Goal: Information Seeking & Learning: Compare options

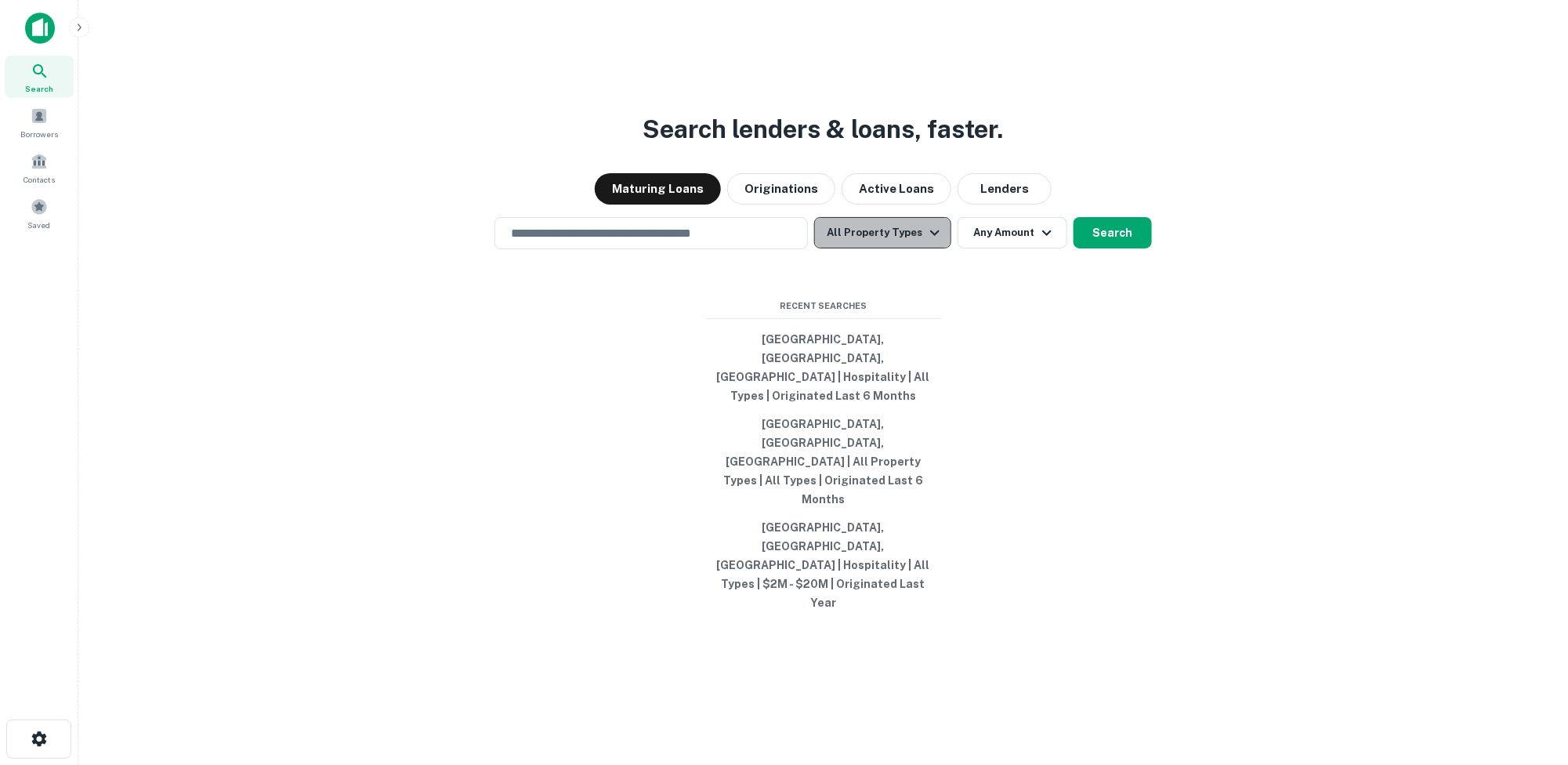
click at [934, 243] on icon "button" at bounding box center [935, 233] width 19 height 19
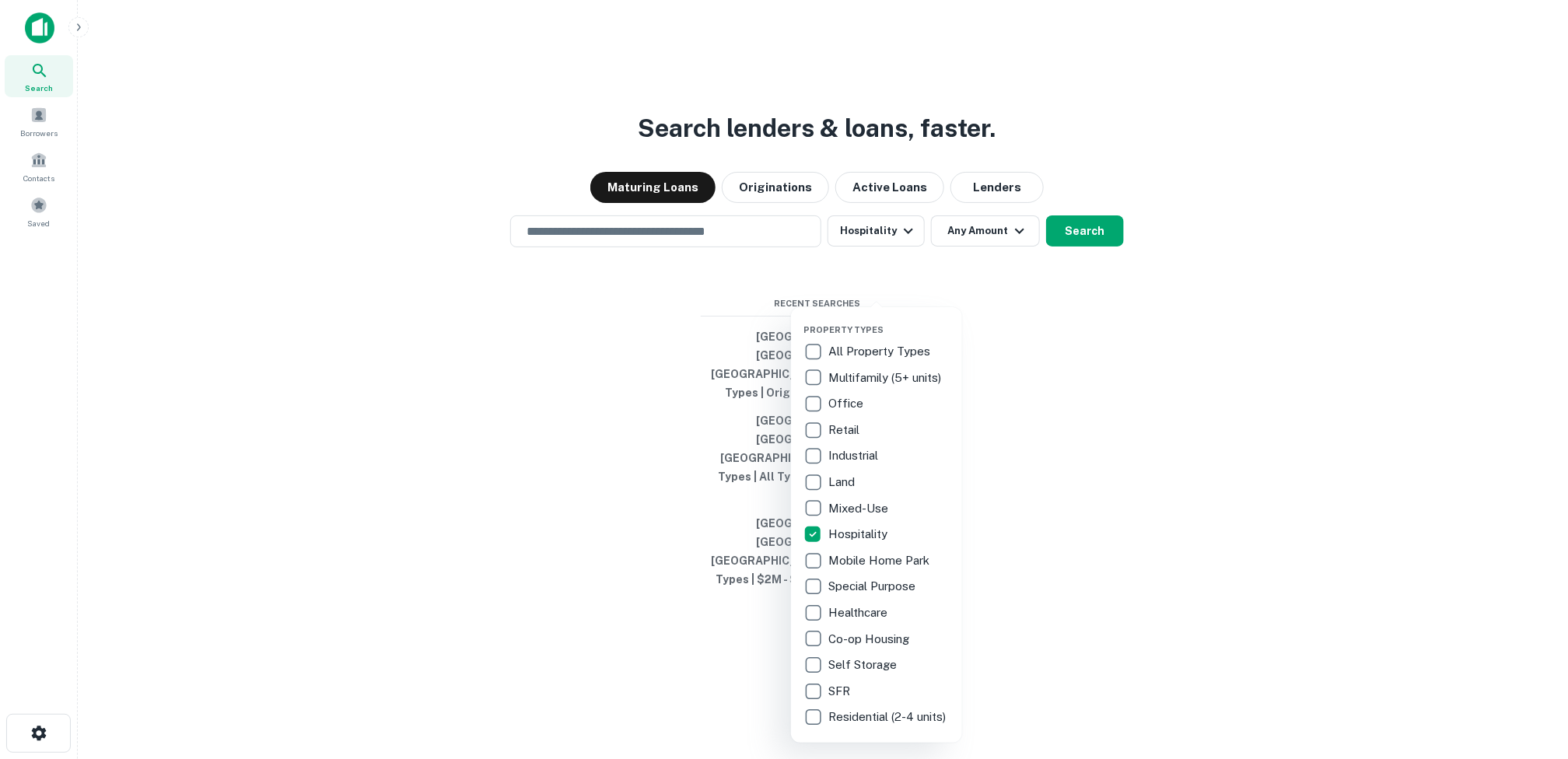
click at [664, 286] on div at bounding box center [784, 379] width 1568 height 759
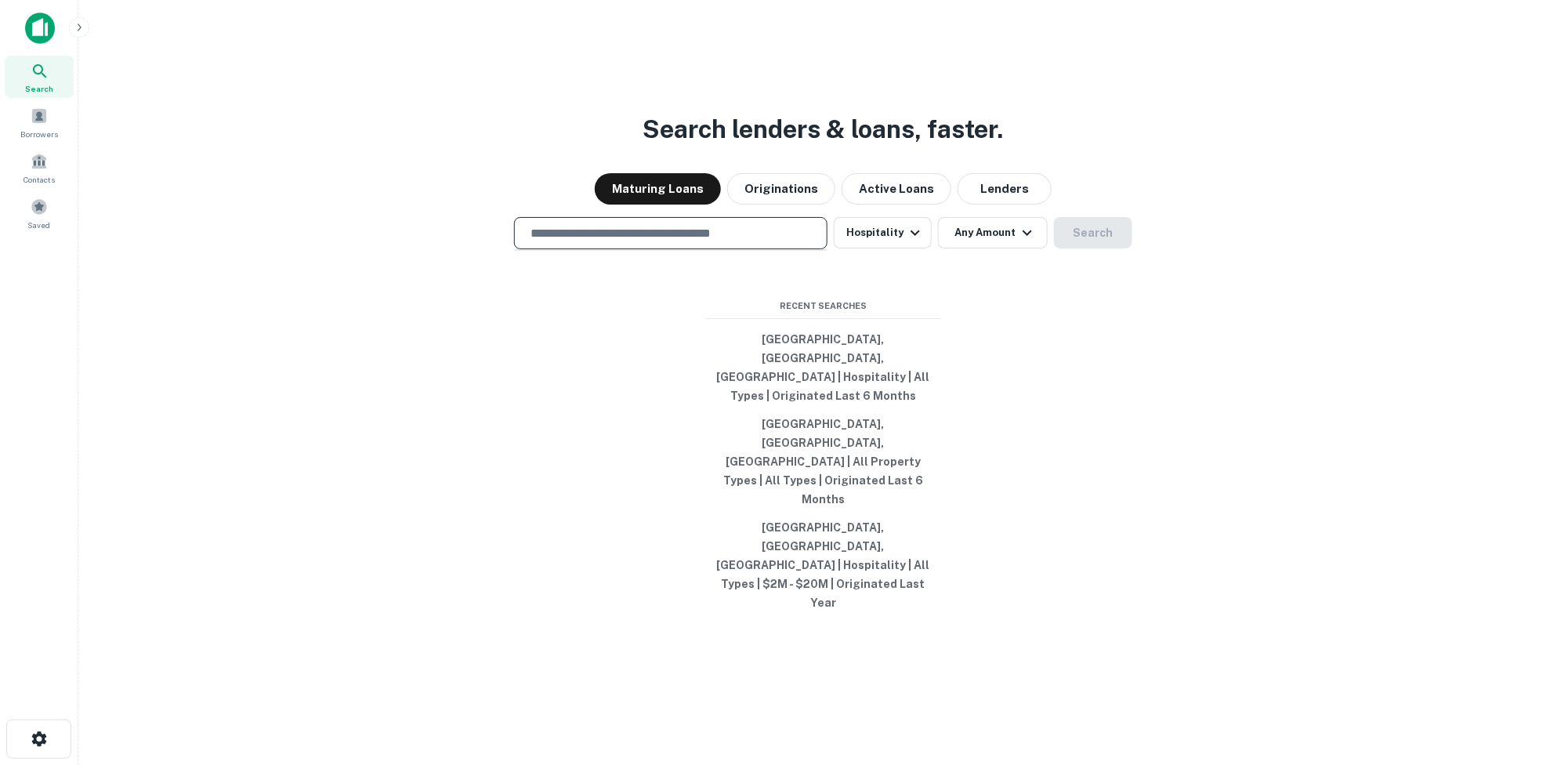
click at [657, 243] on input "text" at bounding box center [671, 233] width 299 height 18
type input "**********"
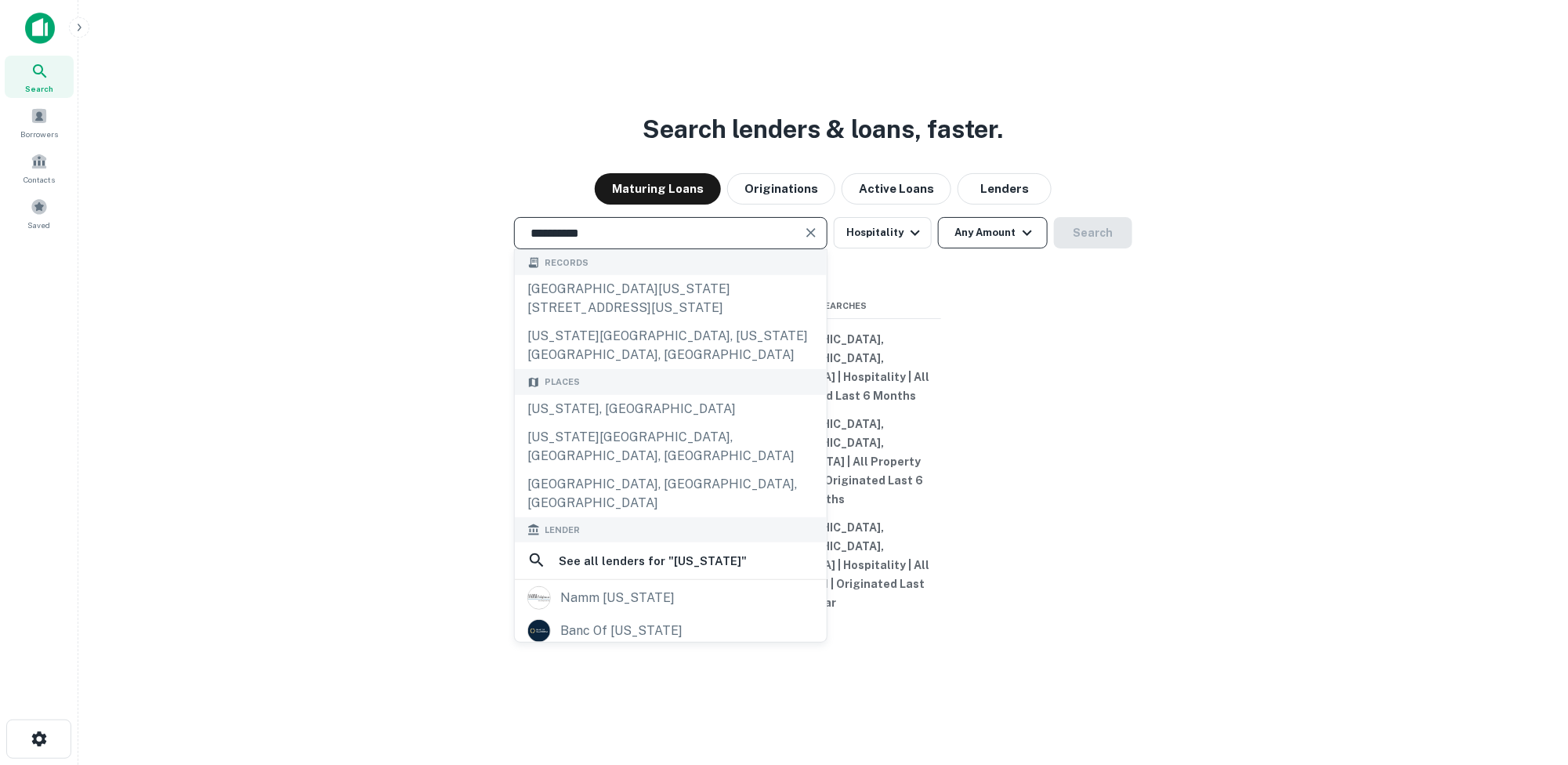
click at [1029, 243] on icon "button" at bounding box center [1028, 233] width 19 height 19
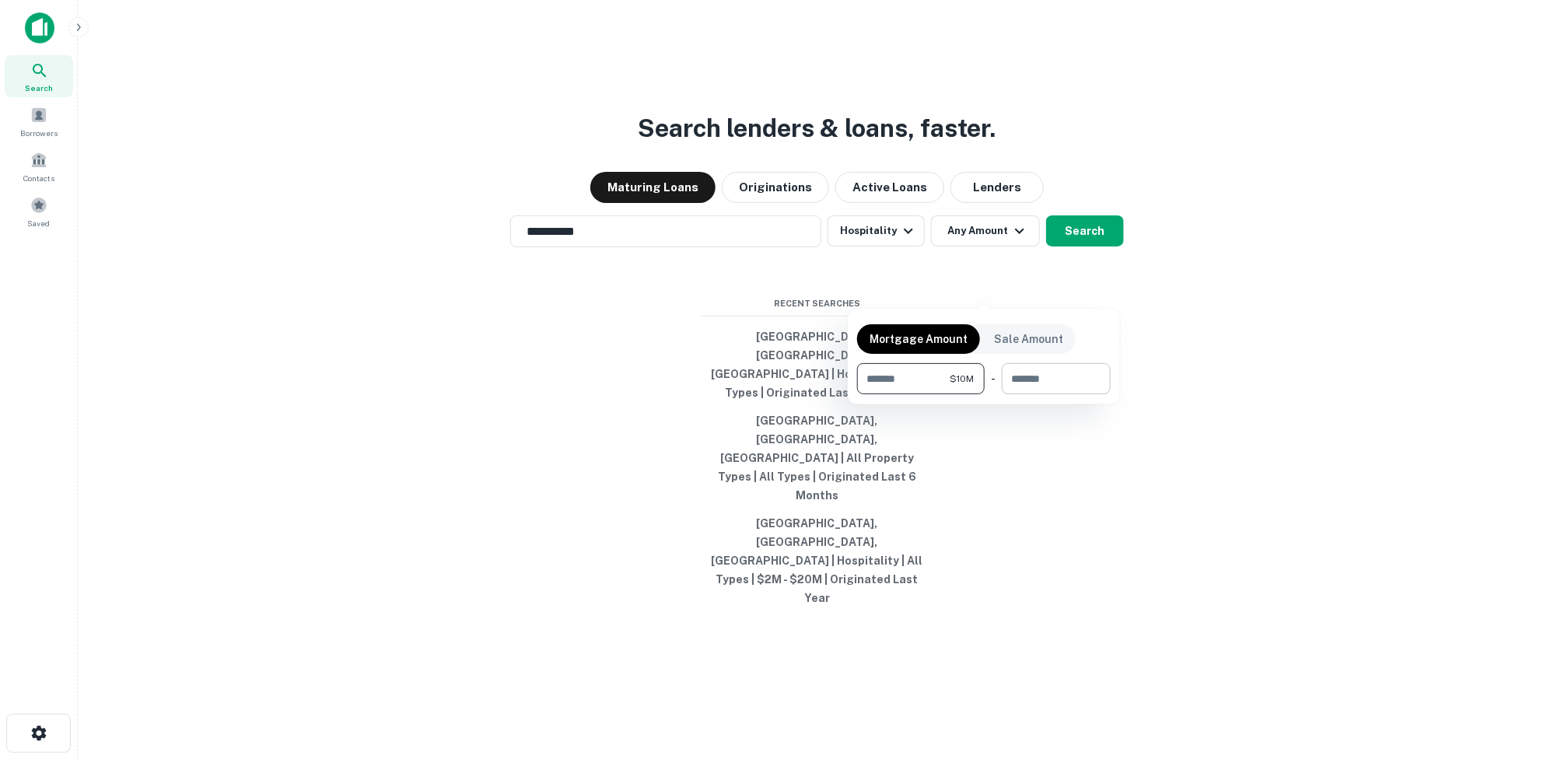
type input "********"
click at [1014, 373] on input "number" at bounding box center [1051, 379] width 98 height 31
type input "*********"
click at [1151, 437] on div at bounding box center [784, 379] width 1568 height 759
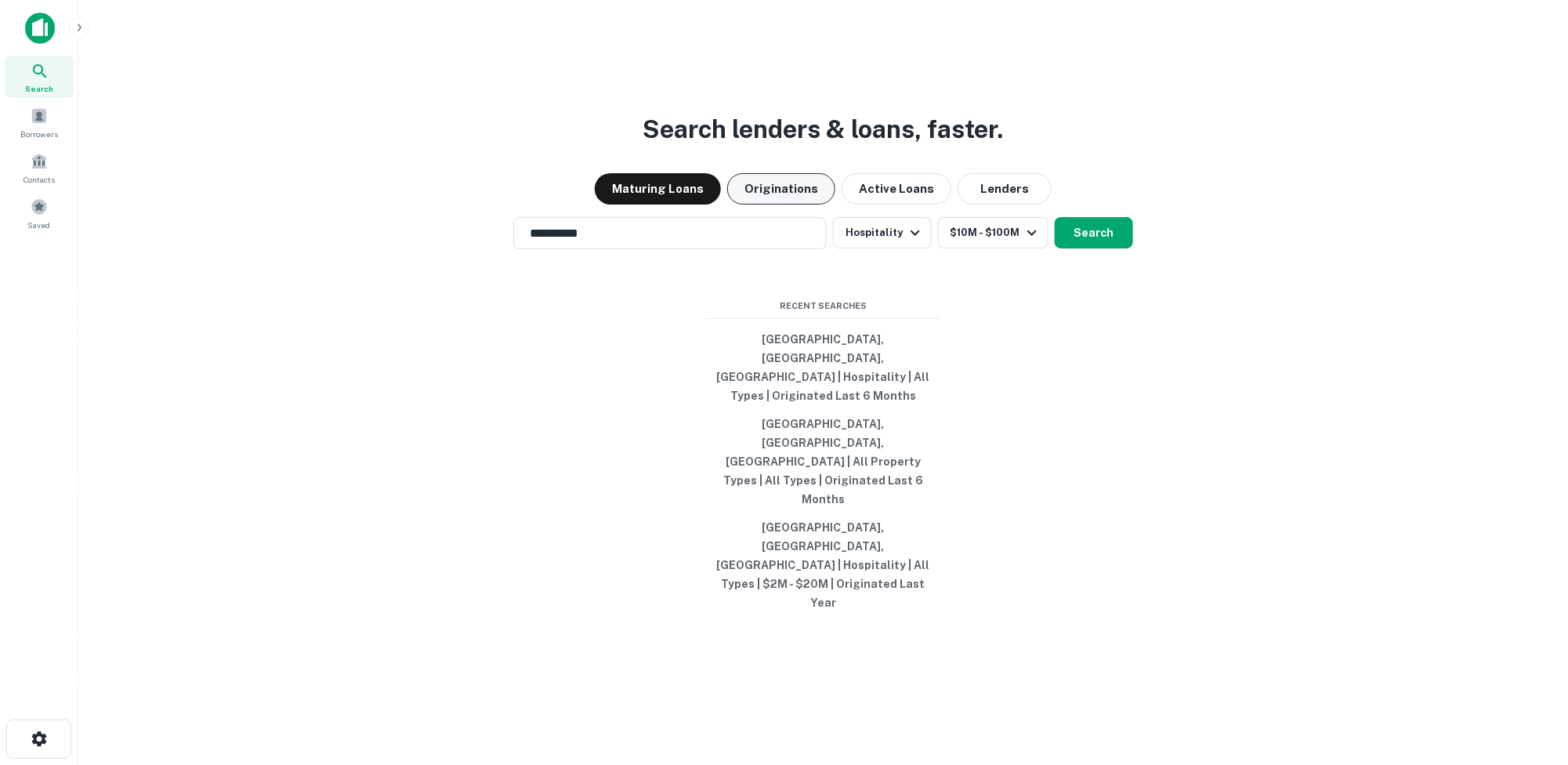
click at [791, 205] on button "Originations" at bounding box center [781, 189] width 108 height 32
click at [1002, 205] on button "Lenders" at bounding box center [1004, 189] width 94 height 32
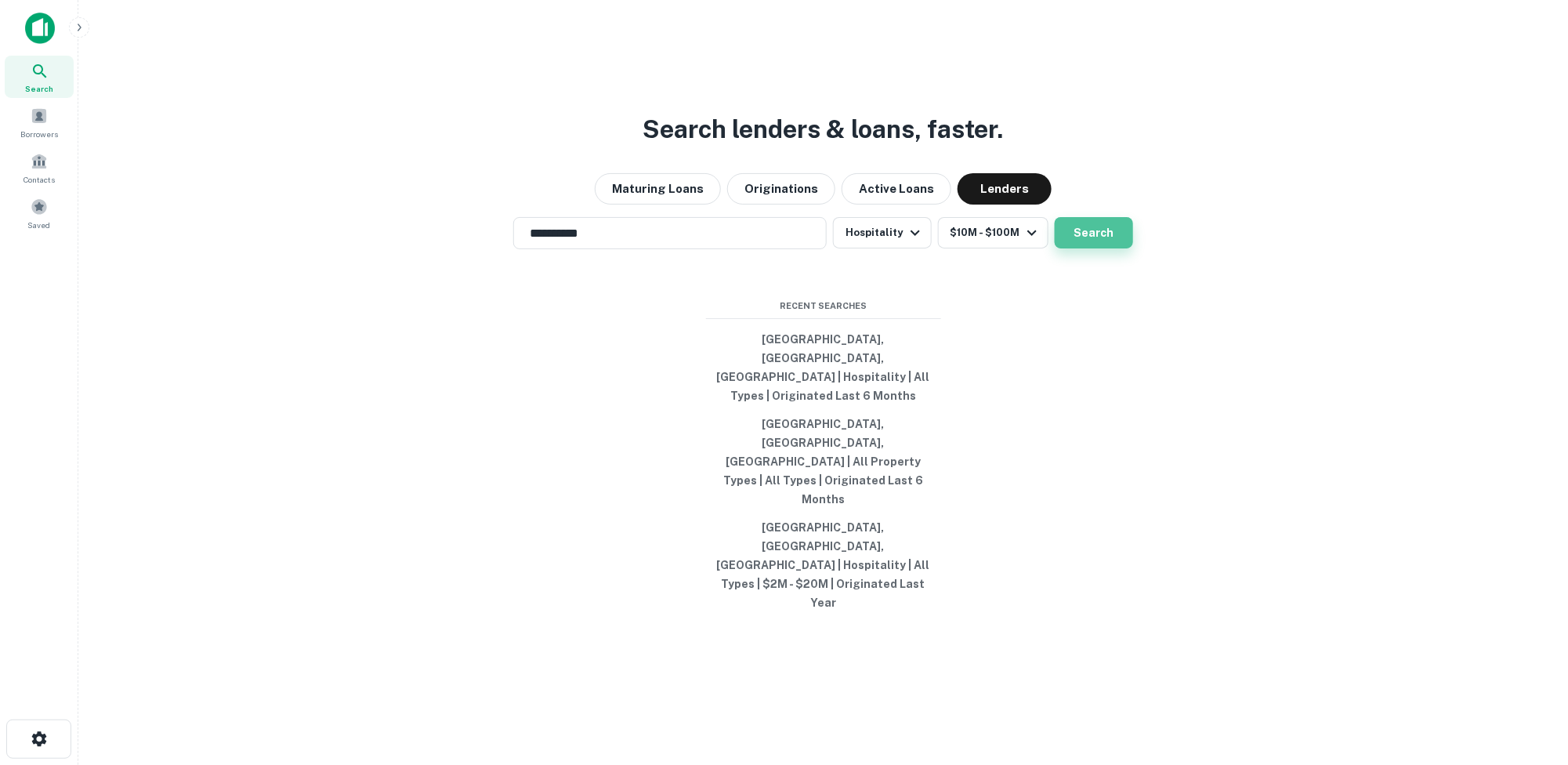
click at [1098, 248] on button "Search" at bounding box center [1093, 233] width 78 height 32
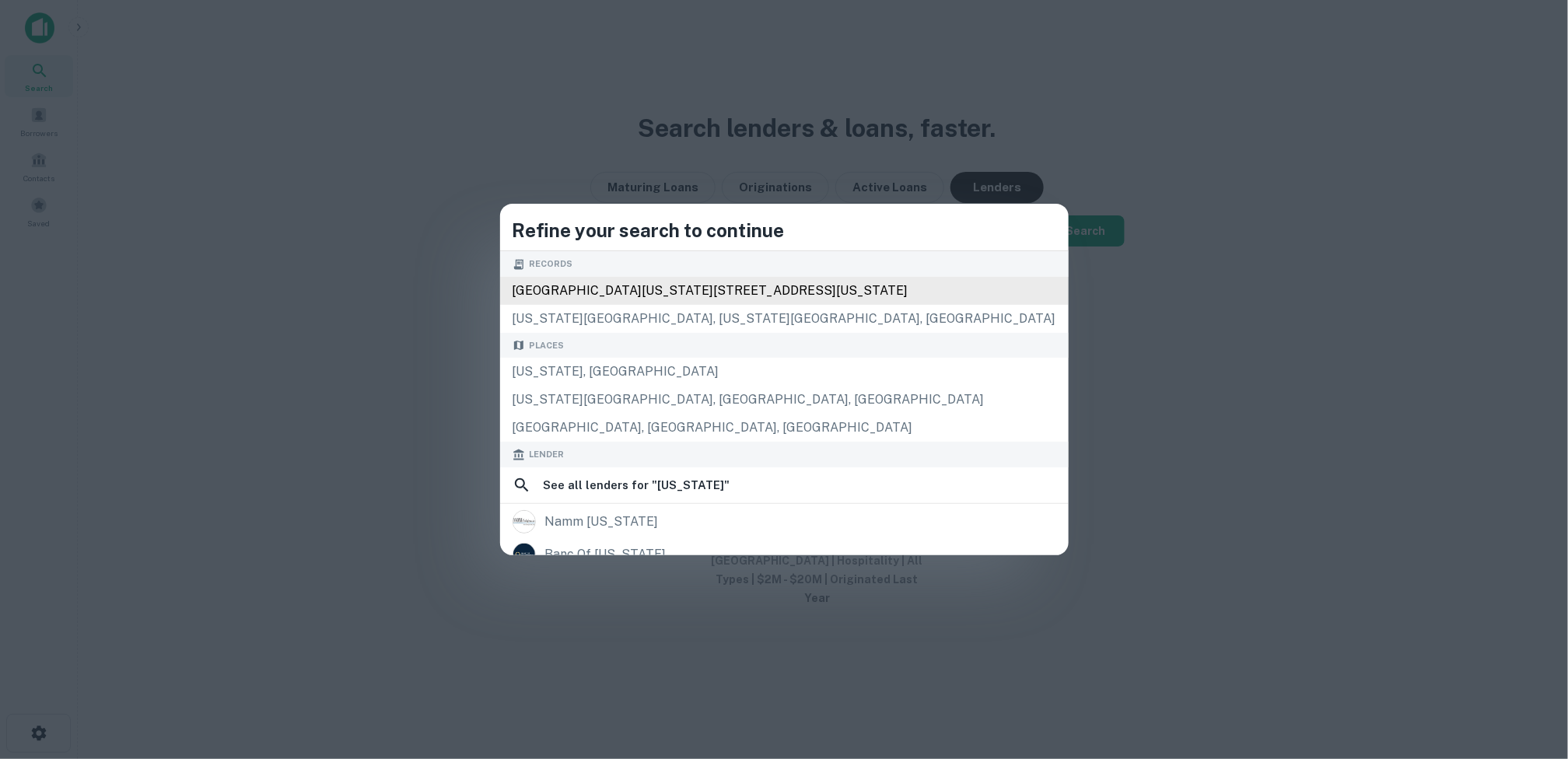
click at [899, 301] on div "[GEOGRAPHIC_DATA][US_STATE][STREET_ADDRESS][US_STATE]" at bounding box center [784, 291] width 569 height 28
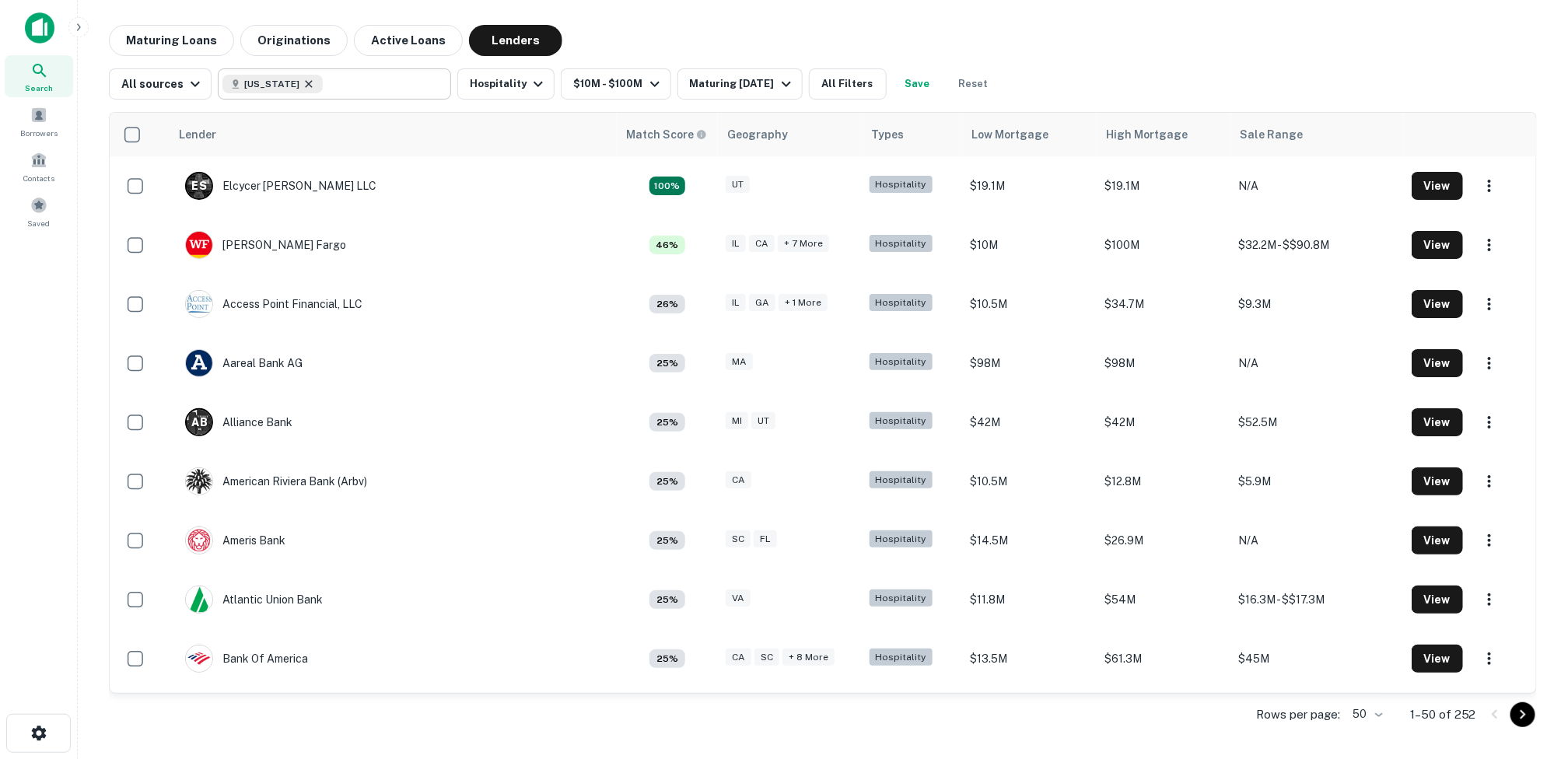
click at [303, 85] on icon at bounding box center [309, 84] width 13 height 13
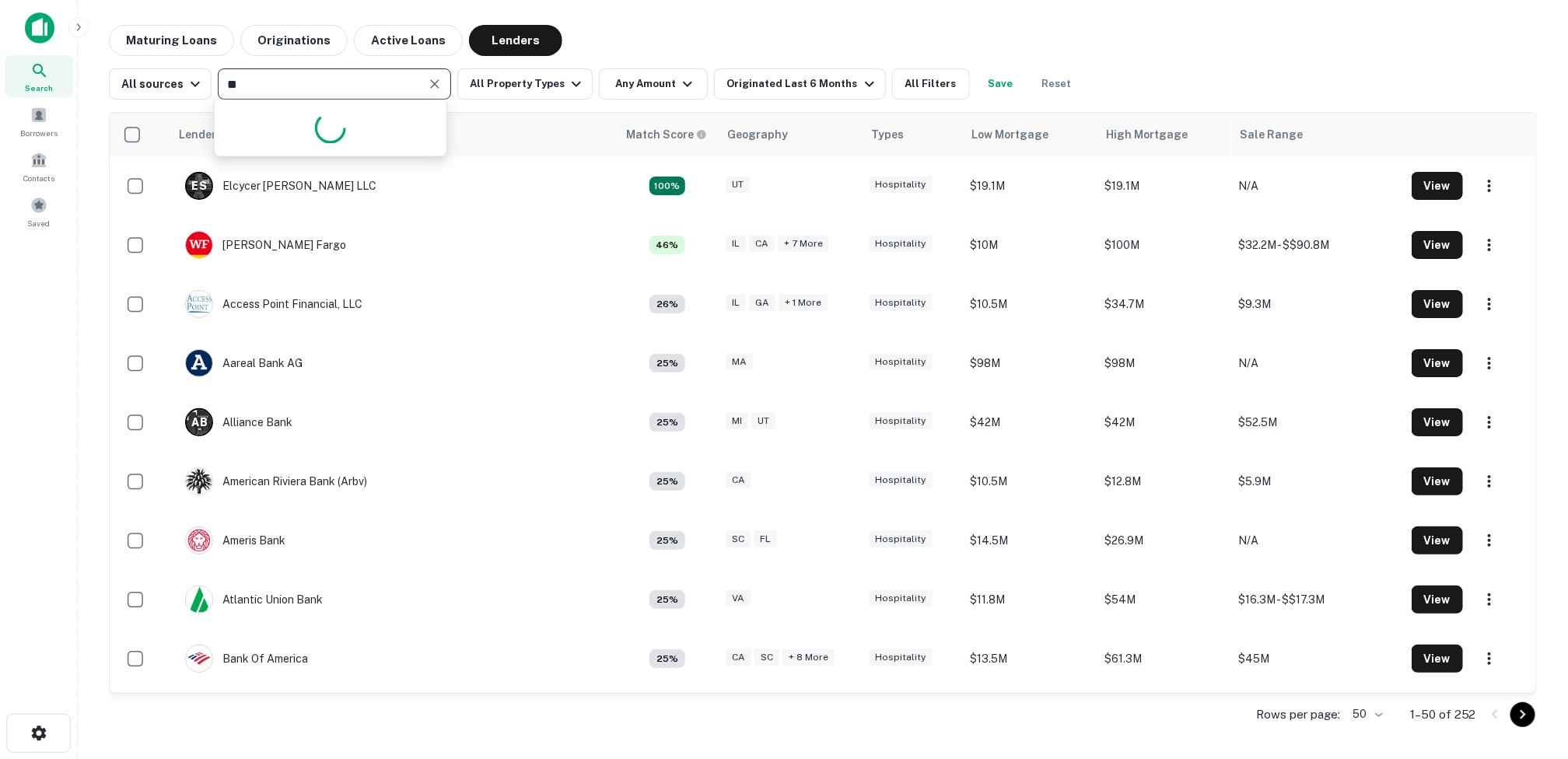
type input "*"
type input "***"
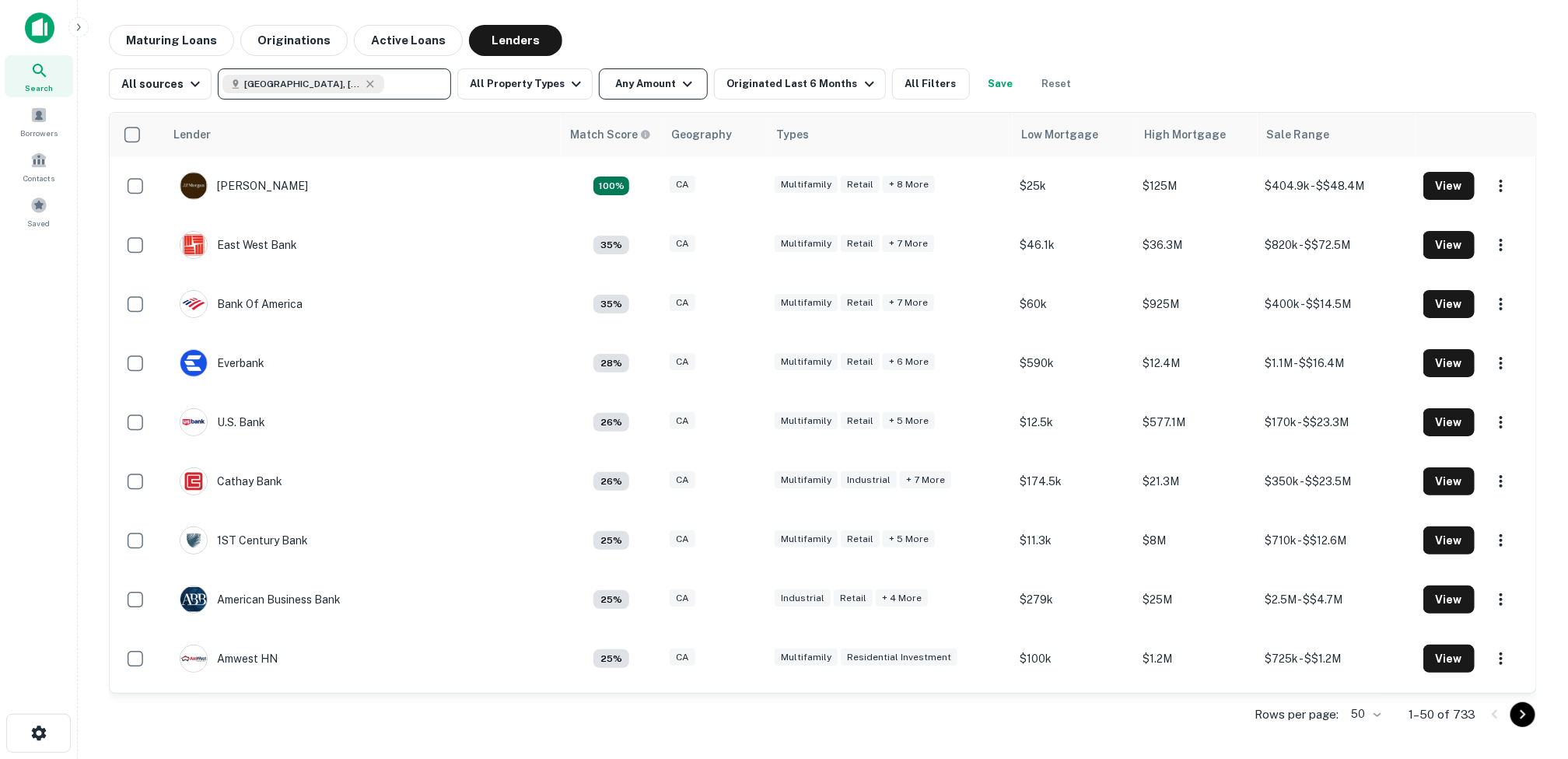
click at [678, 80] on icon "button" at bounding box center [687, 84] width 19 height 19
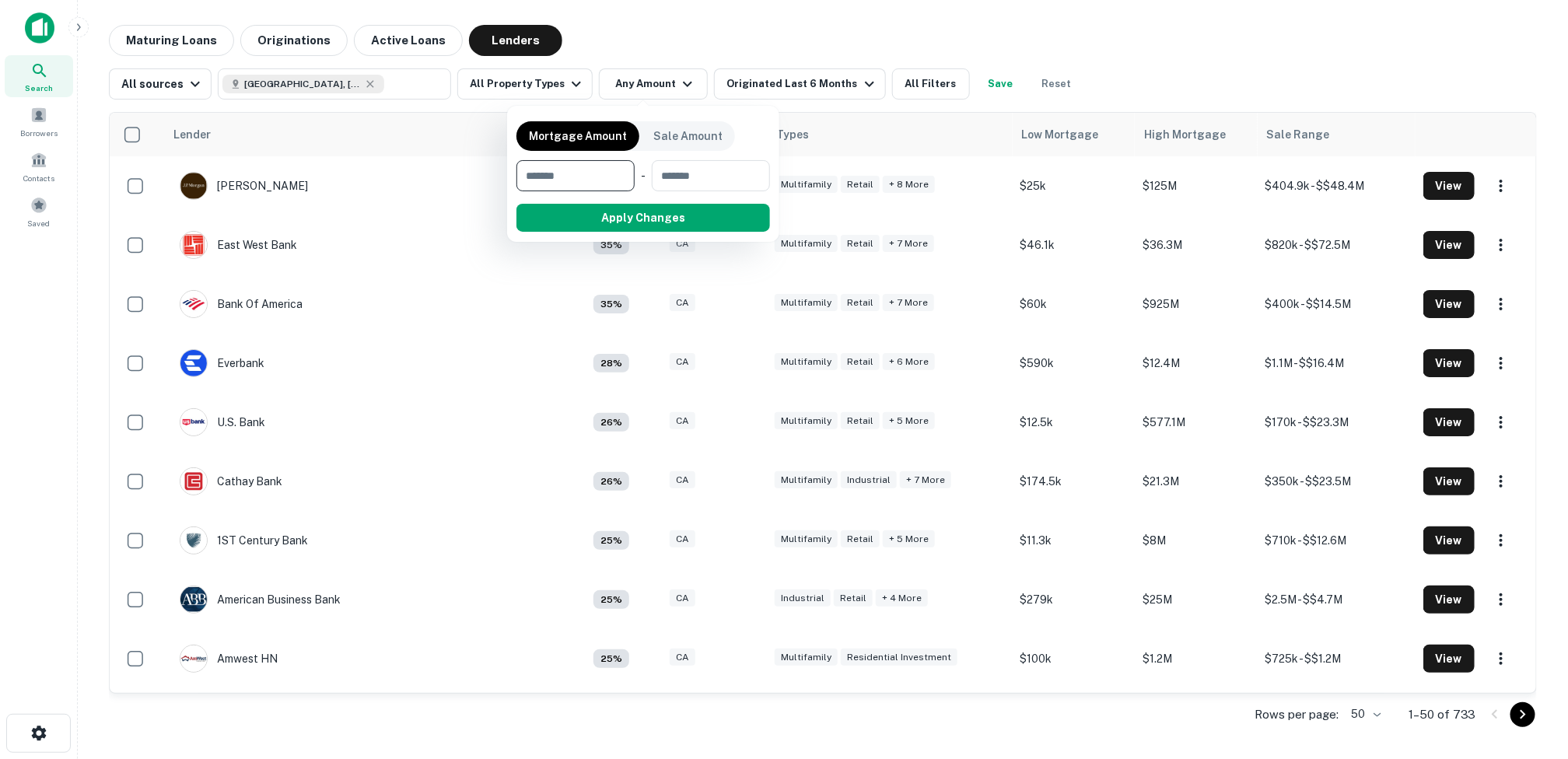
click at [563, 174] on input "number" at bounding box center [570, 176] width 107 height 31
type input "*******"
click at [688, 179] on input "number" at bounding box center [710, 176] width 99 height 31
type input "********"
click at [674, 220] on button "Apply Changes" at bounding box center [671, 218] width 197 height 28
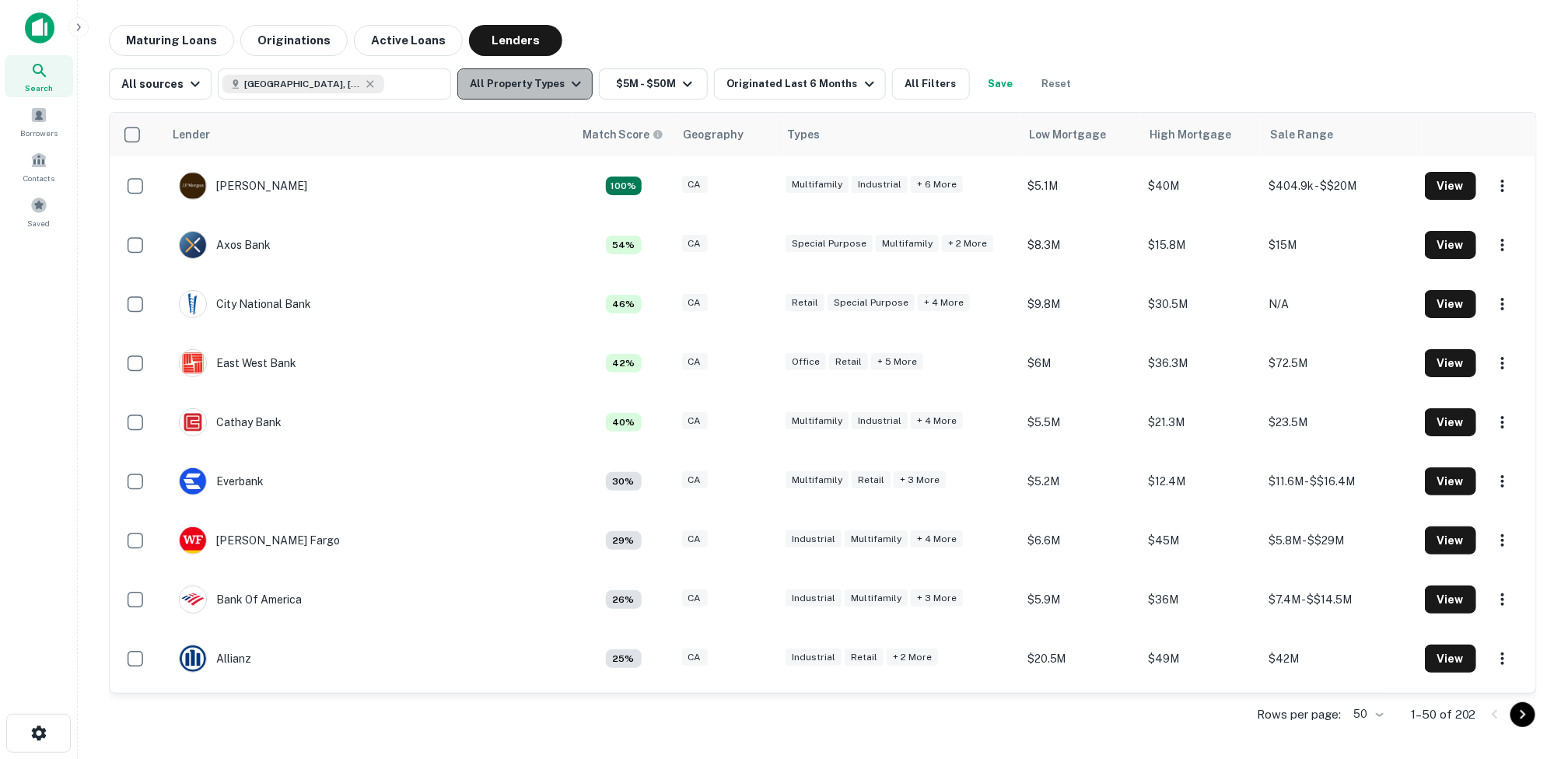
click at [567, 83] on icon "button" at bounding box center [576, 84] width 19 height 19
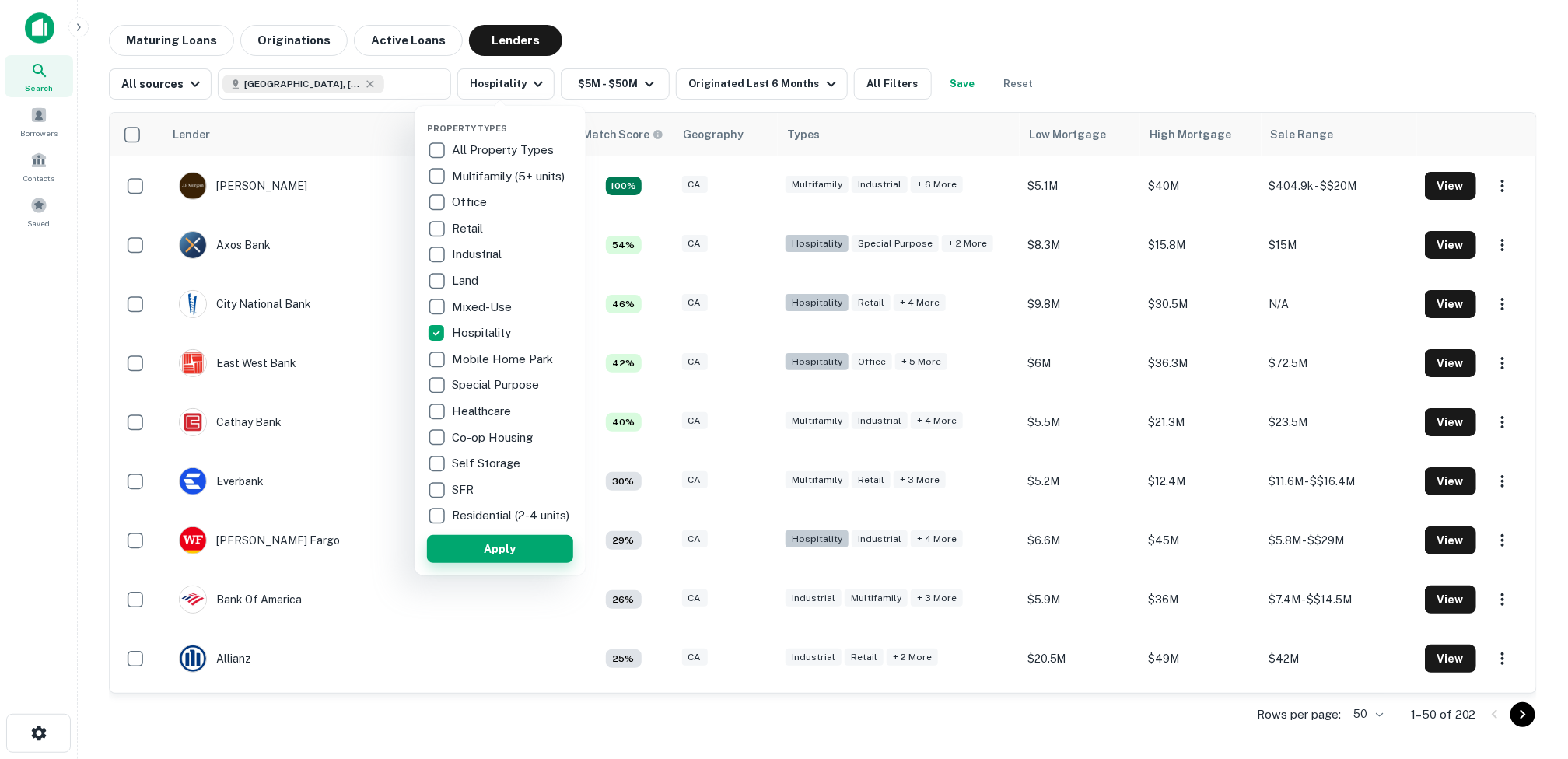
click at [486, 551] on button "Apply" at bounding box center [500, 549] width 146 height 28
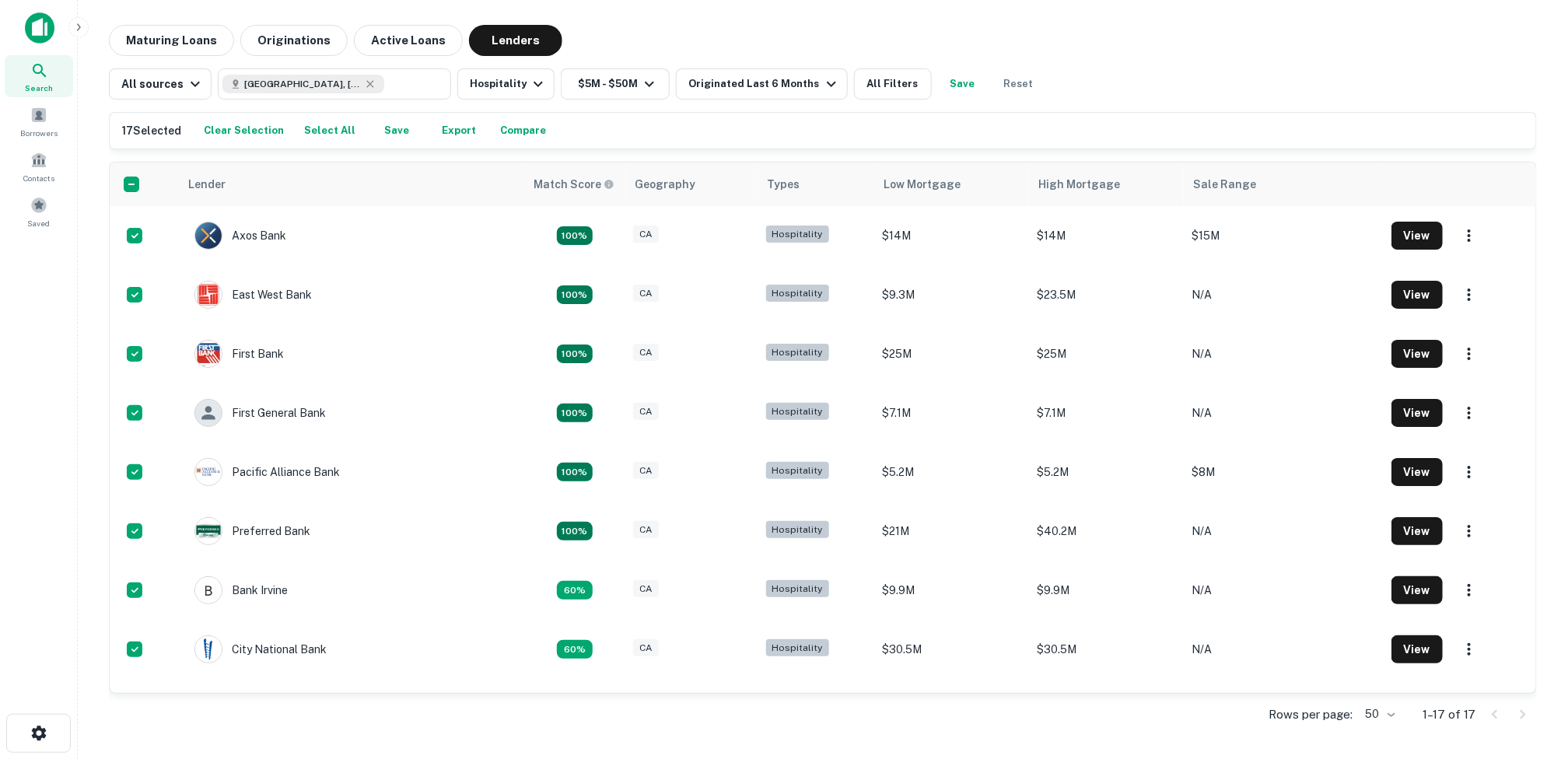
click at [446, 127] on button "Export" at bounding box center [458, 131] width 50 height 24
click at [648, 83] on icon "button" at bounding box center [650, 84] width 19 height 19
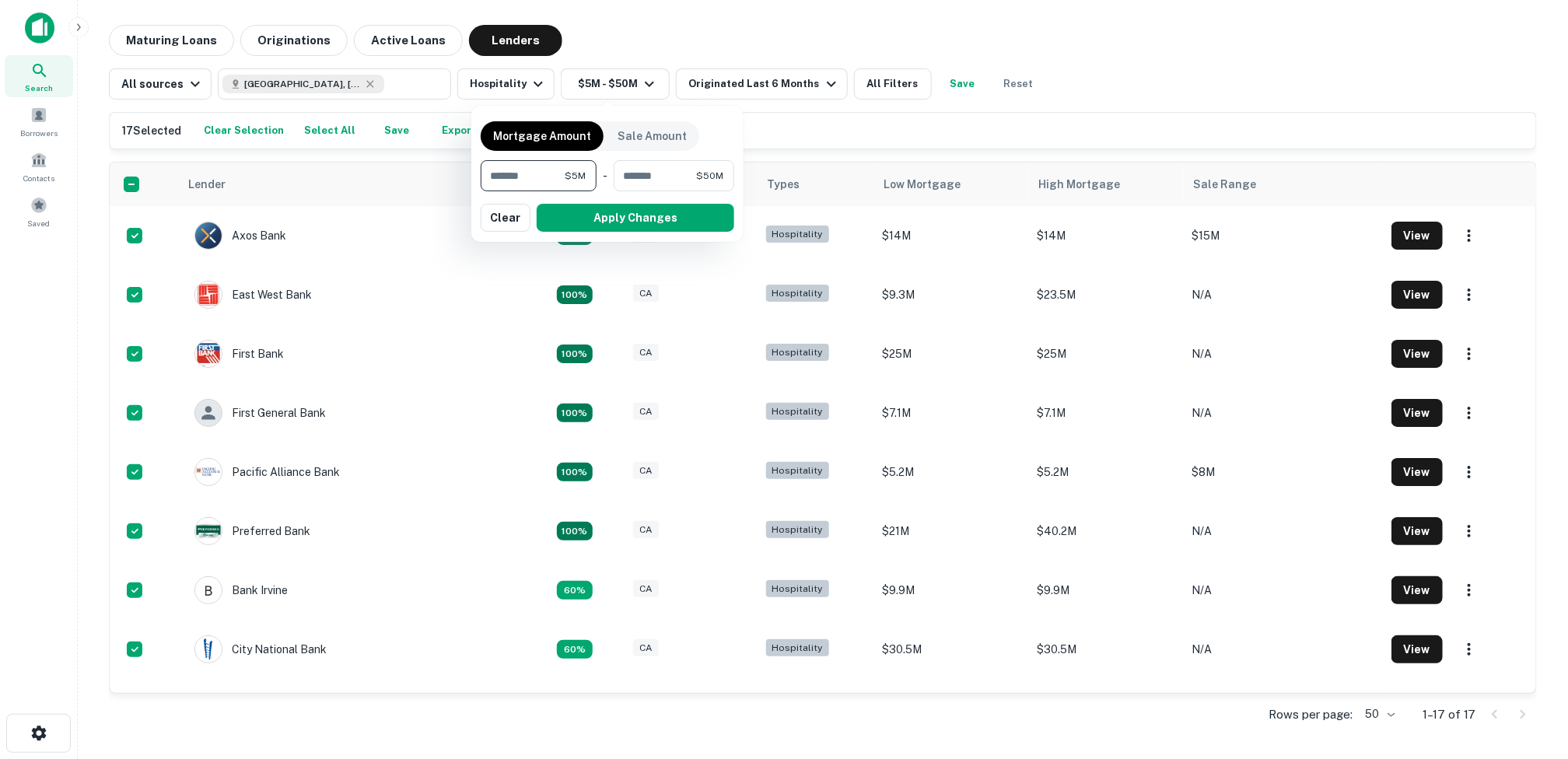
drag, startPoint x: 528, startPoint y: 175, endPoint x: 477, endPoint y: 172, distance: 51.1
click at [477, 172] on div "Mortgage Amount Sale Amount ******* $5M ​ - ******** $50M ​ Apply Changes Clear" at bounding box center [607, 173] width 272 height 136
type input "*******"
click at [619, 215] on button "Apply Changes" at bounding box center [635, 218] width 197 height 28
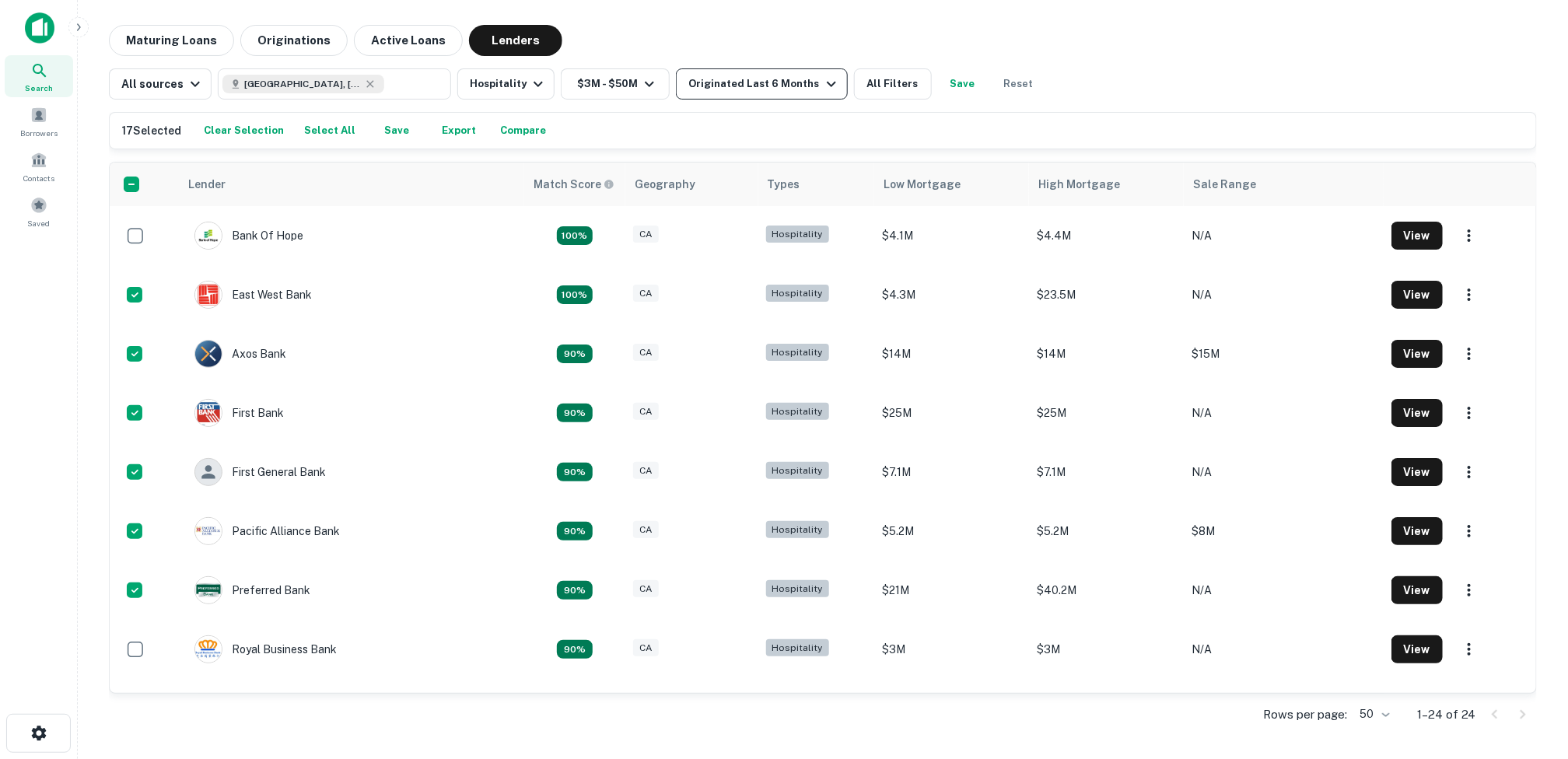
click at [822, 82] on icon "button" at bounding box center [831, 84] width 19 height 19
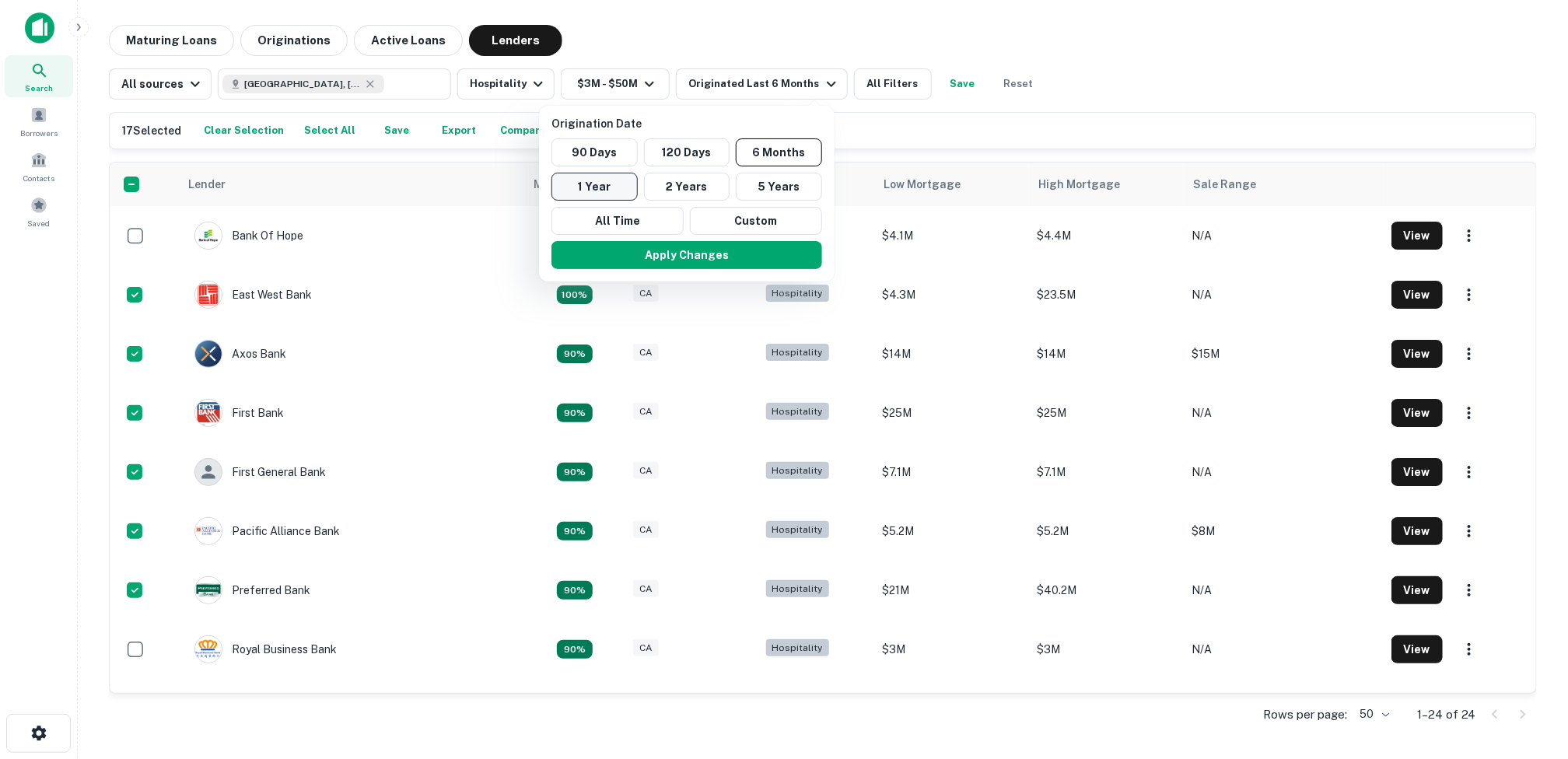
click at [596, 179] on button "1 Year" at bounding box center [594, 187] width 86 height 28
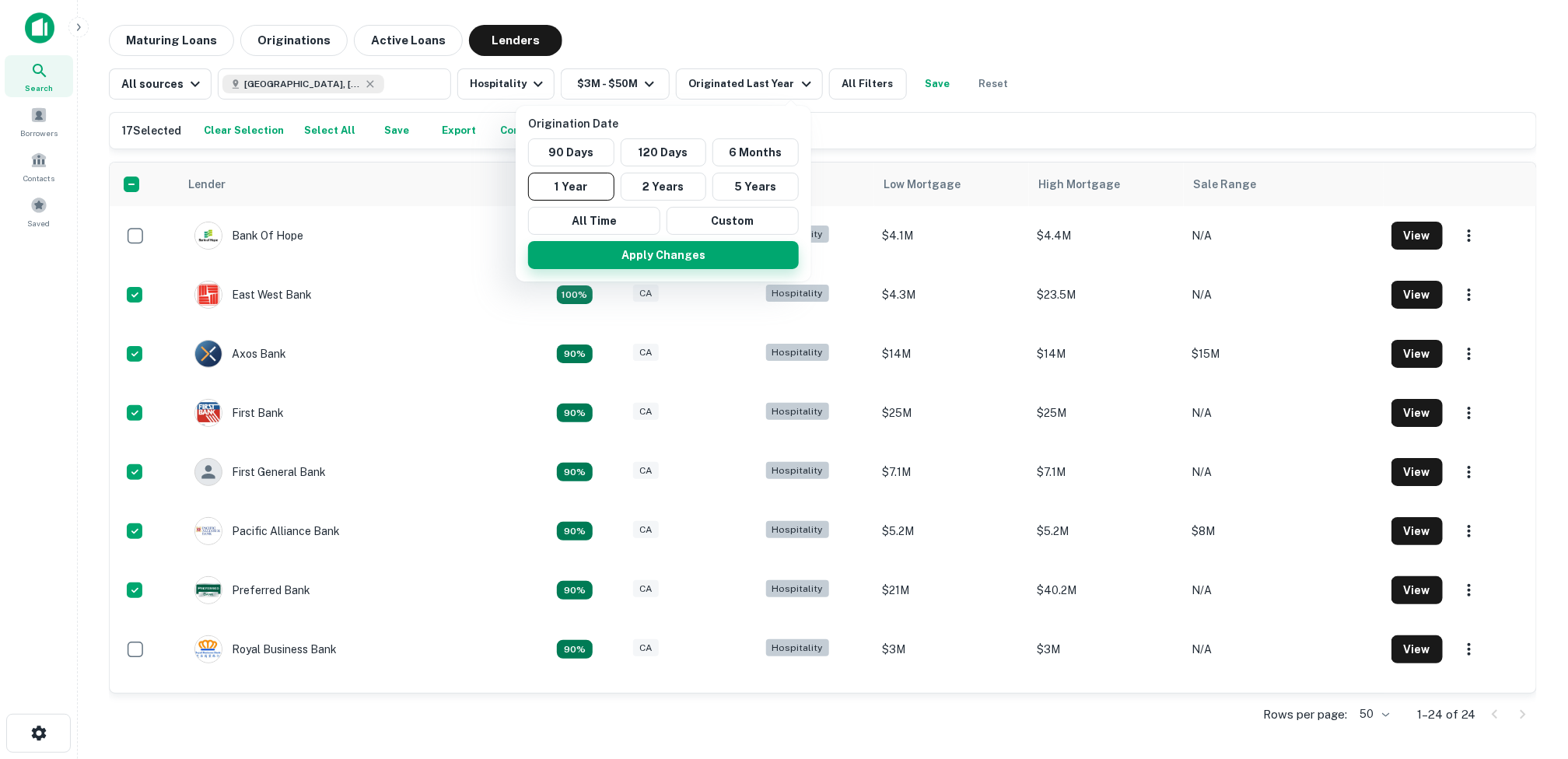
click at [678, 250] on button "Apply Changes" at bounding box center [663, 256] width 271 height 28
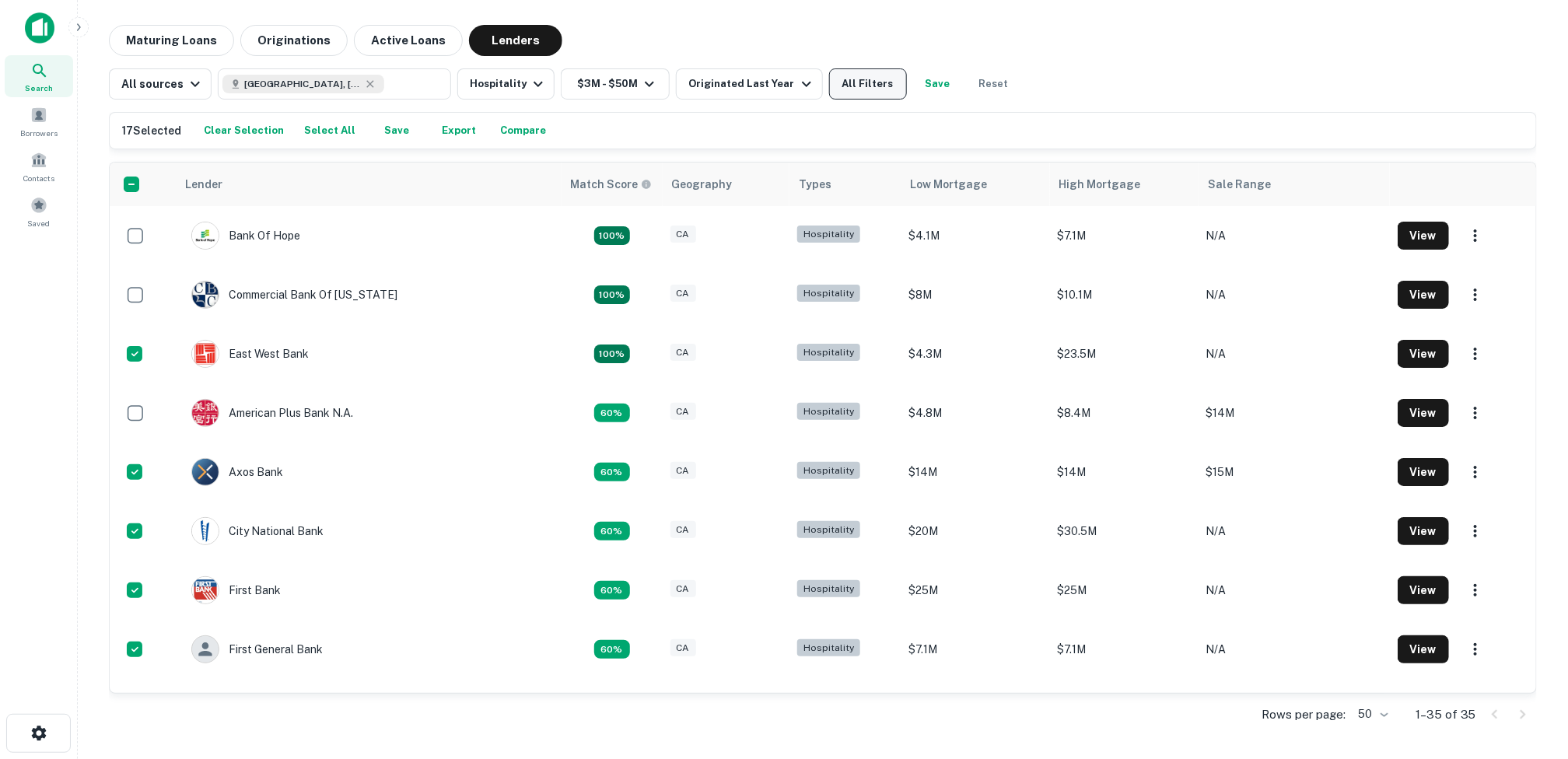
click at [867, 82] on button "All Filters" at bounding box center [867, 84] width 78 height 31
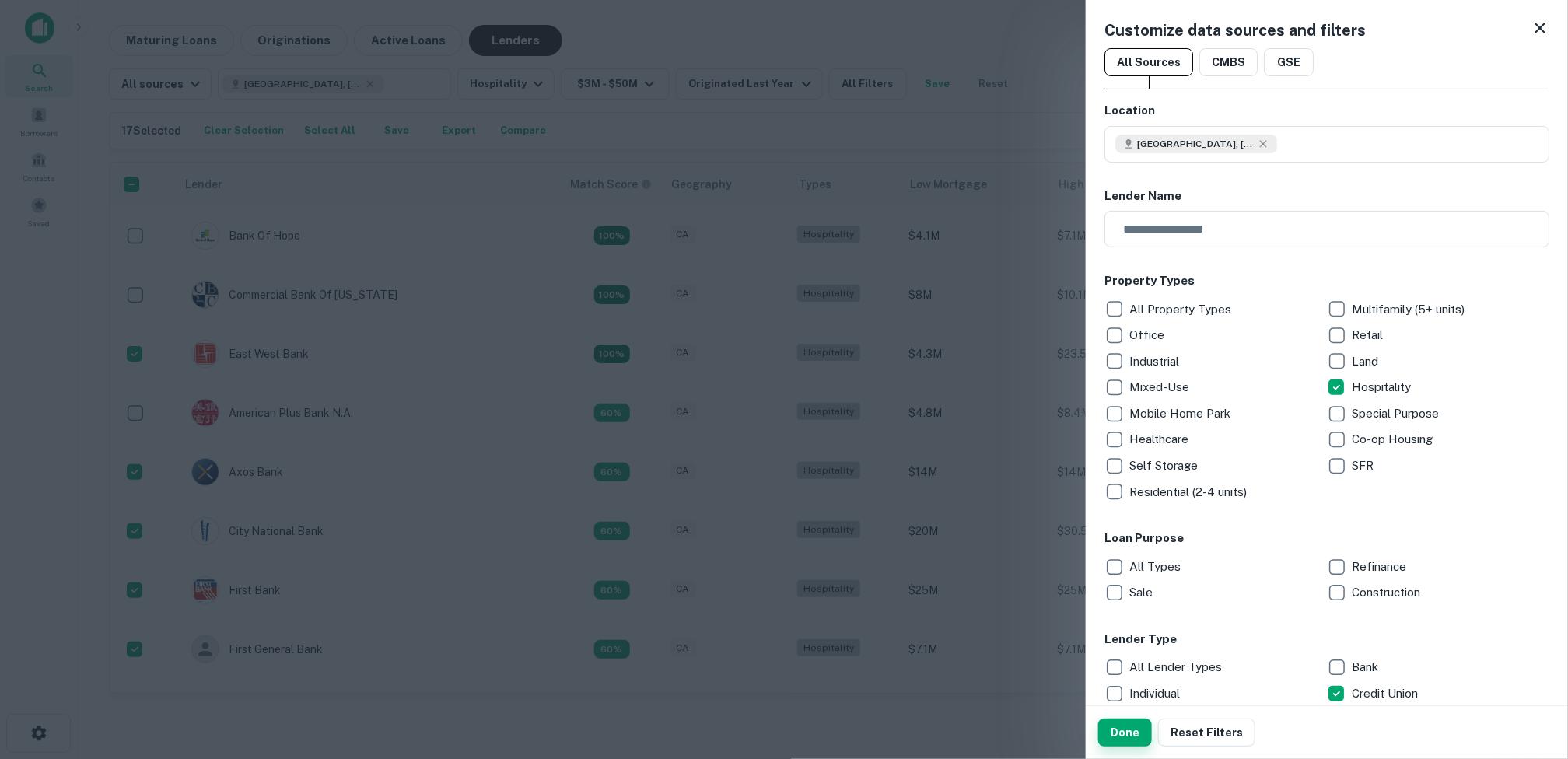
click at [1114, 731] on button "Done" at bounding box center [1124, 733] width 53 height 28
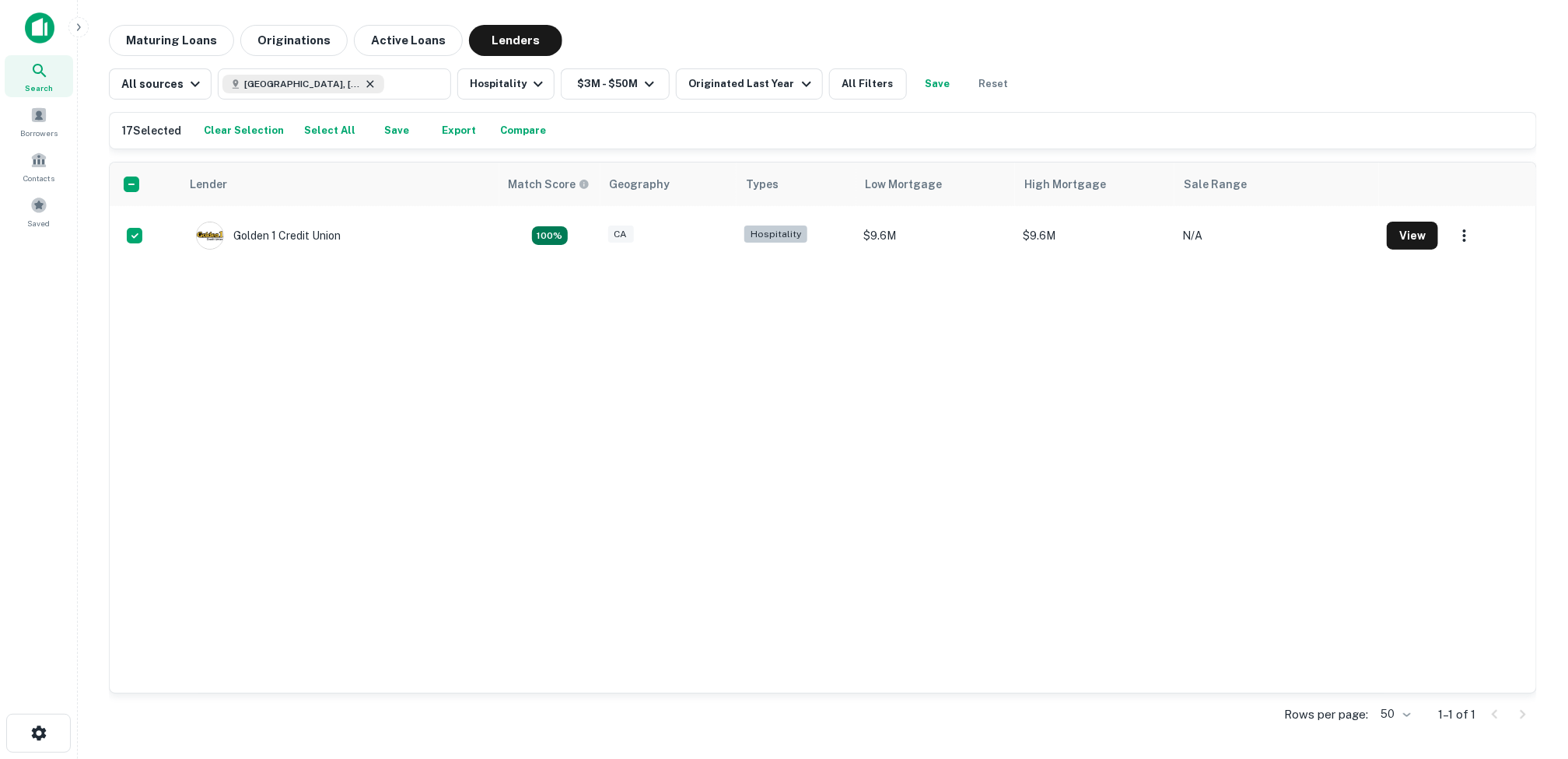
click at [366, 79] on icon at bounding box center [370, 84] width 13 height 13
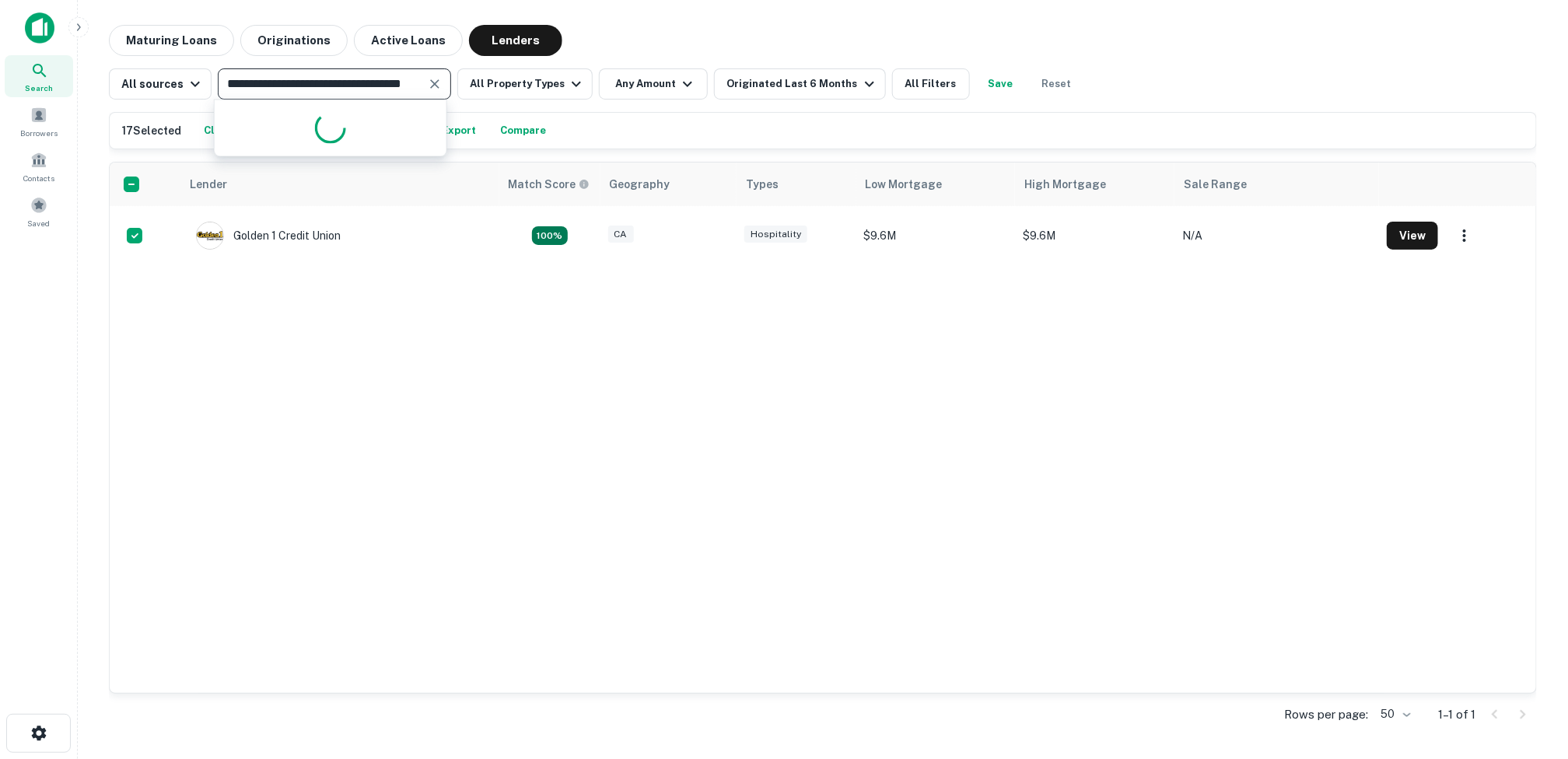
scroll to position [0, 32]
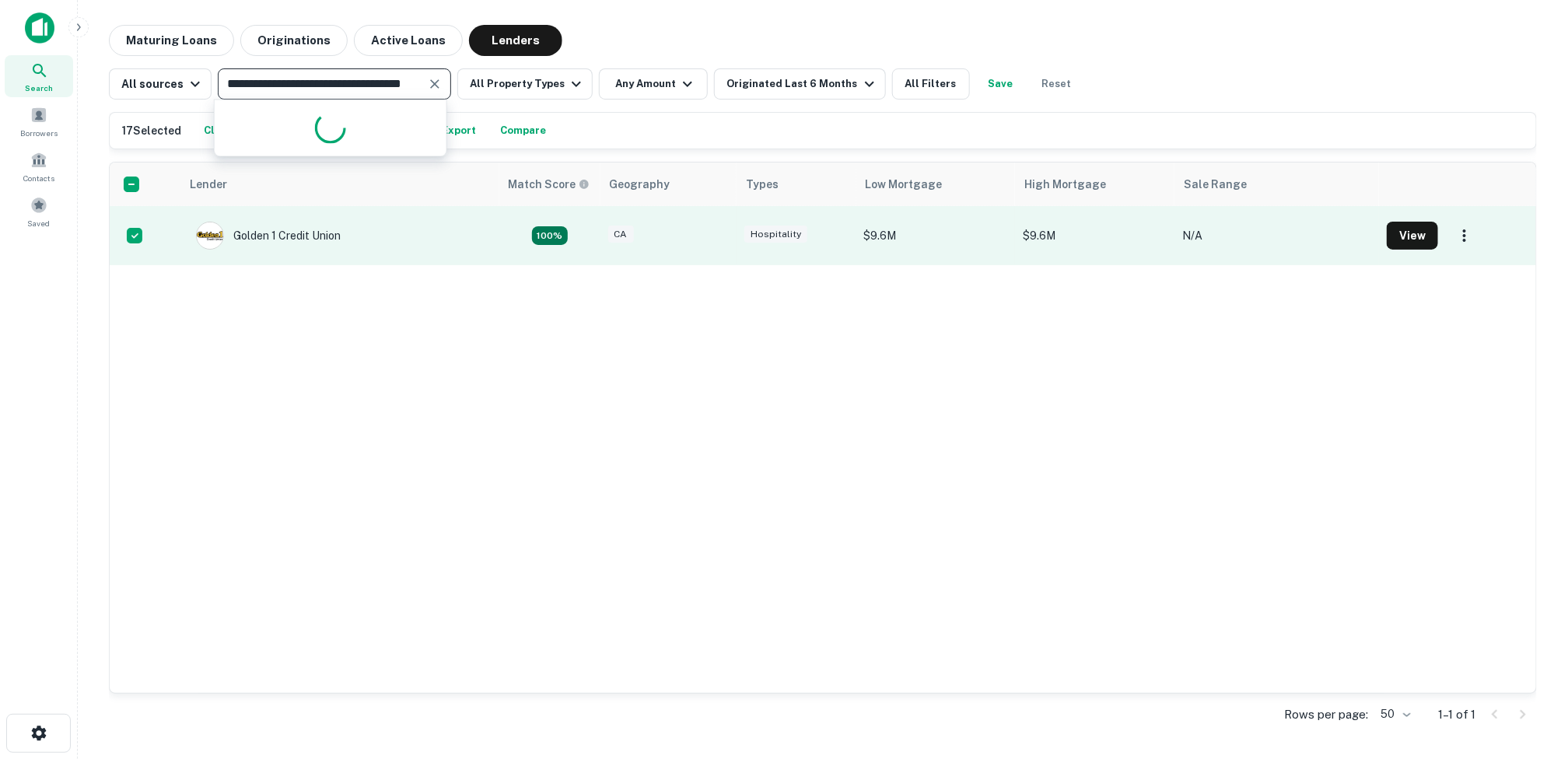
type input "**********"
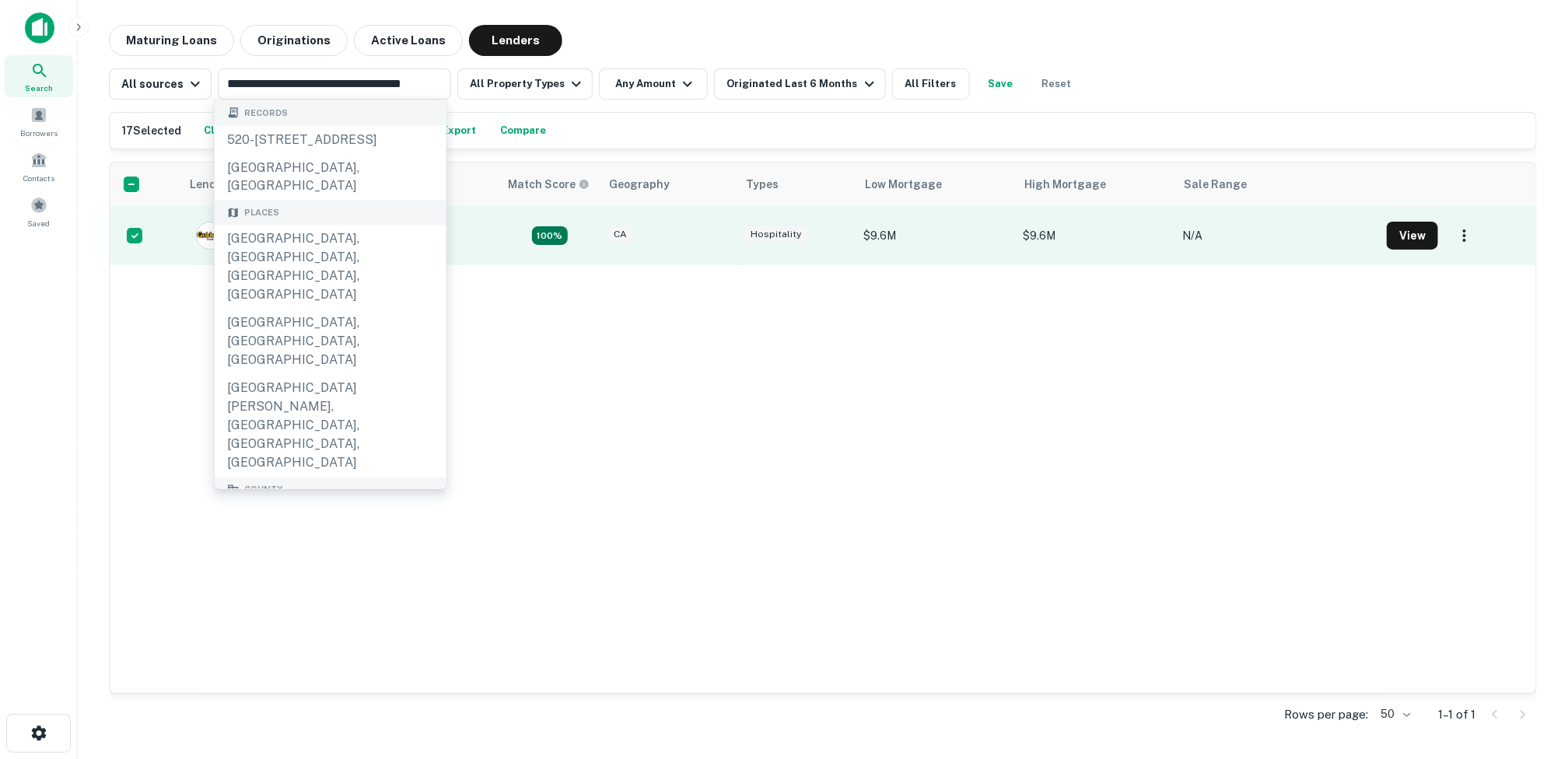
click at [455, 255] on td "Golden 1 Credit Union" at bounding box center [339, 235] width 318 height 59
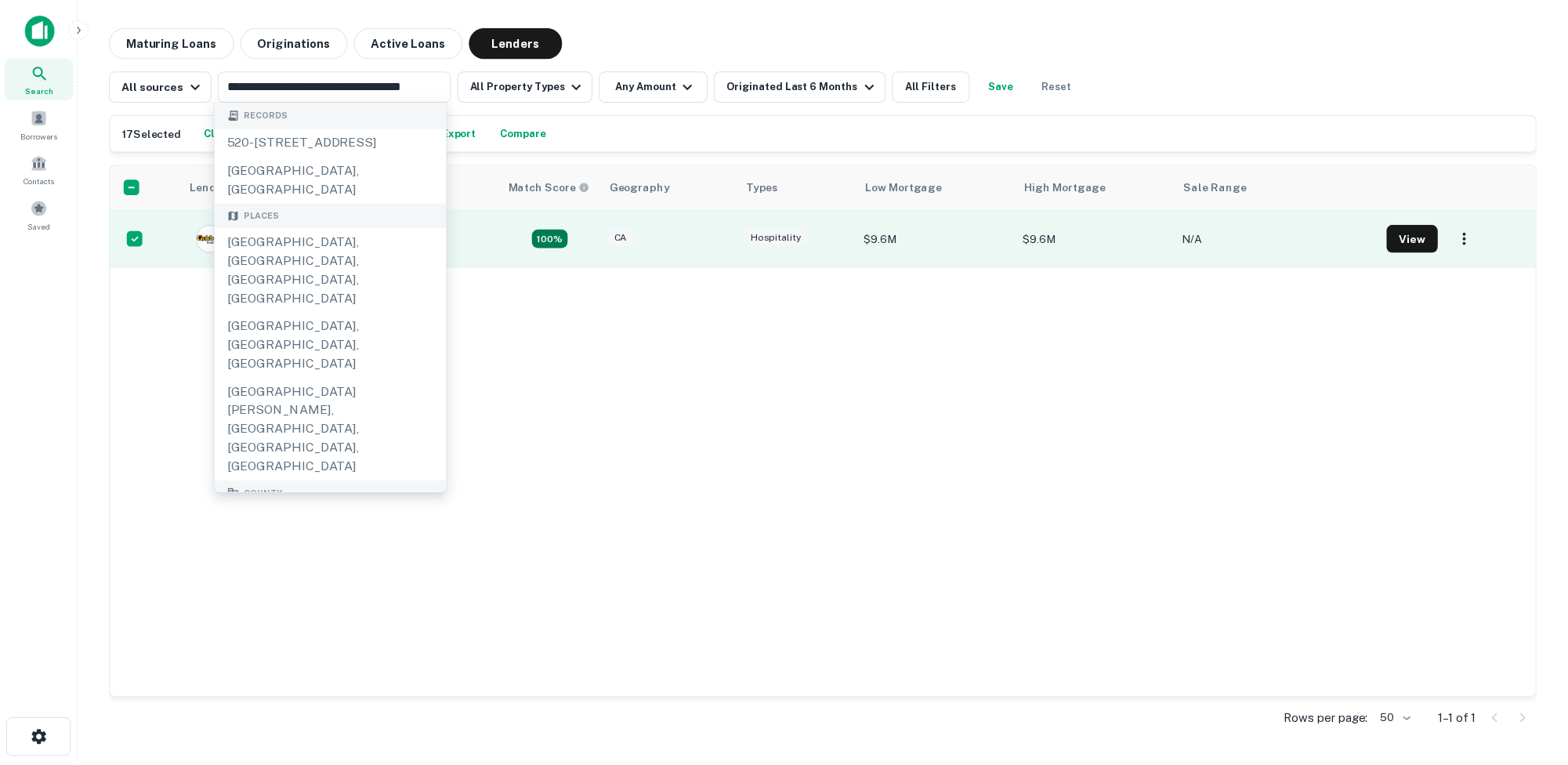
scroll to position [0, 0]
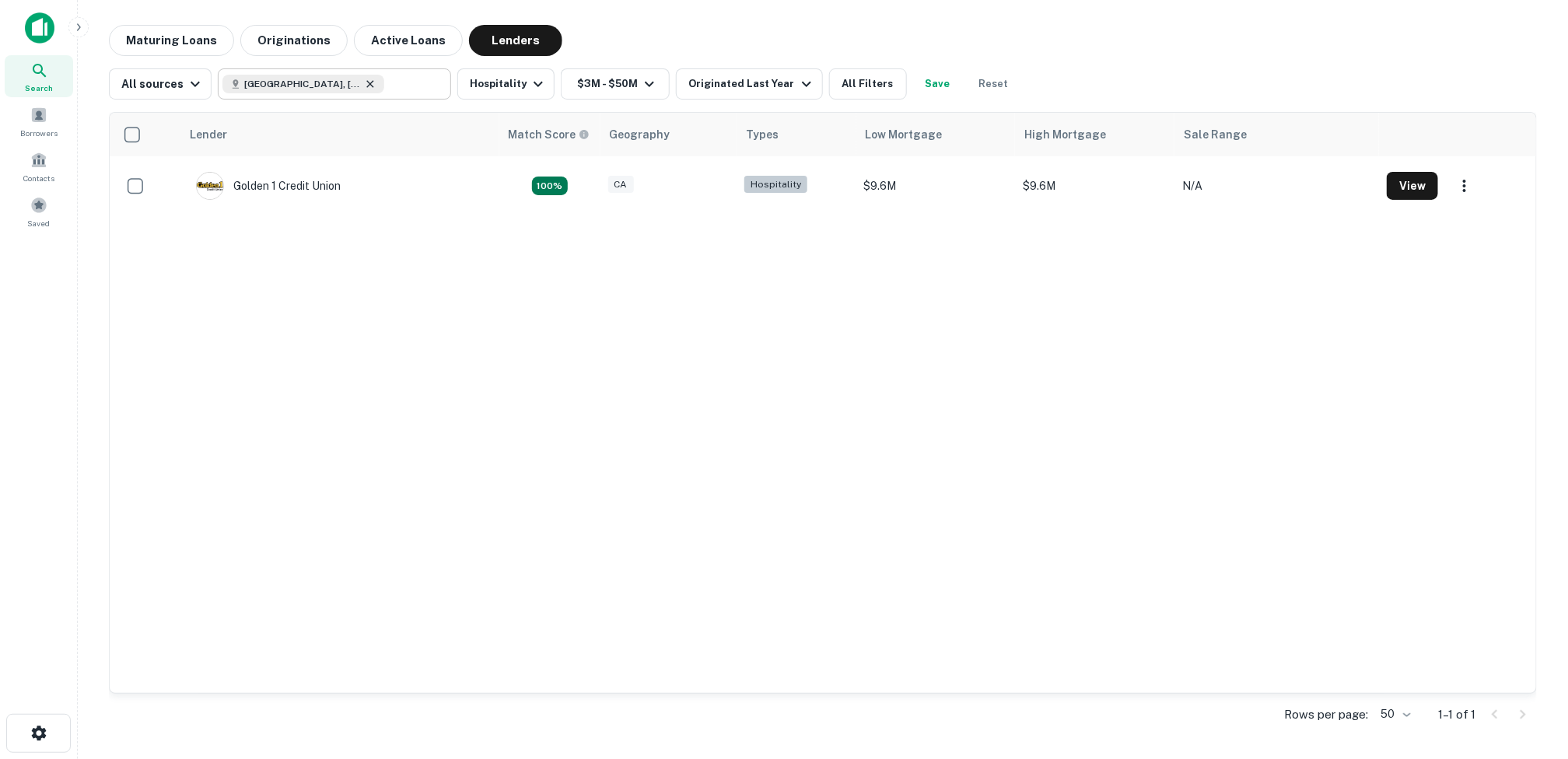
click at [366, 87] on icon at bounding box center [370, 84] width 13 height 13
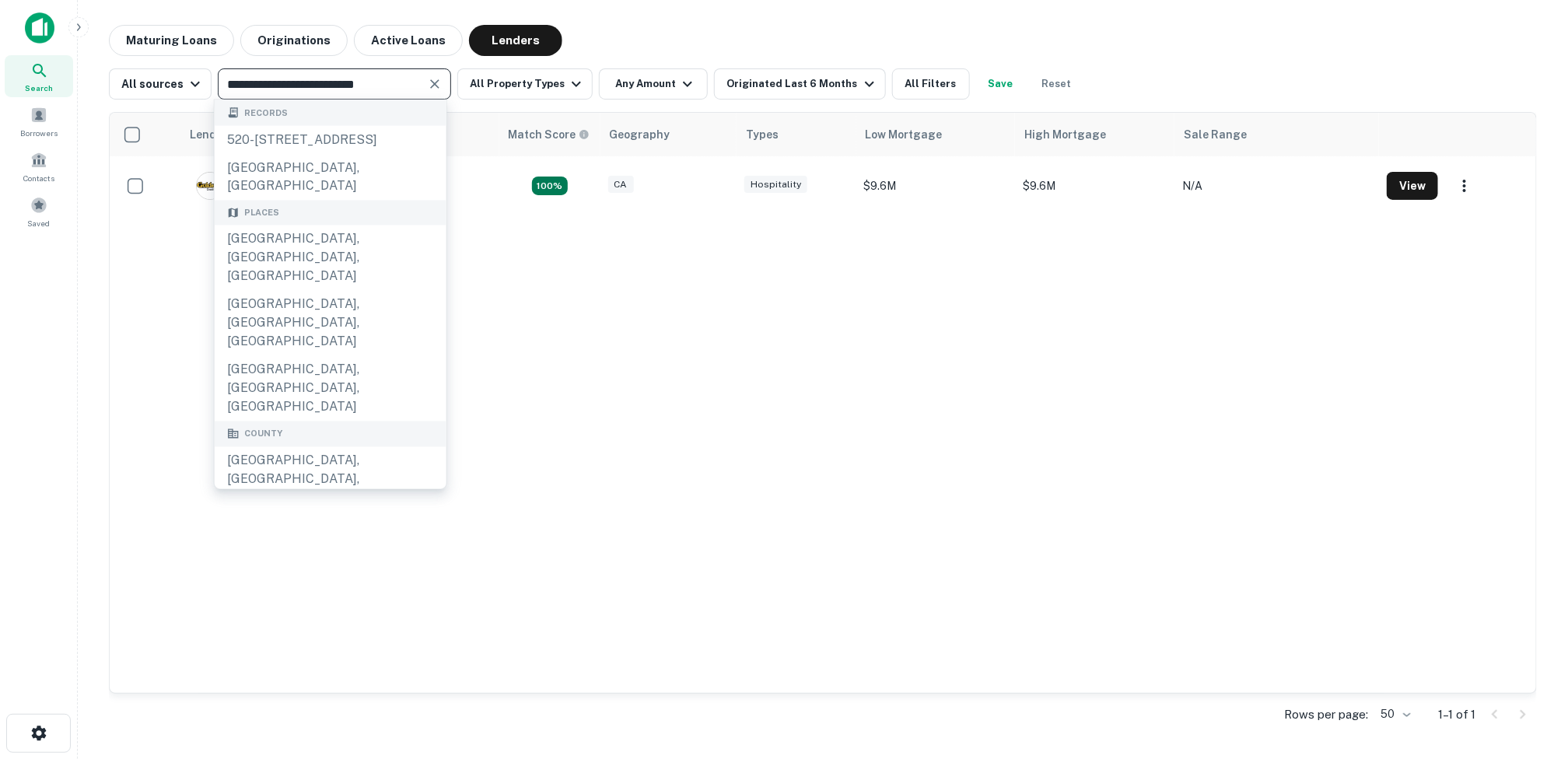
drag, startPoint x: 392, startPoint y: 87, endPoint x: 223, endPoint y: 73, distance: 169.6
click at [223, 73] on input "**********" at bounding box center [322, 84] width 198 height 22
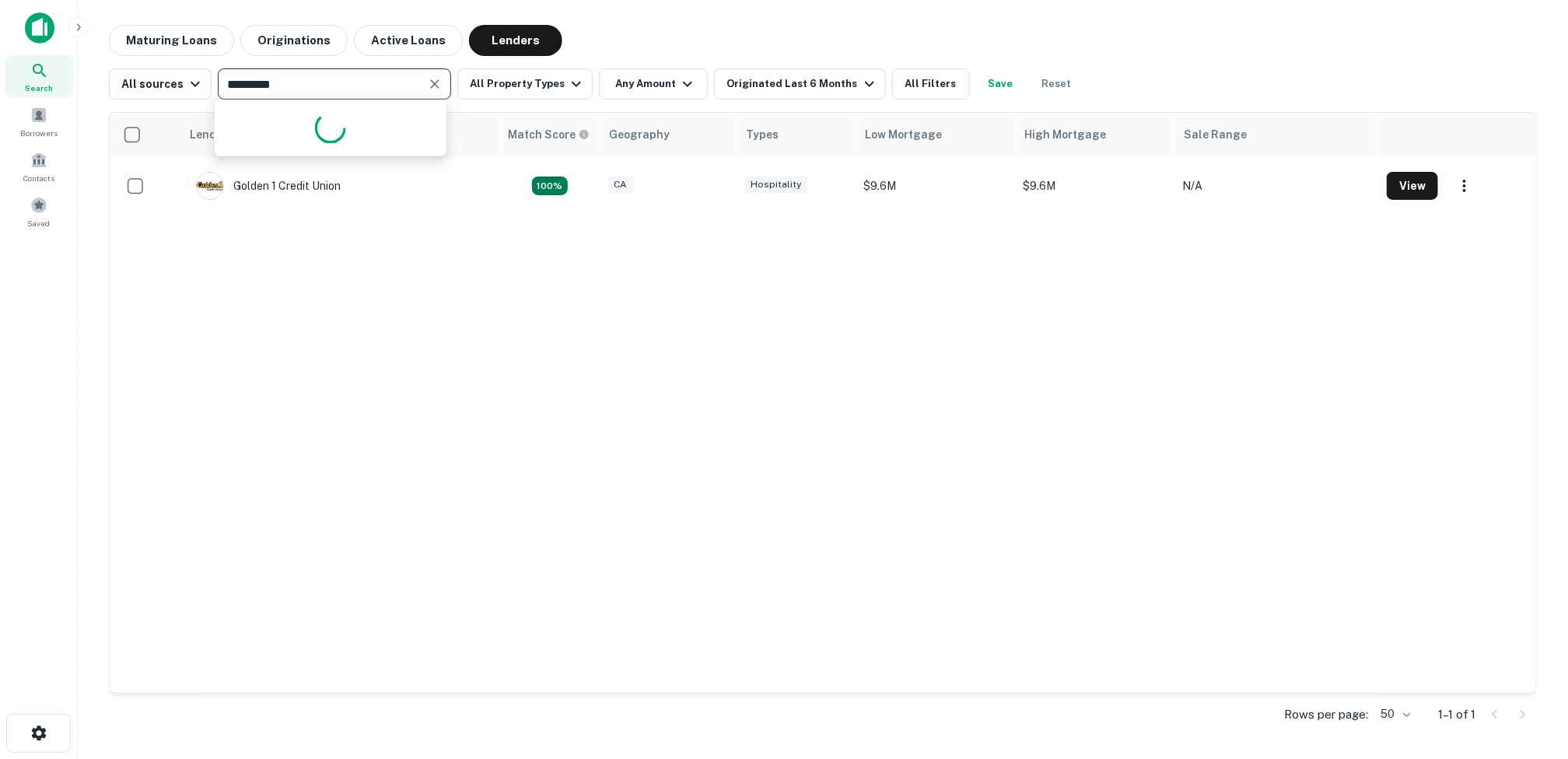
type input "**********"
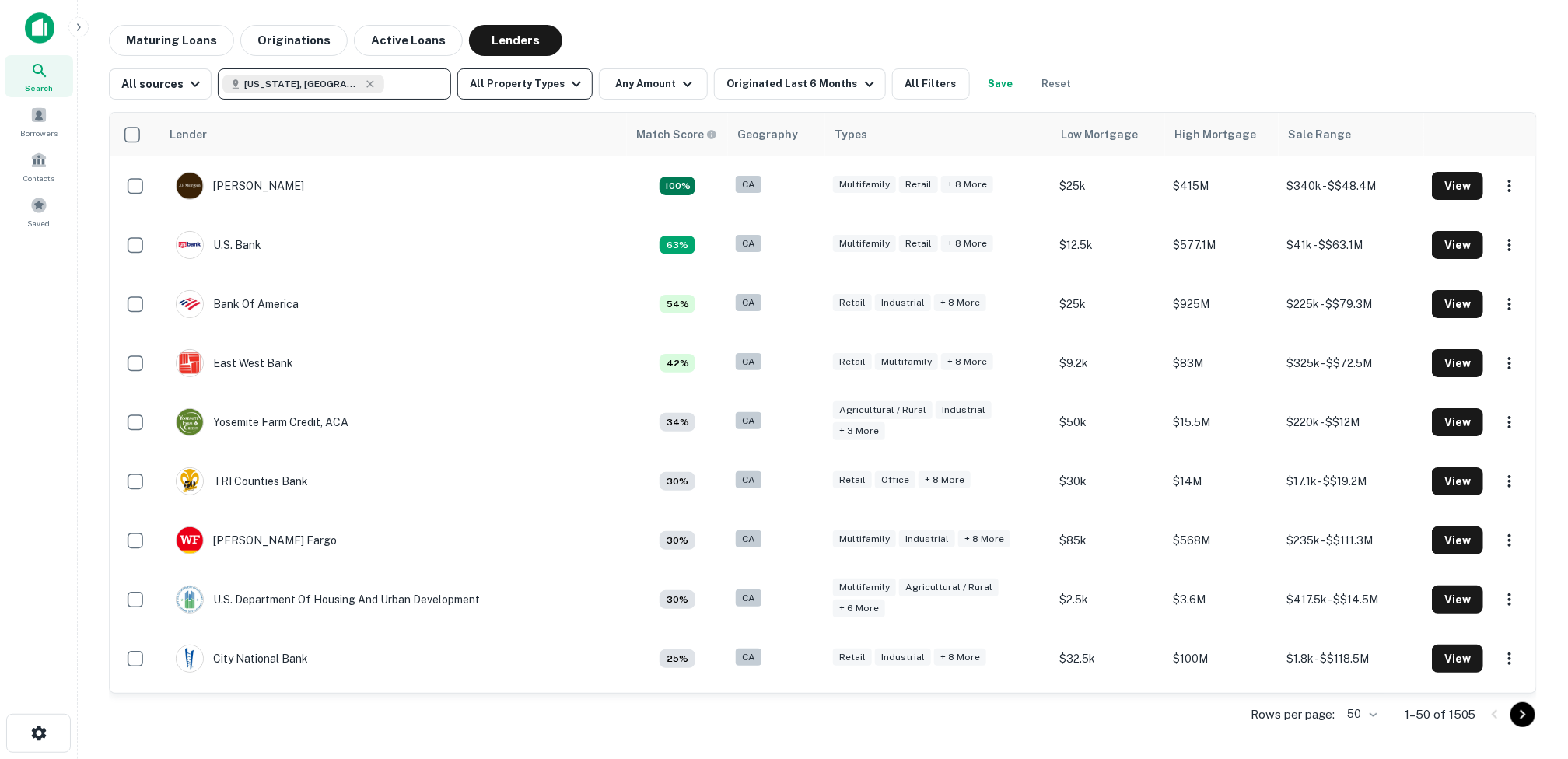
click at [567, 83] on icon "button" at bounding box center [576, 84] width 19 height 19
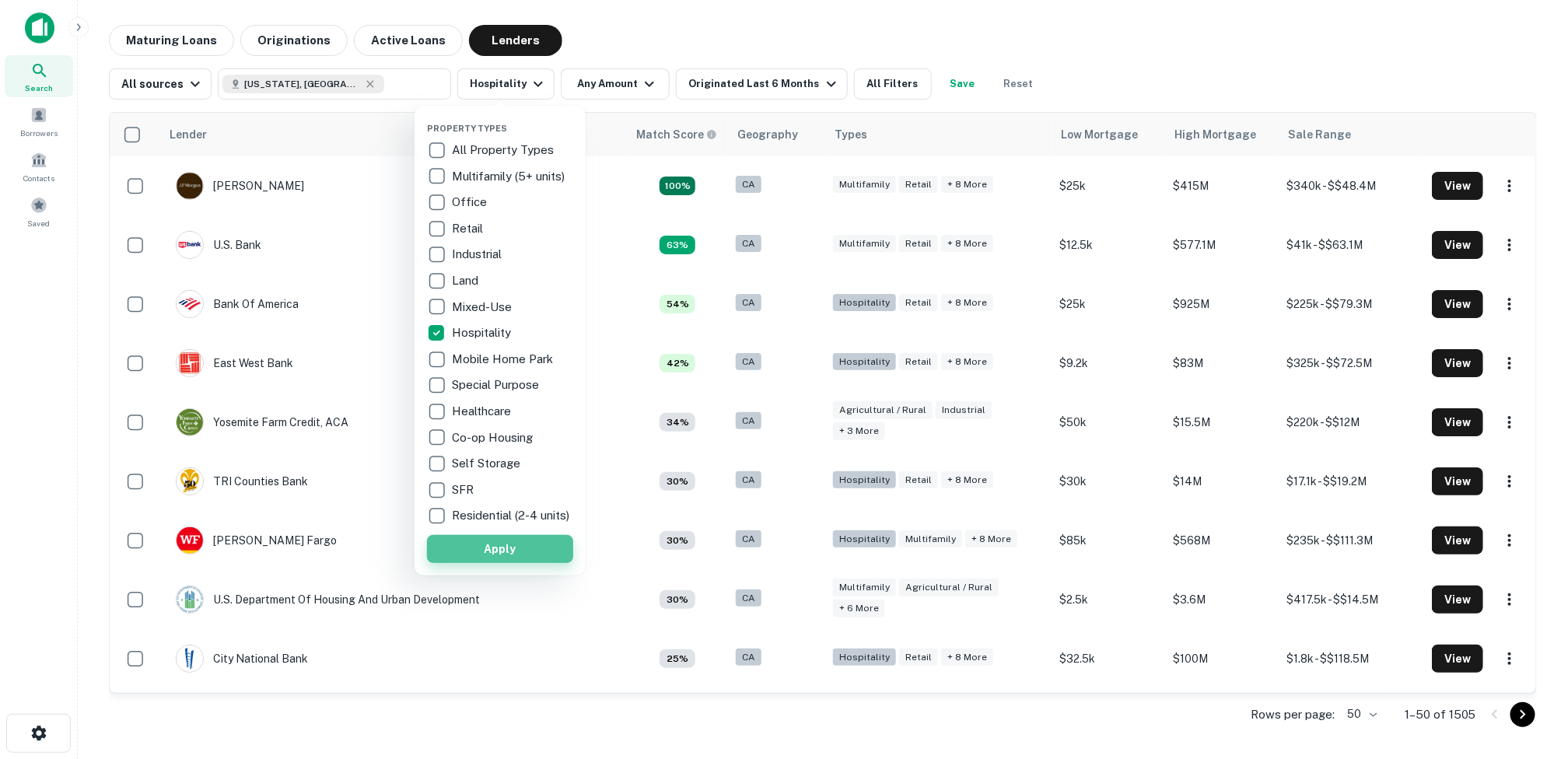
click at [477, 555] on button "Apply" at bounding box center [500, 549] width 146 height 28
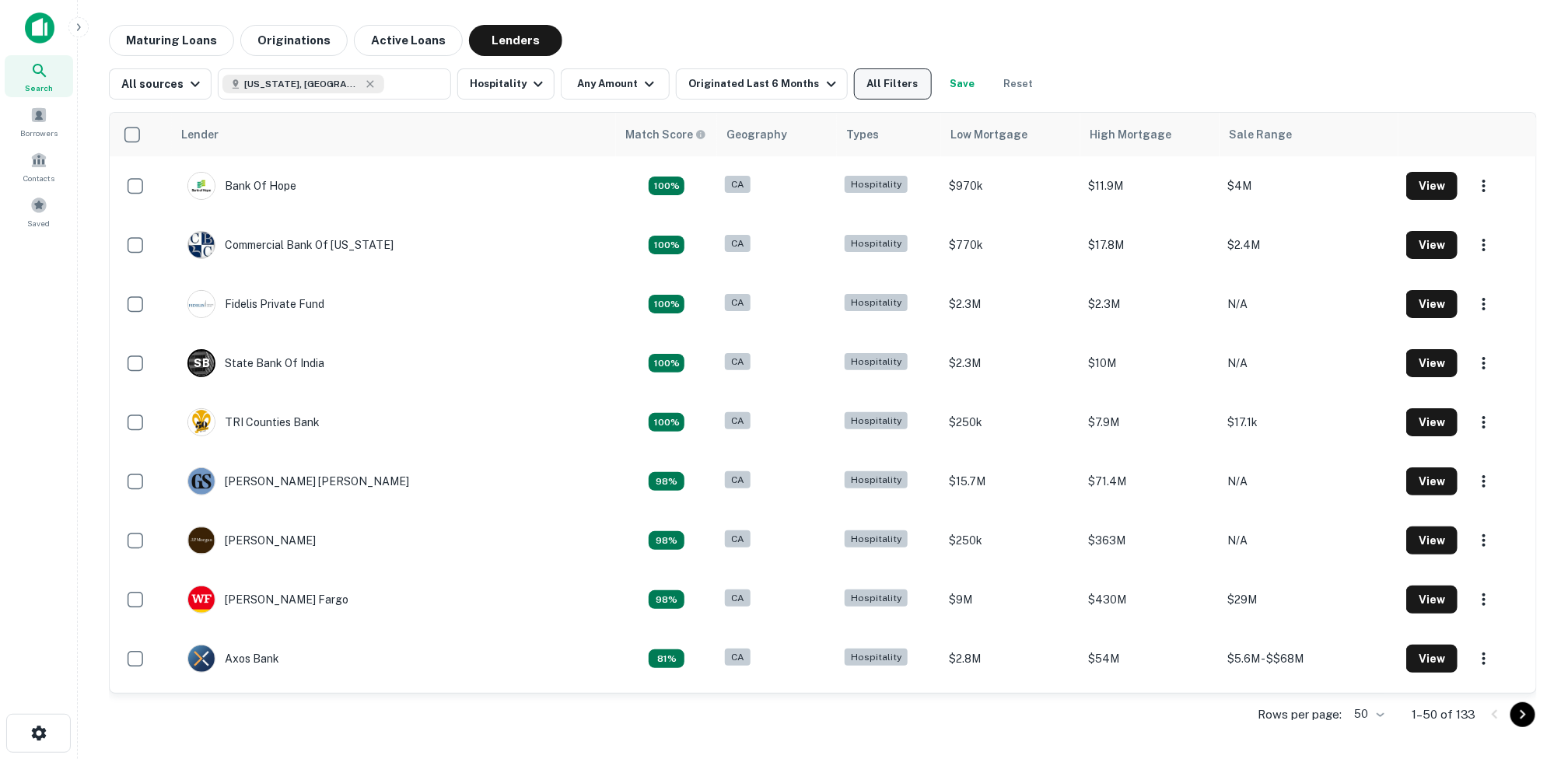
click at [893, 80] on button "All Filters" at bounding box center [893, 84] width 78 height 31
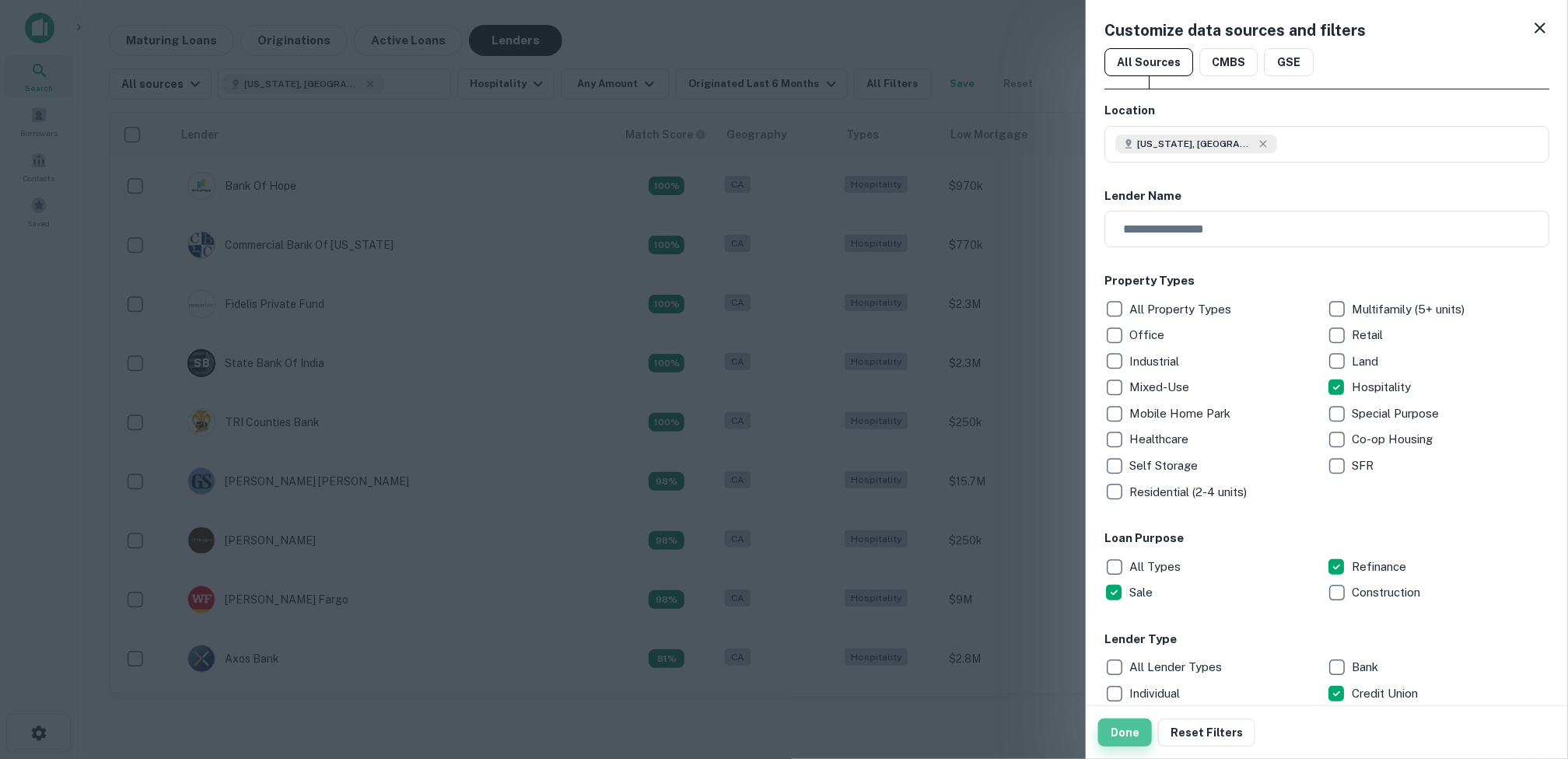
click at [1125, 725] on button "Done" at bounding box center [1124, 733] width 53 height 28
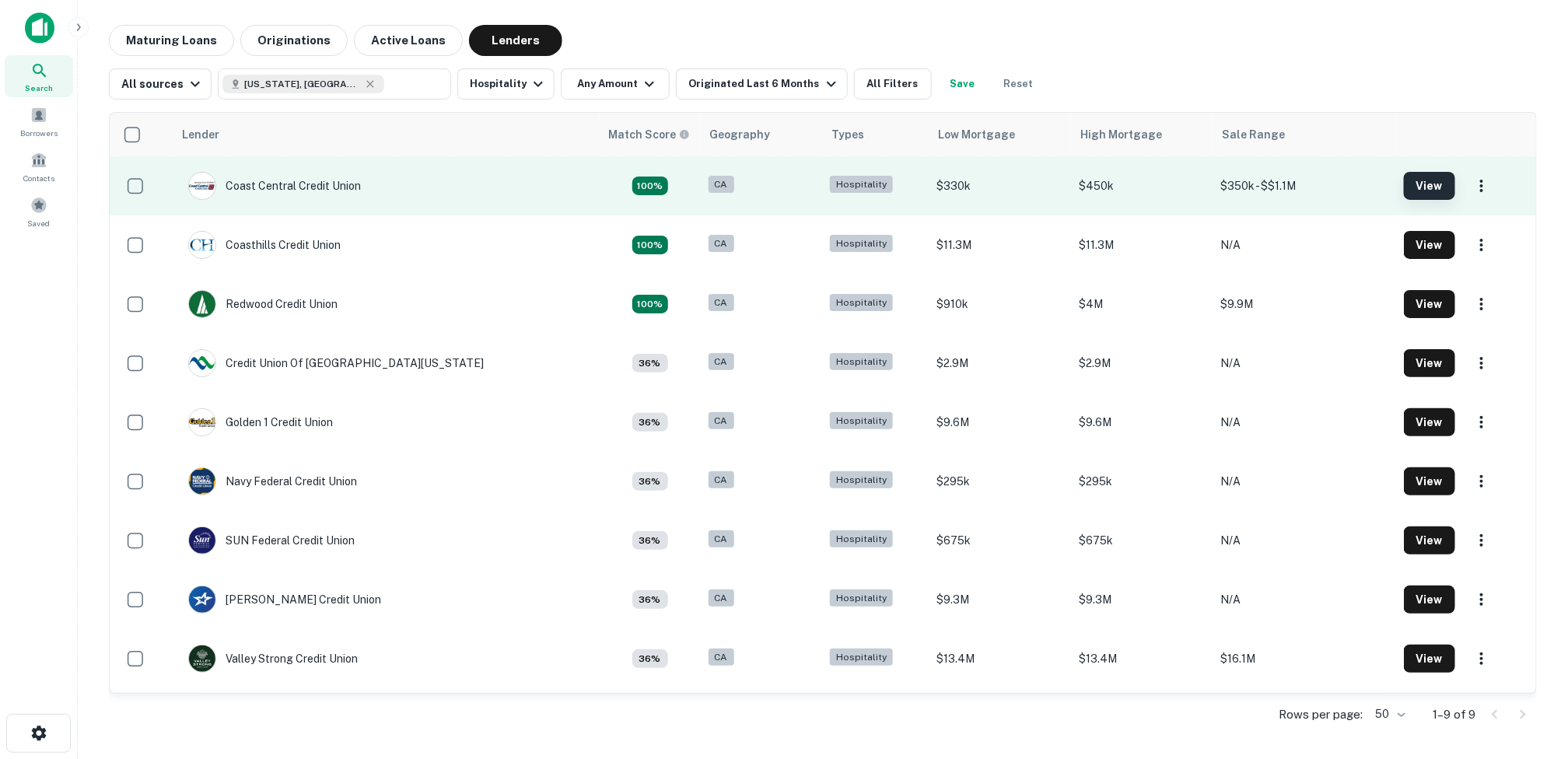
click at [1417, 181] on button "View" at bounding box center [1429, 186] width 51 height 28
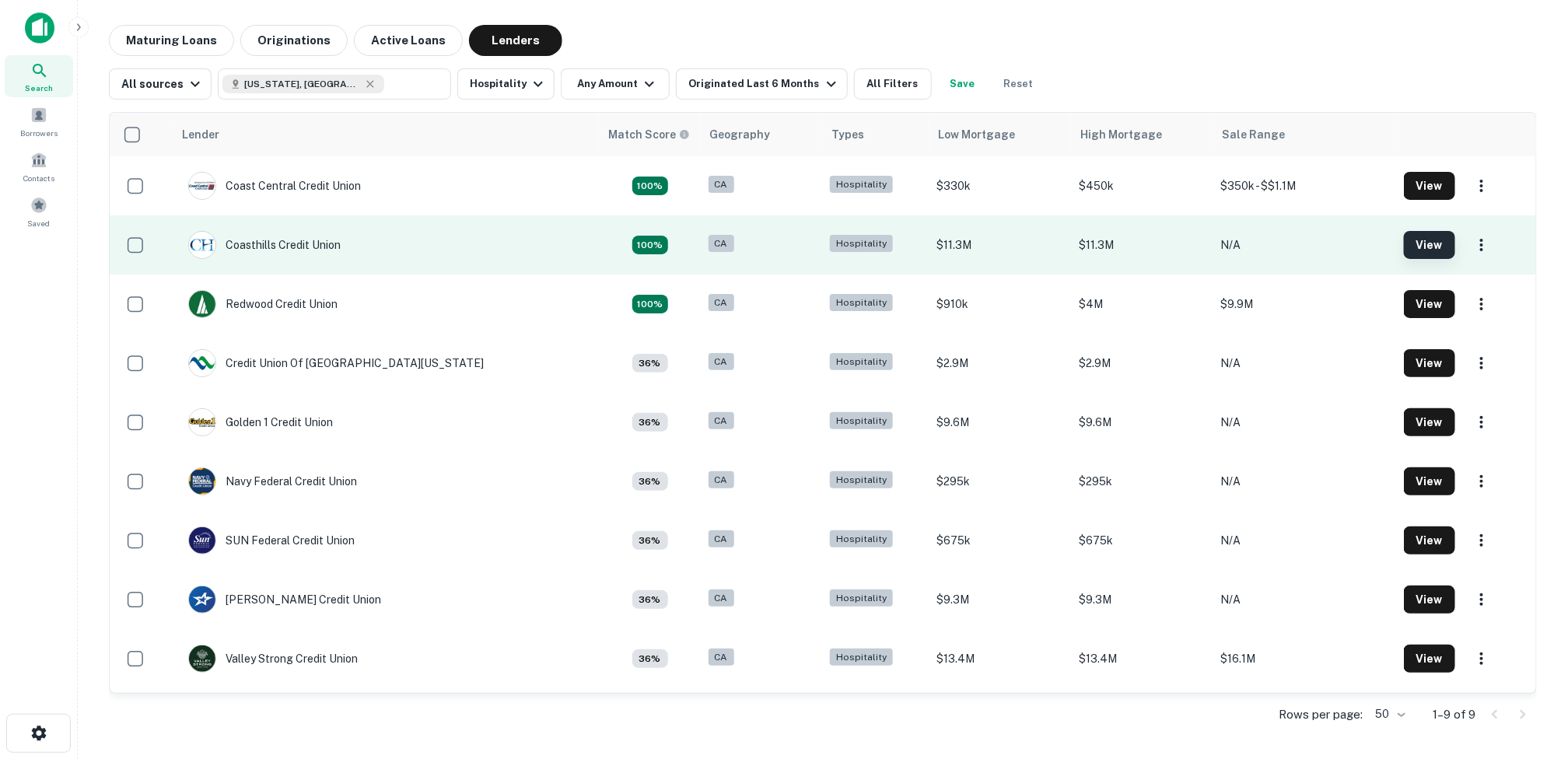
click at [1413, 243] on button "View" at bounding box center [1429, 245] width 51 height 28
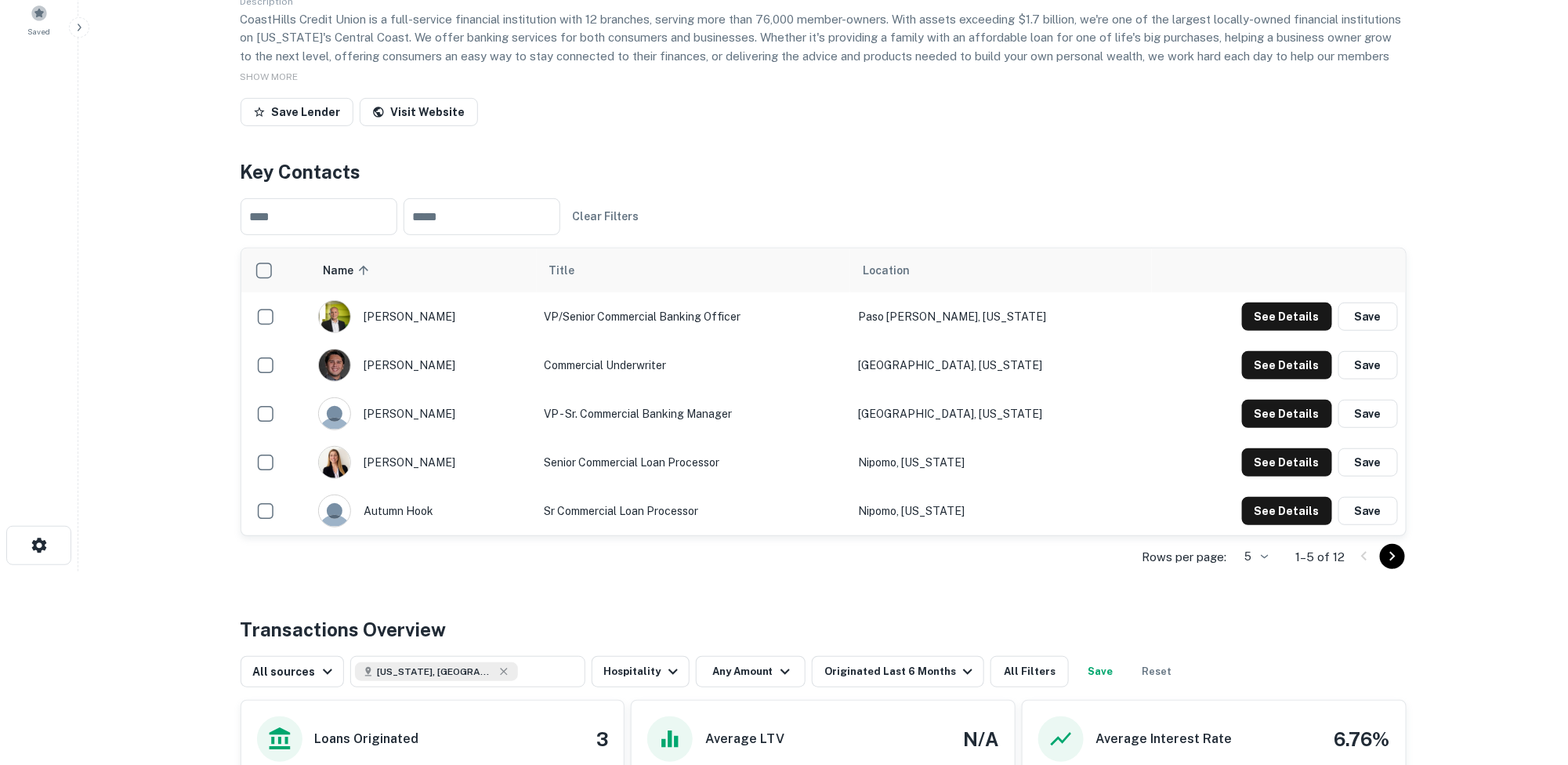
scroll to position [157, 0]
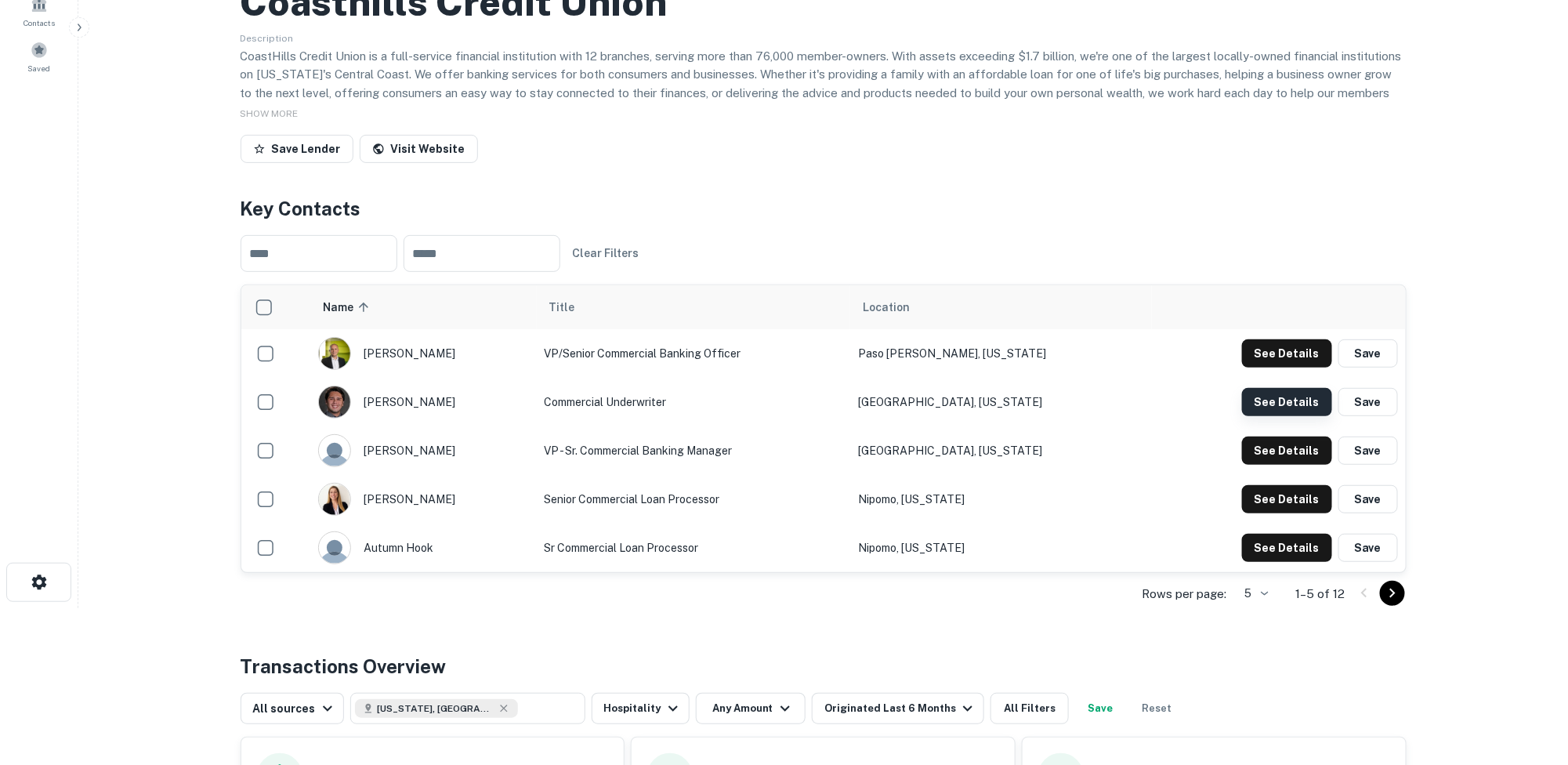
click at [1302, 402] on button "See Details" at bounding box center [1287, 403] width 90 height 29
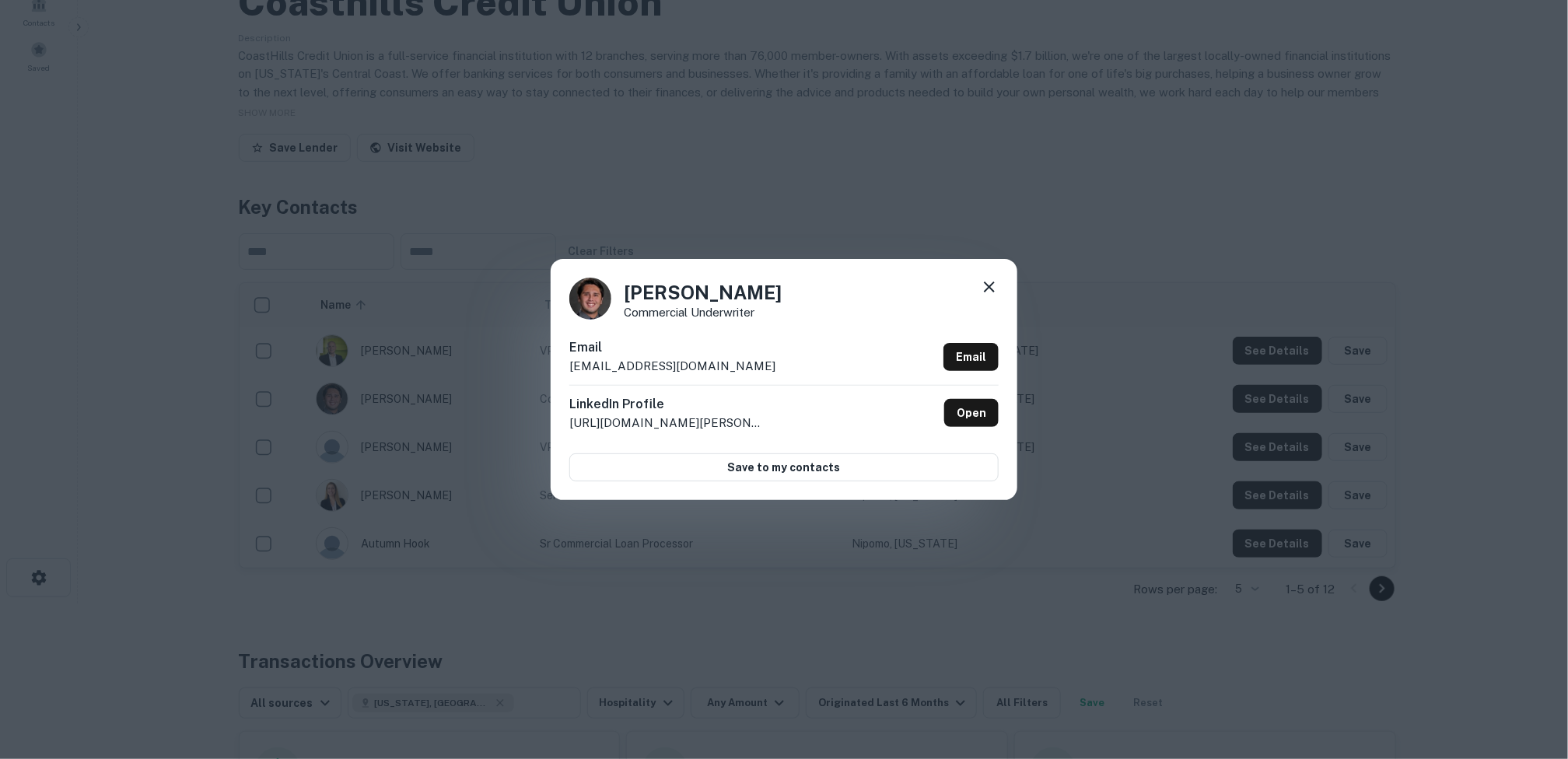
click at [992, 282] on icon at bounding box center [989, 287] width 19 height 19
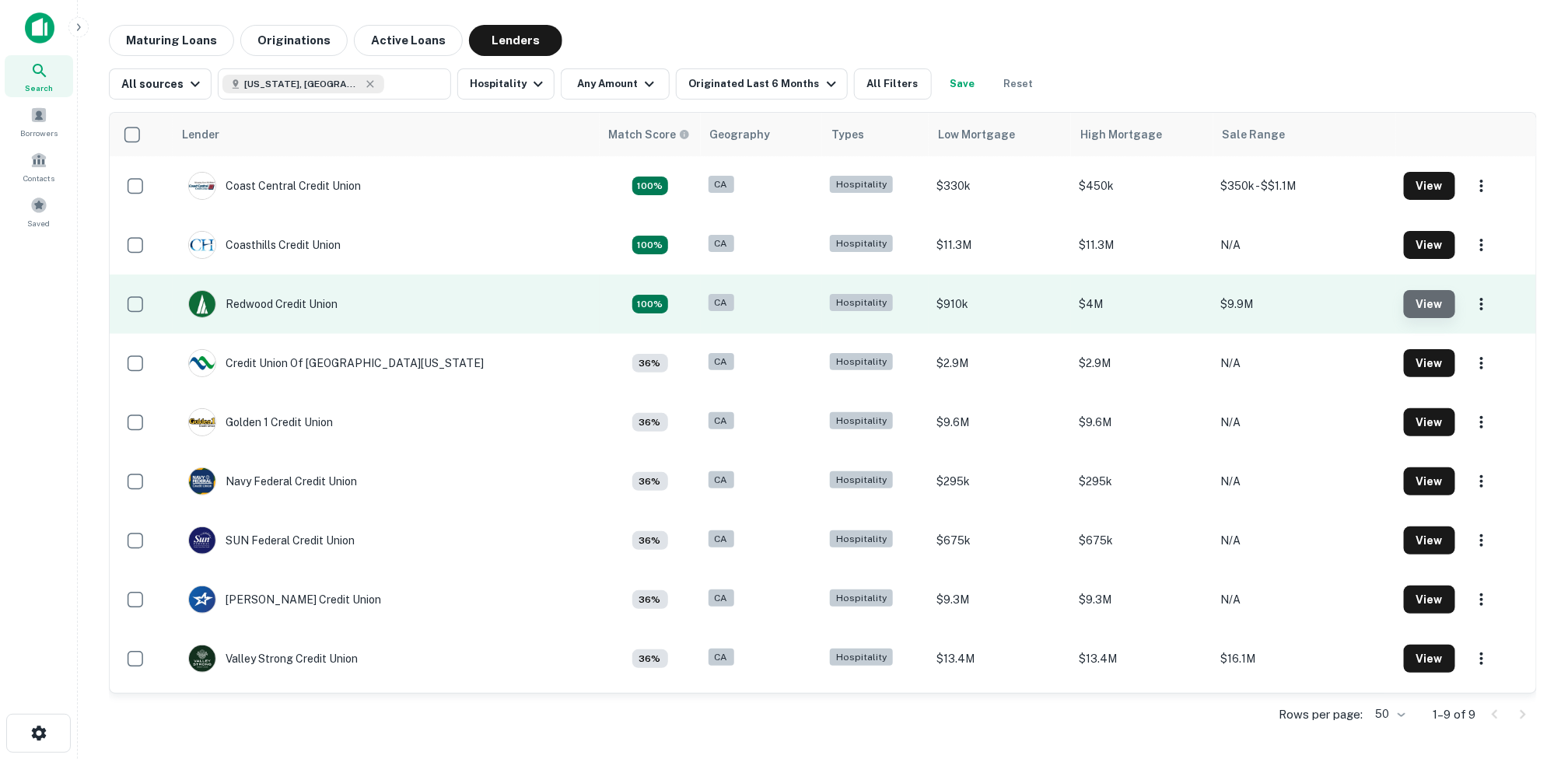
click at [1408, 299] on button "View" at bounding box center [1429, 304] width 51 height 28
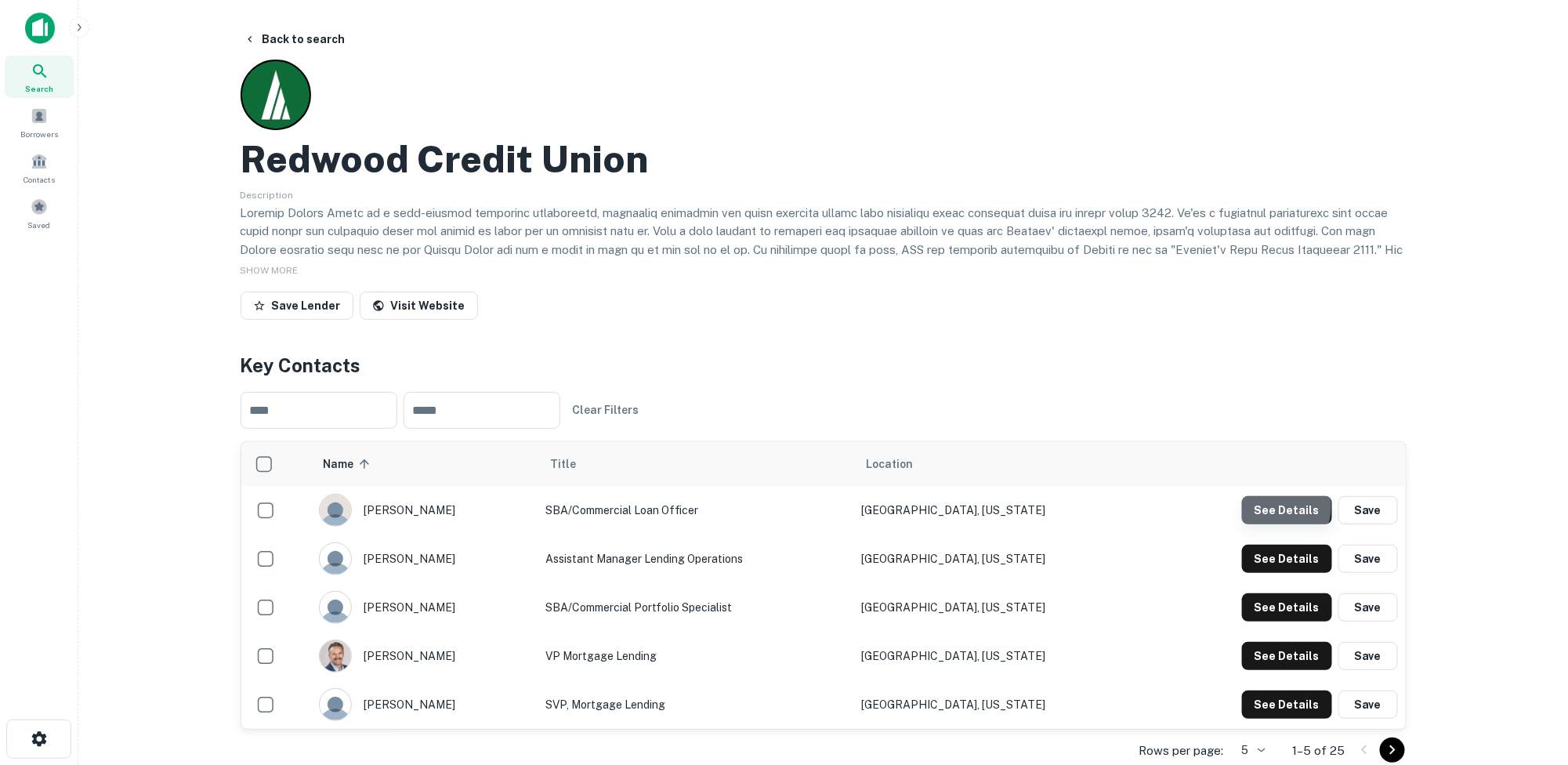
click at [1272, 506] on button "See Details" at bounding box center [1287, 511] width 90 height 29
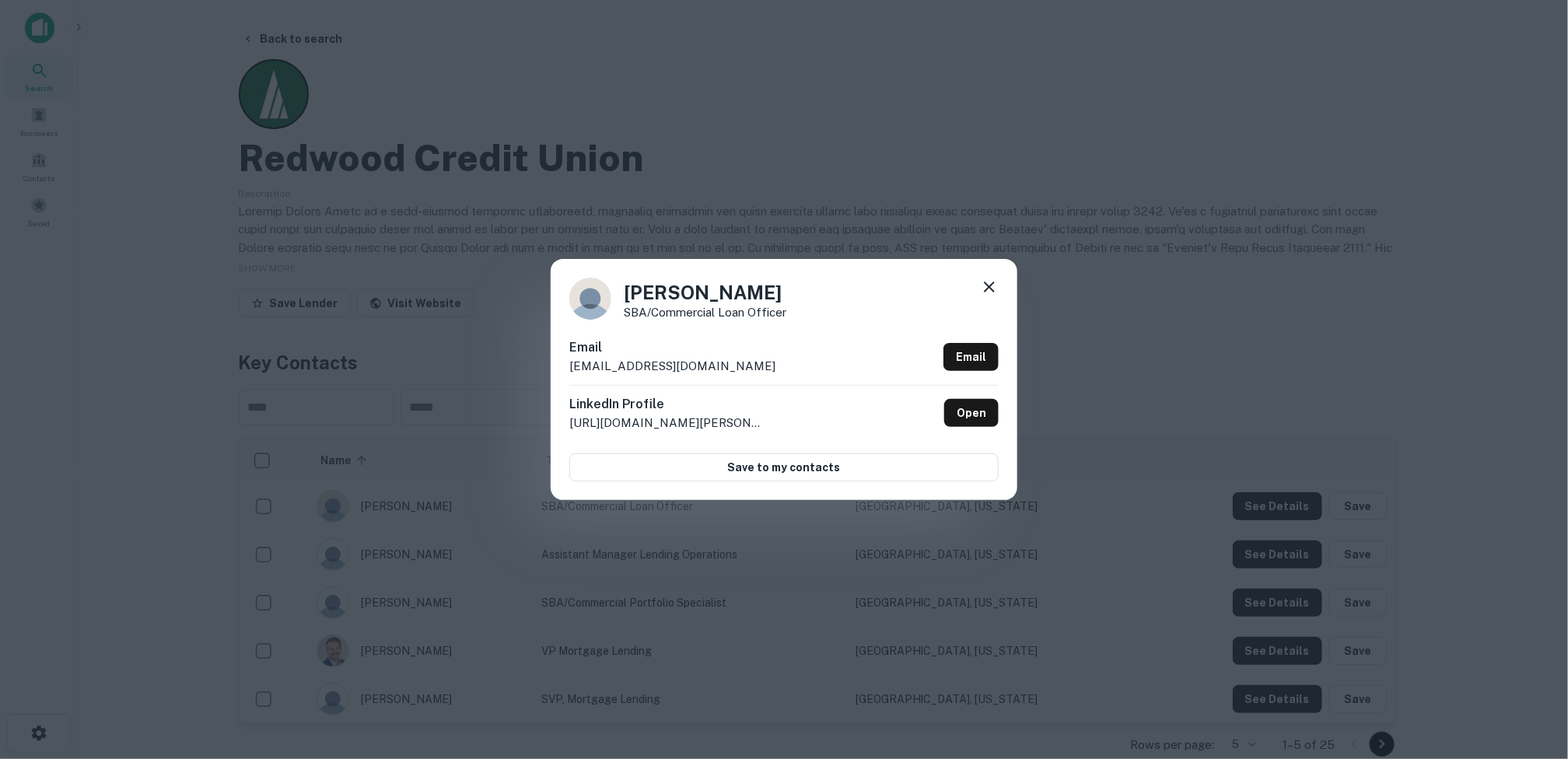
click at [989, 280] on icon at bounding box center [989, 287] width 19 height 19
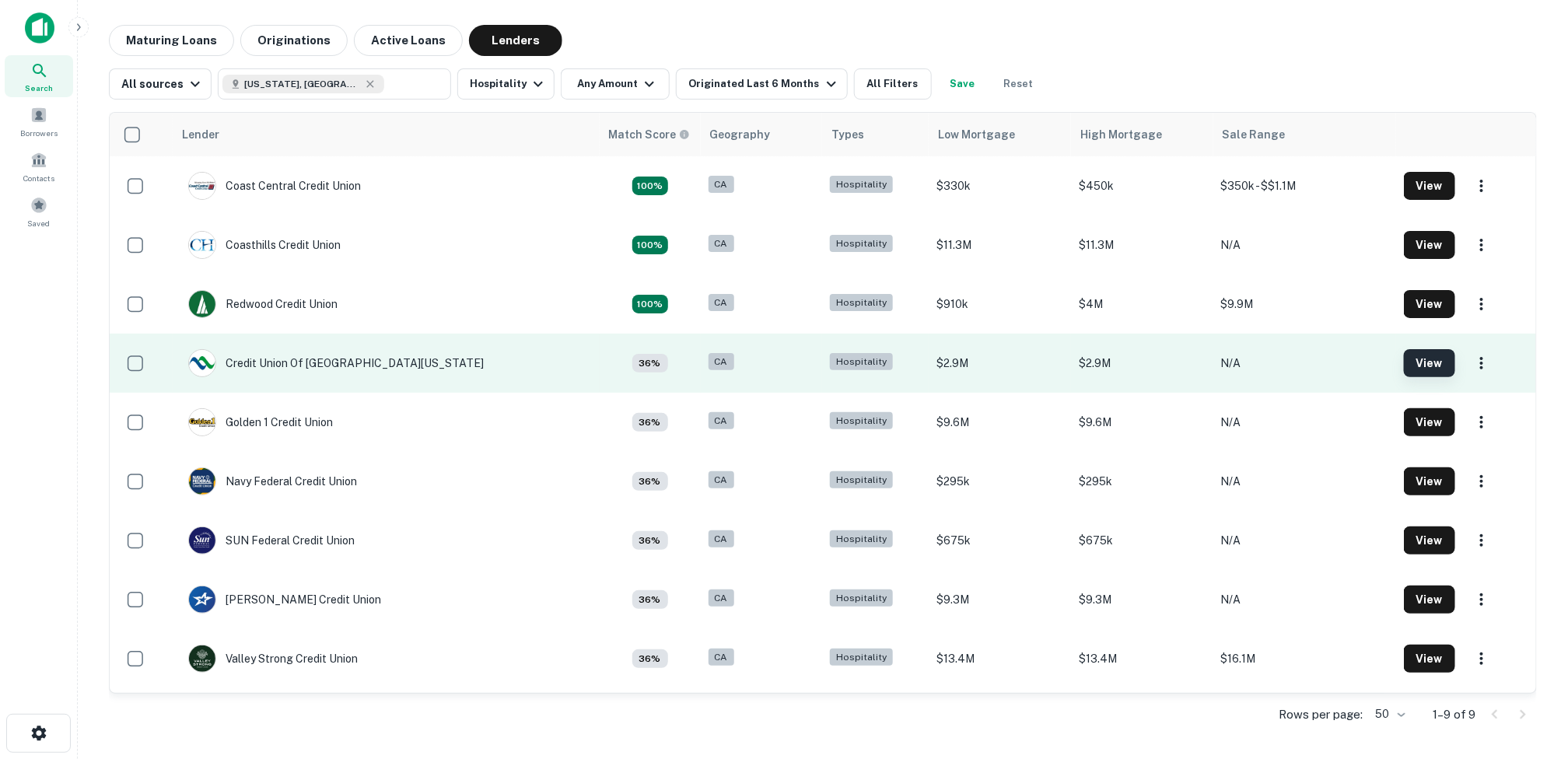
click at [1426, 360] on button "View" at bounding box center [1429, 363] width 51 height 28
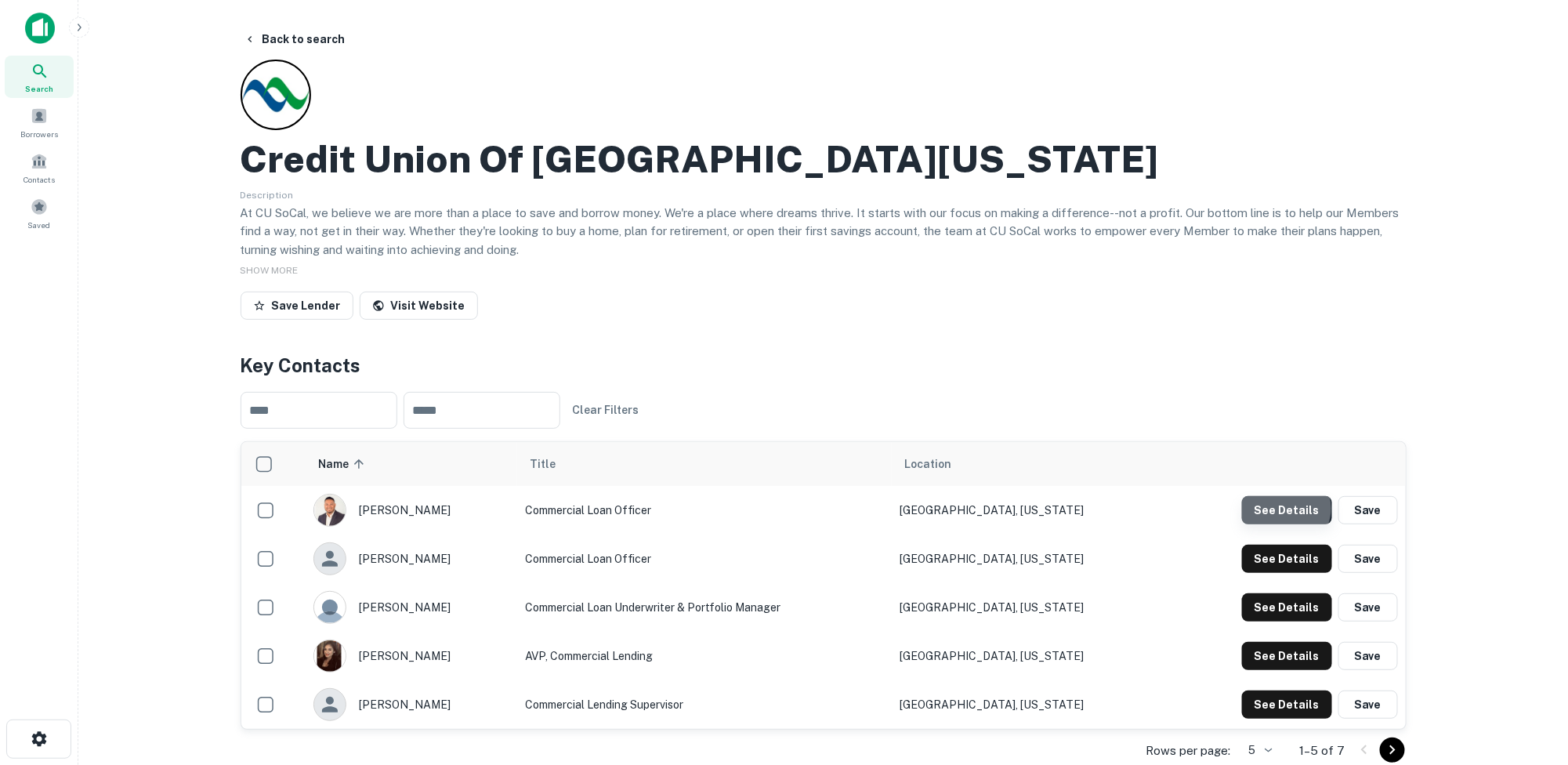
click at [1288, 508] on button "See Details" at bounding box center [1287, 511] width 90 height 29
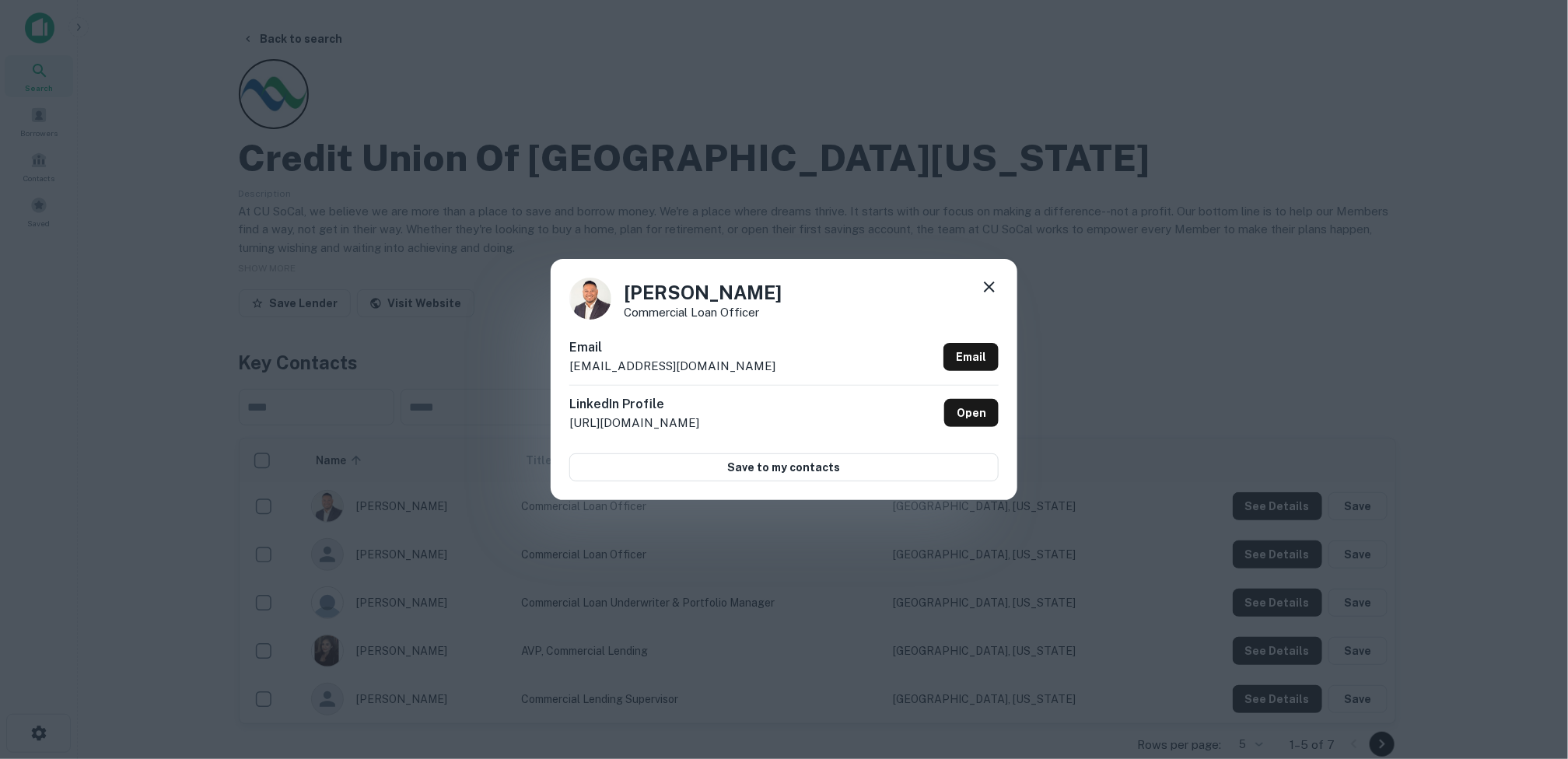
click at [984, 283] on icon at bounding box center [989, 287] width 19 height 19
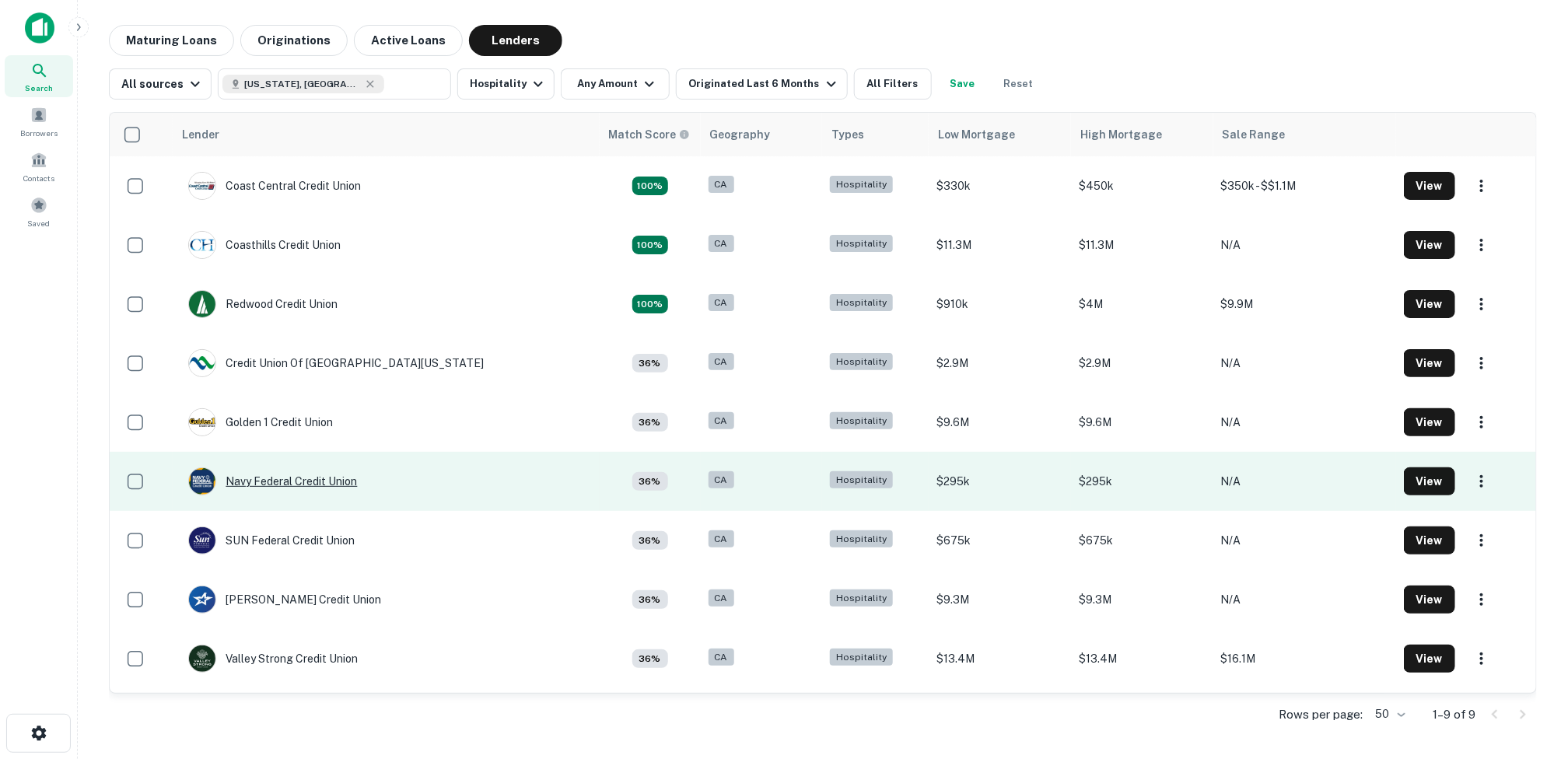
click at [312, 481] on div "Navy Federal Credit Union" at bounding box center [272, 481] width 169 height 28
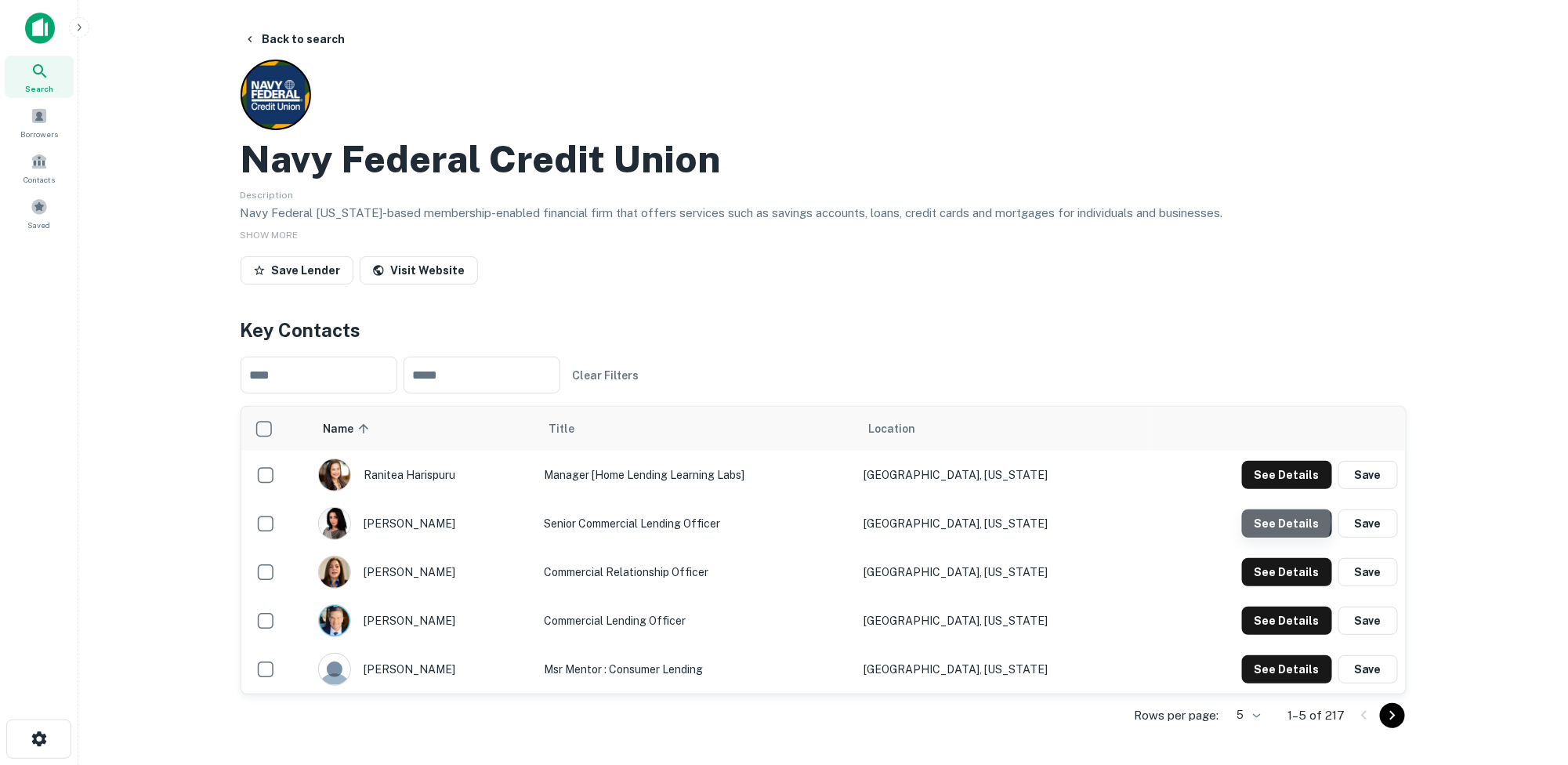
click at [1288, 522] on button "See Details" at bounding box center [1287, 524] width 90 height 29
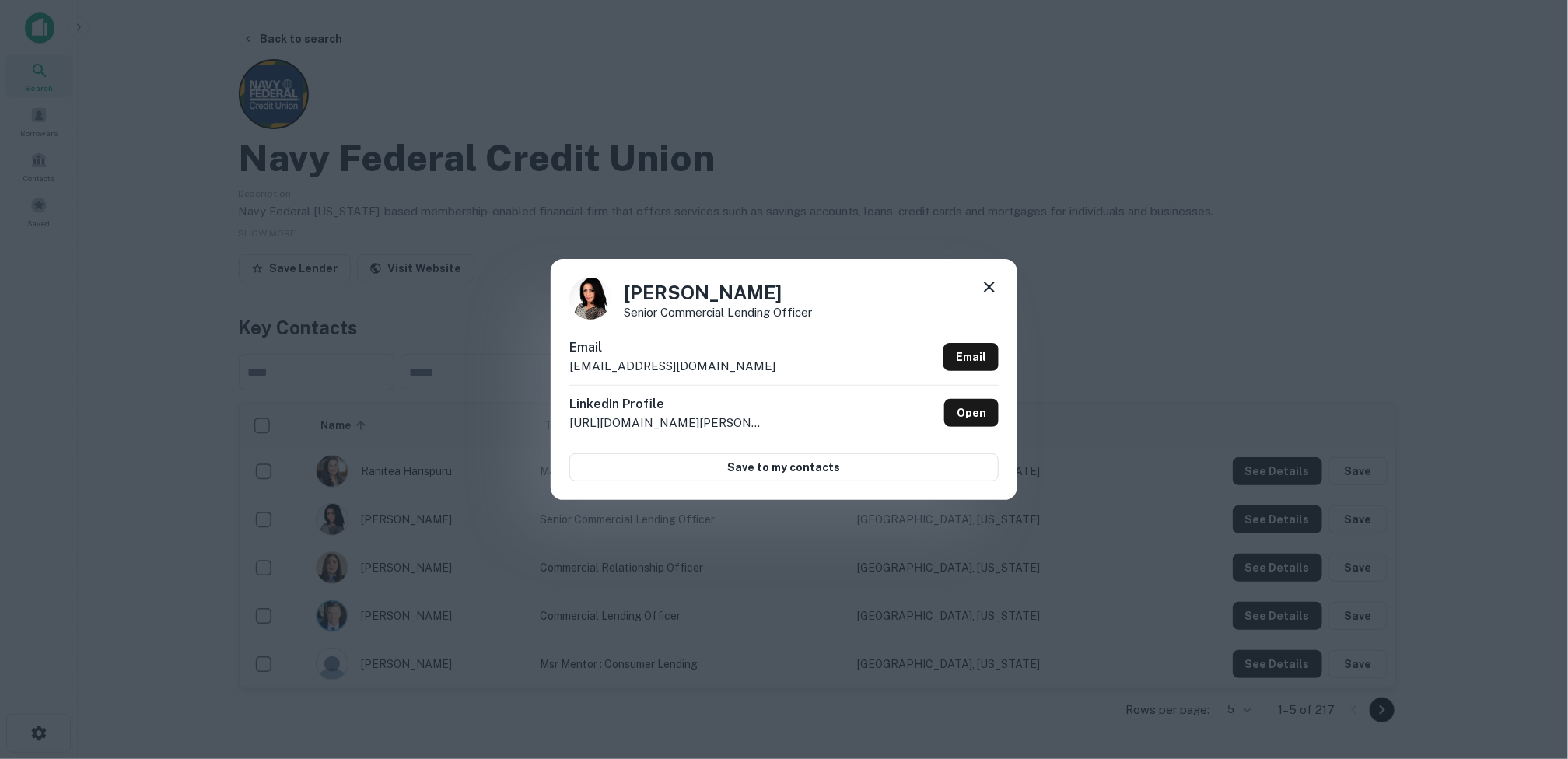
click at [992, 278] on icon at bounding box center [989, 287] width 19 height 19
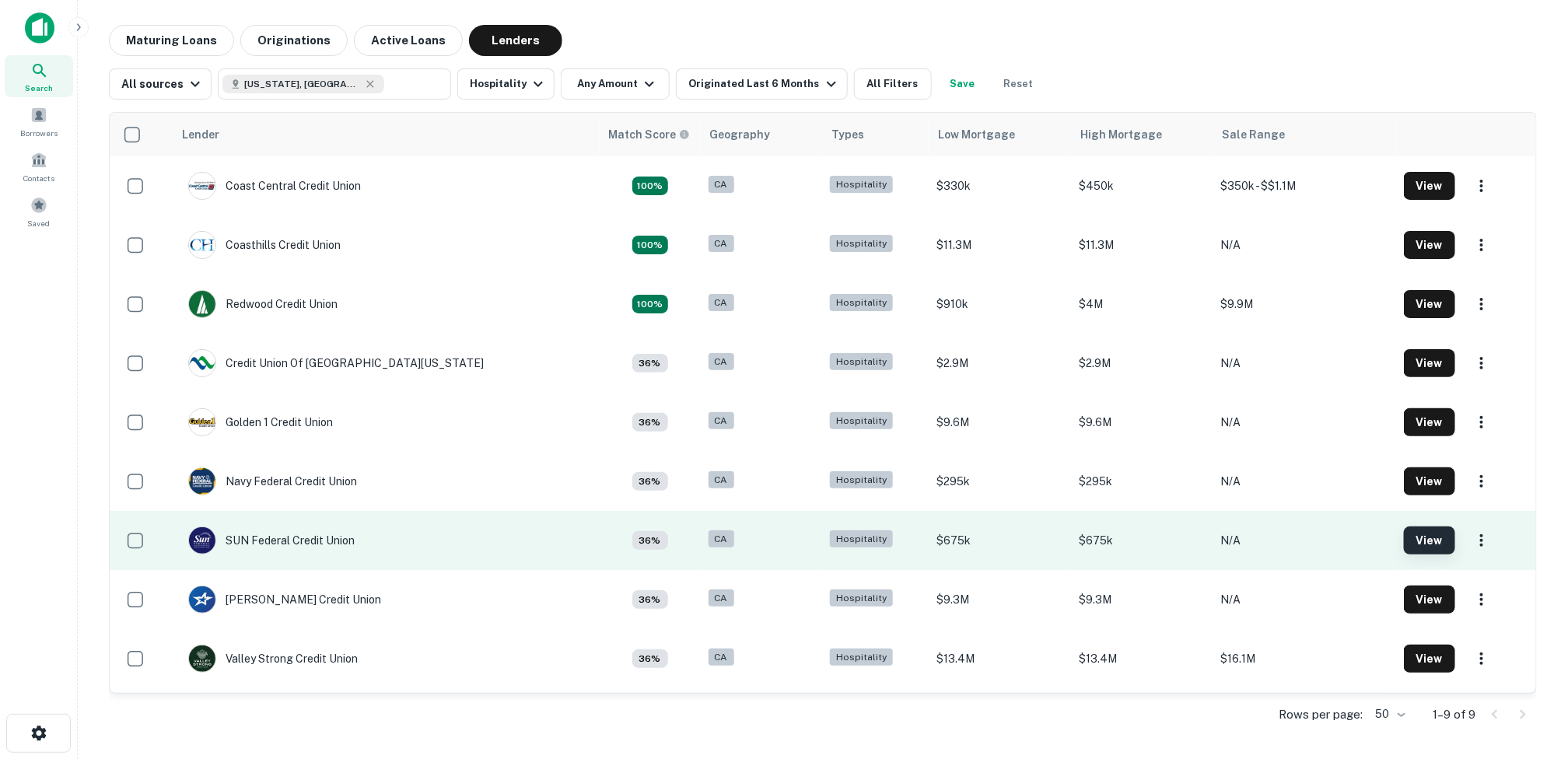
click at [1404, 540] on button "View" at bounding box center [1429, 540] width 51 height 28
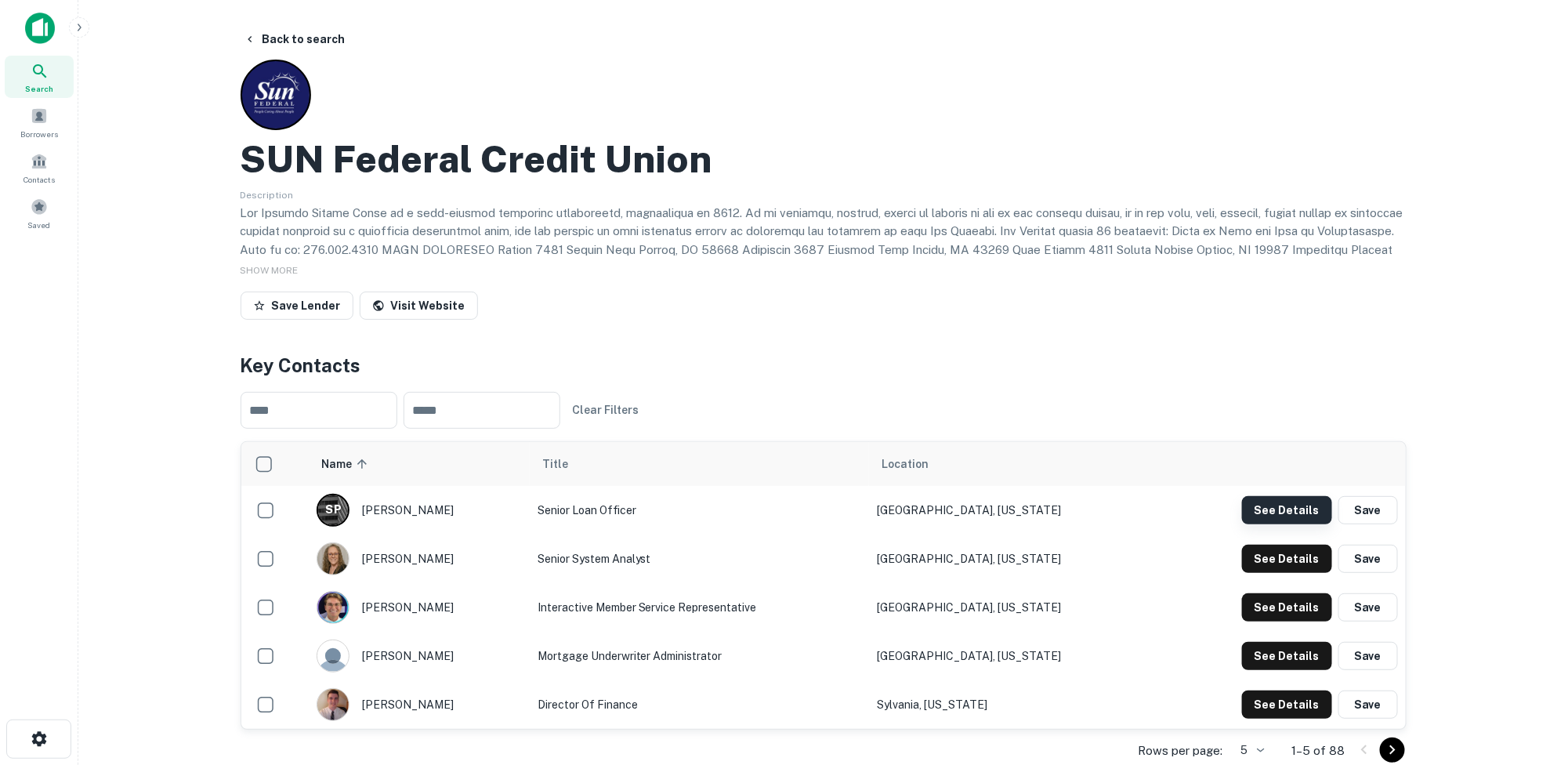
click at [1300, 512] on button "See Details" at bounding box center [1287, 511] width 90 height 29
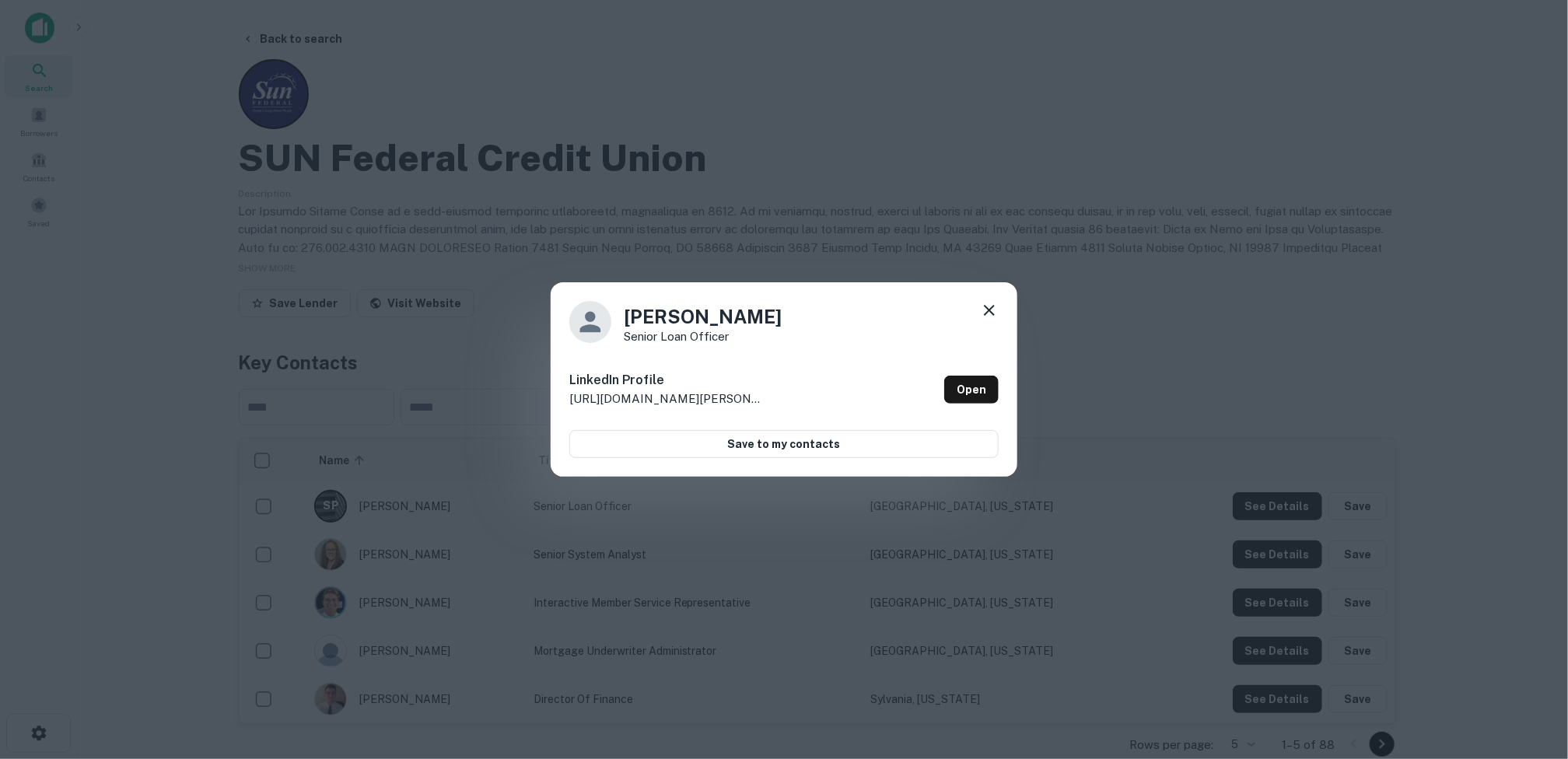
click at [992, 304] on icon at bounding box center [989, 311] width 19 height 19
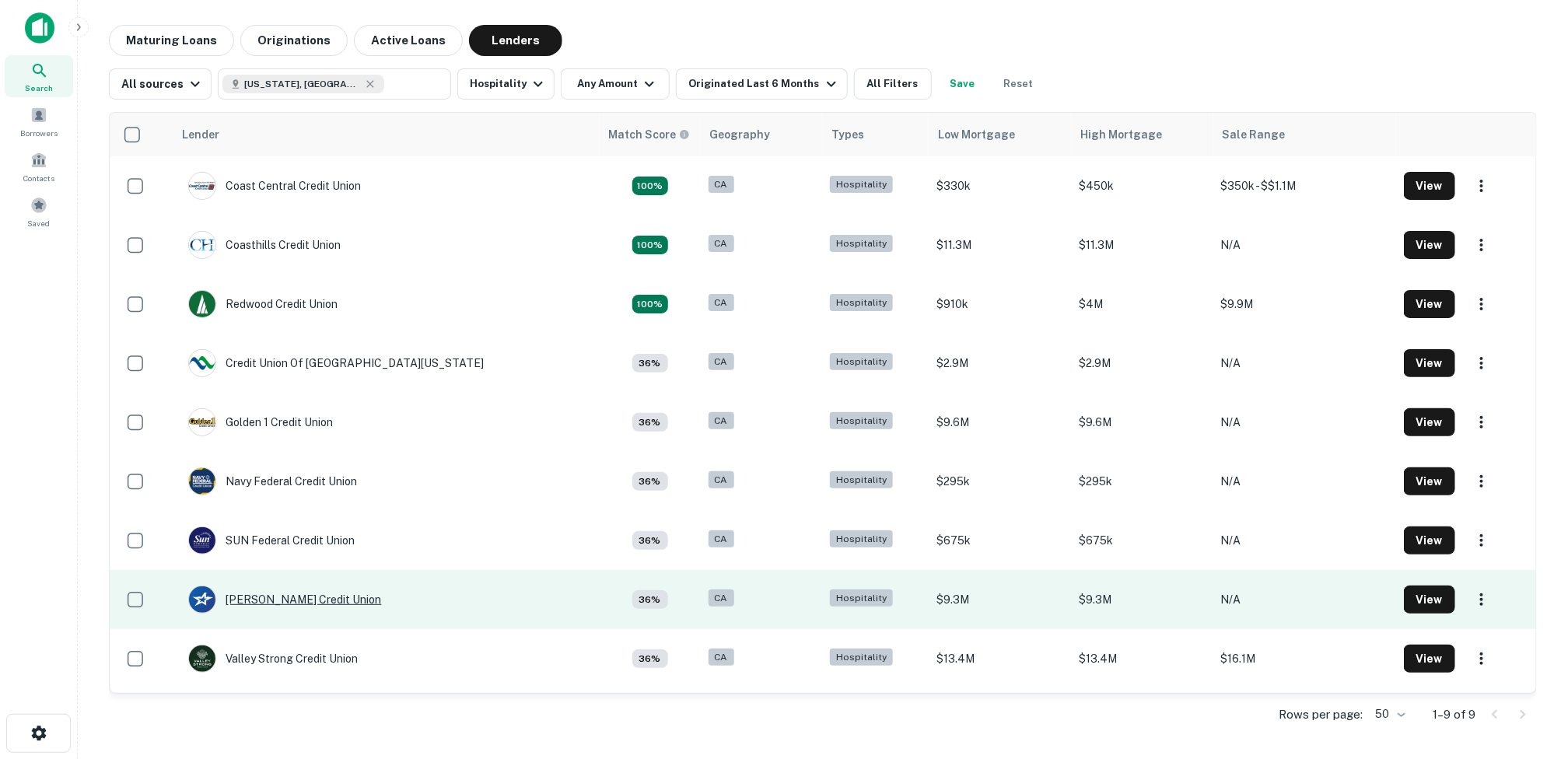
click at [289, 596] on div "[PERSON_NAME] Credit Union" at bounding box center [284, 600] width 193 height 28
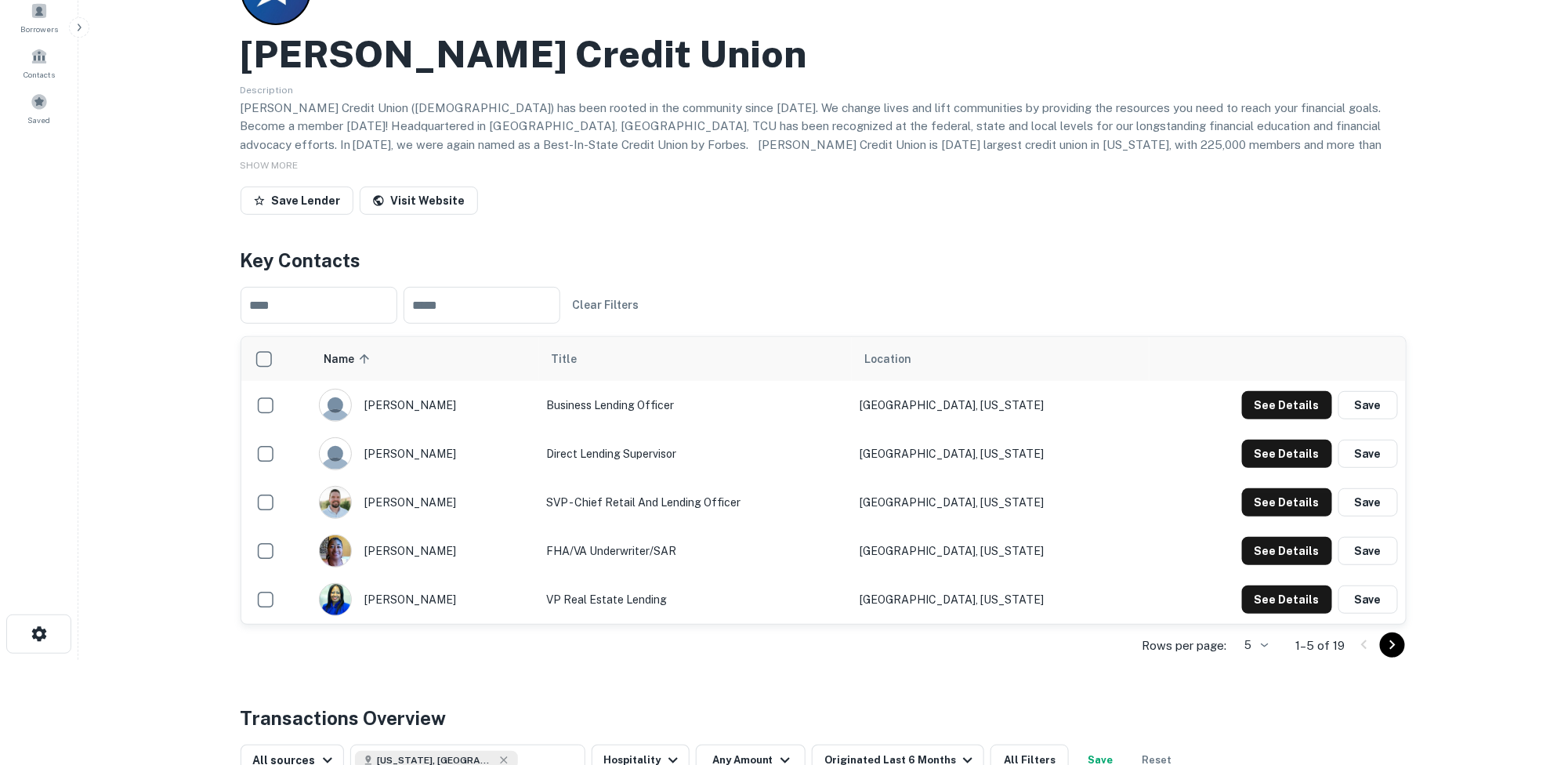
scroll to position [78, 0]
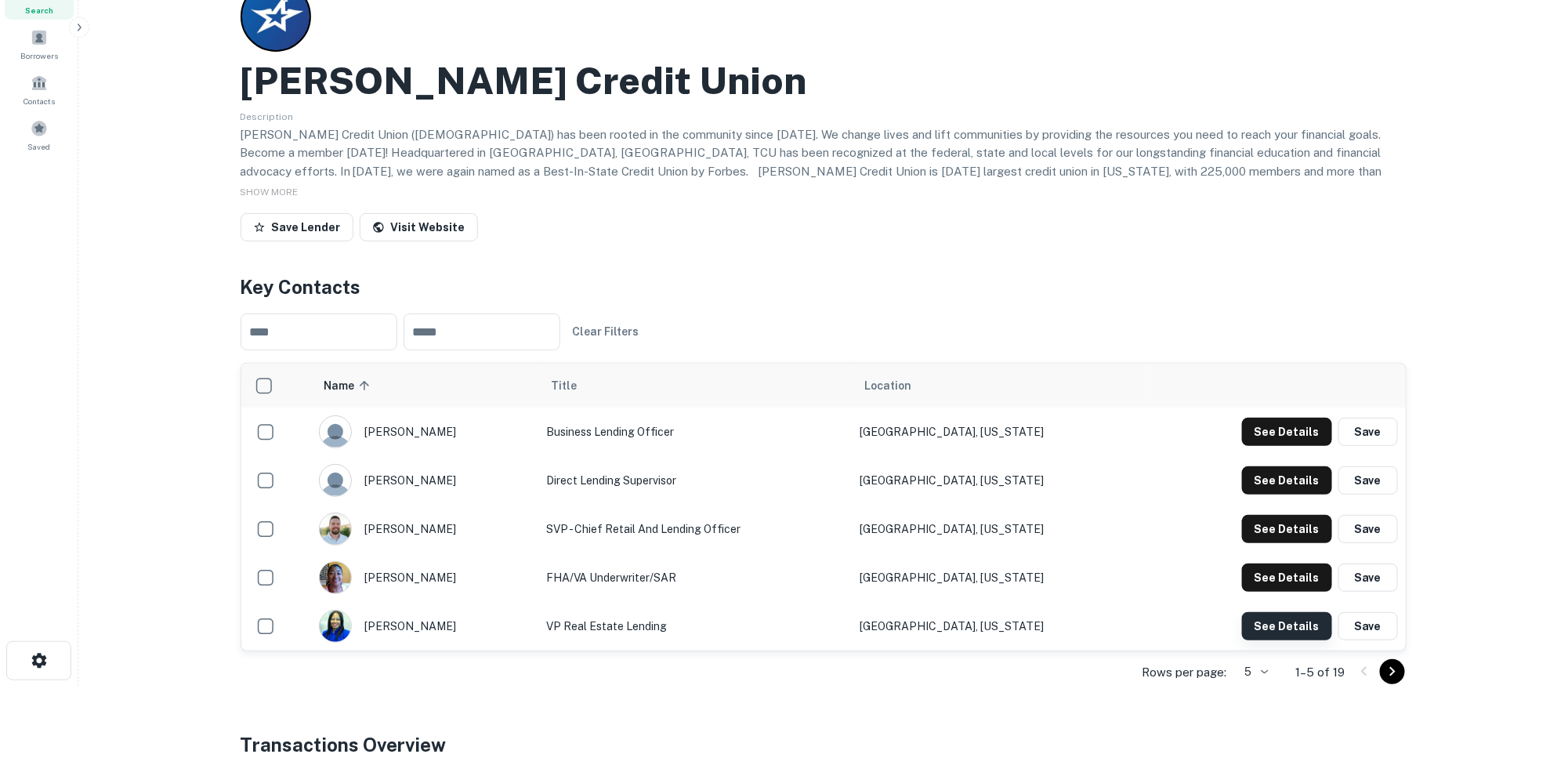
click at [1273, 621] on button "See Details" at bounding box center [1287, 626] width 90 height 29
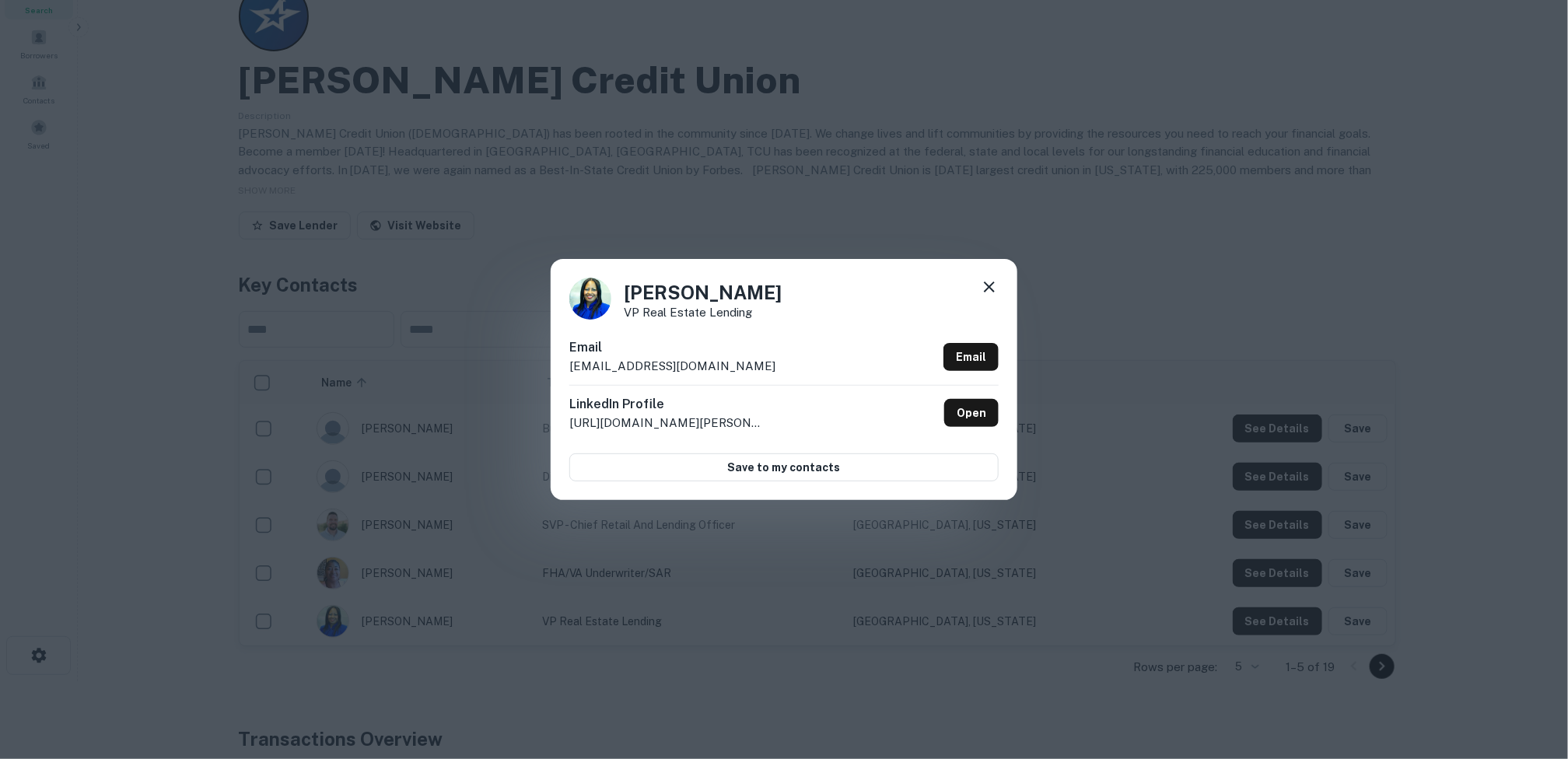
click at [991, 280] on icon at bounding box center [989, 287] width 19 height 19
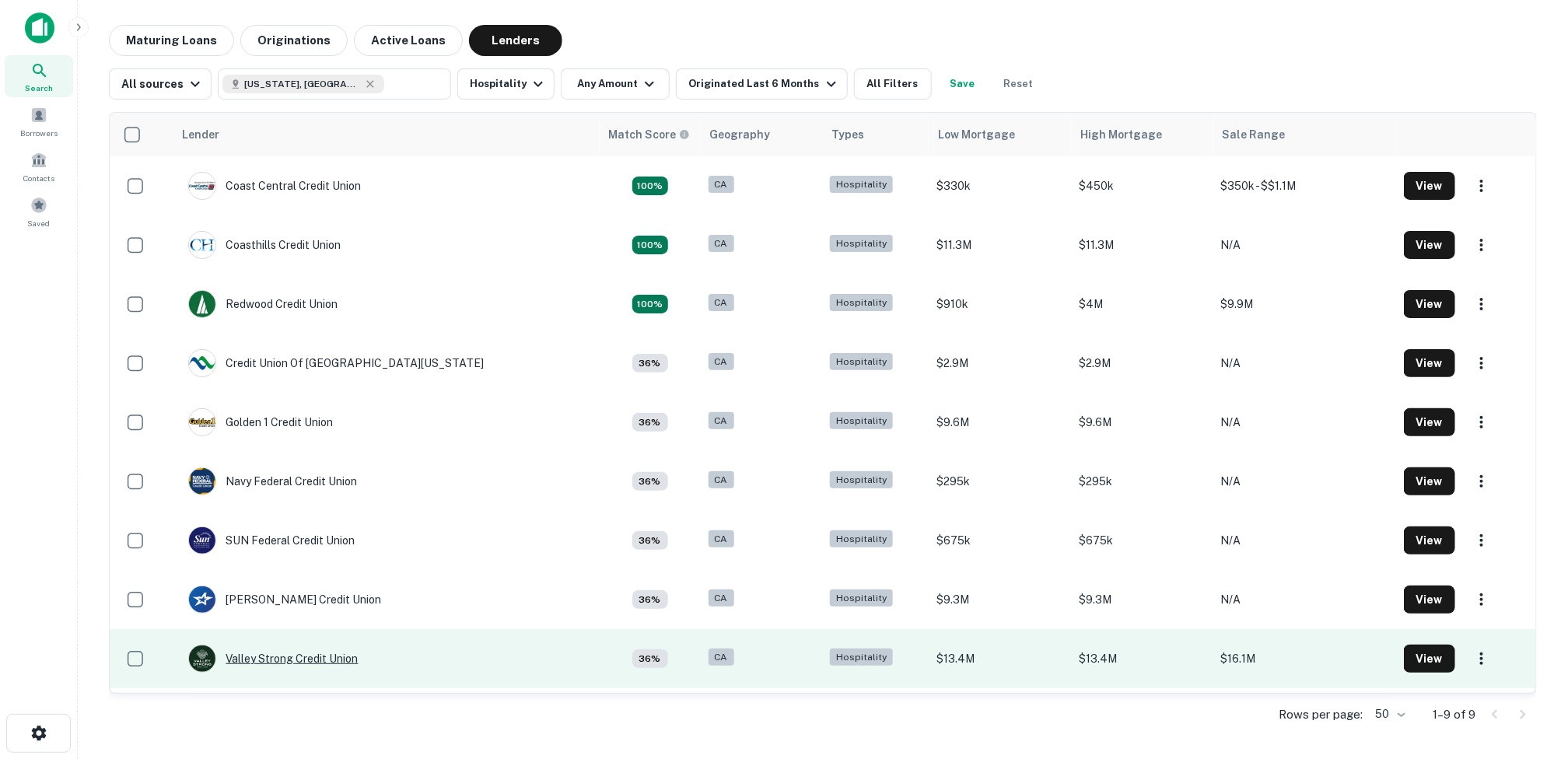
click at [262, 658] on div "Valley Strong Credit Union" at bounding box center [273, 659] width 170 height 28
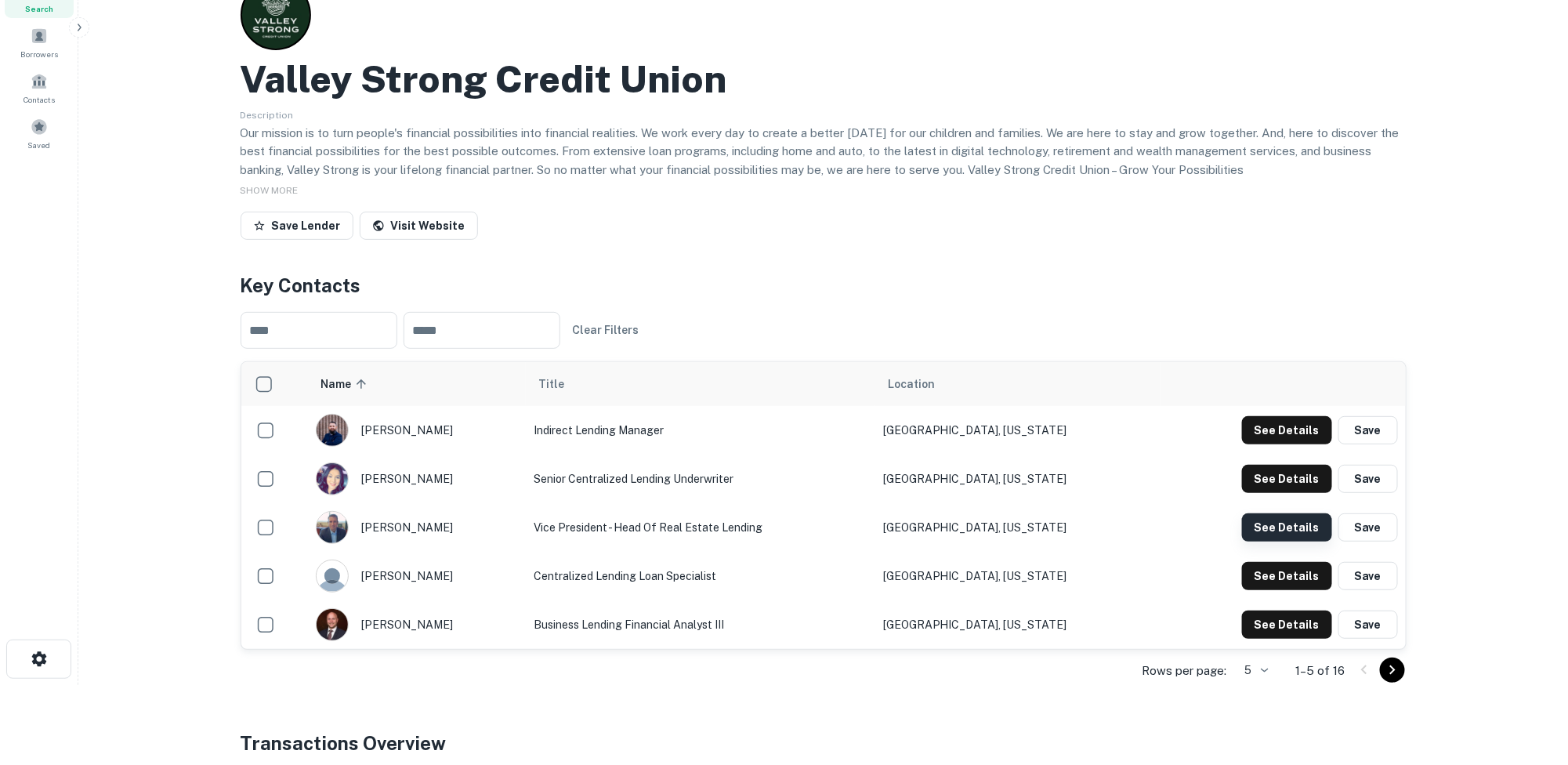
scroll to position [78, 0]
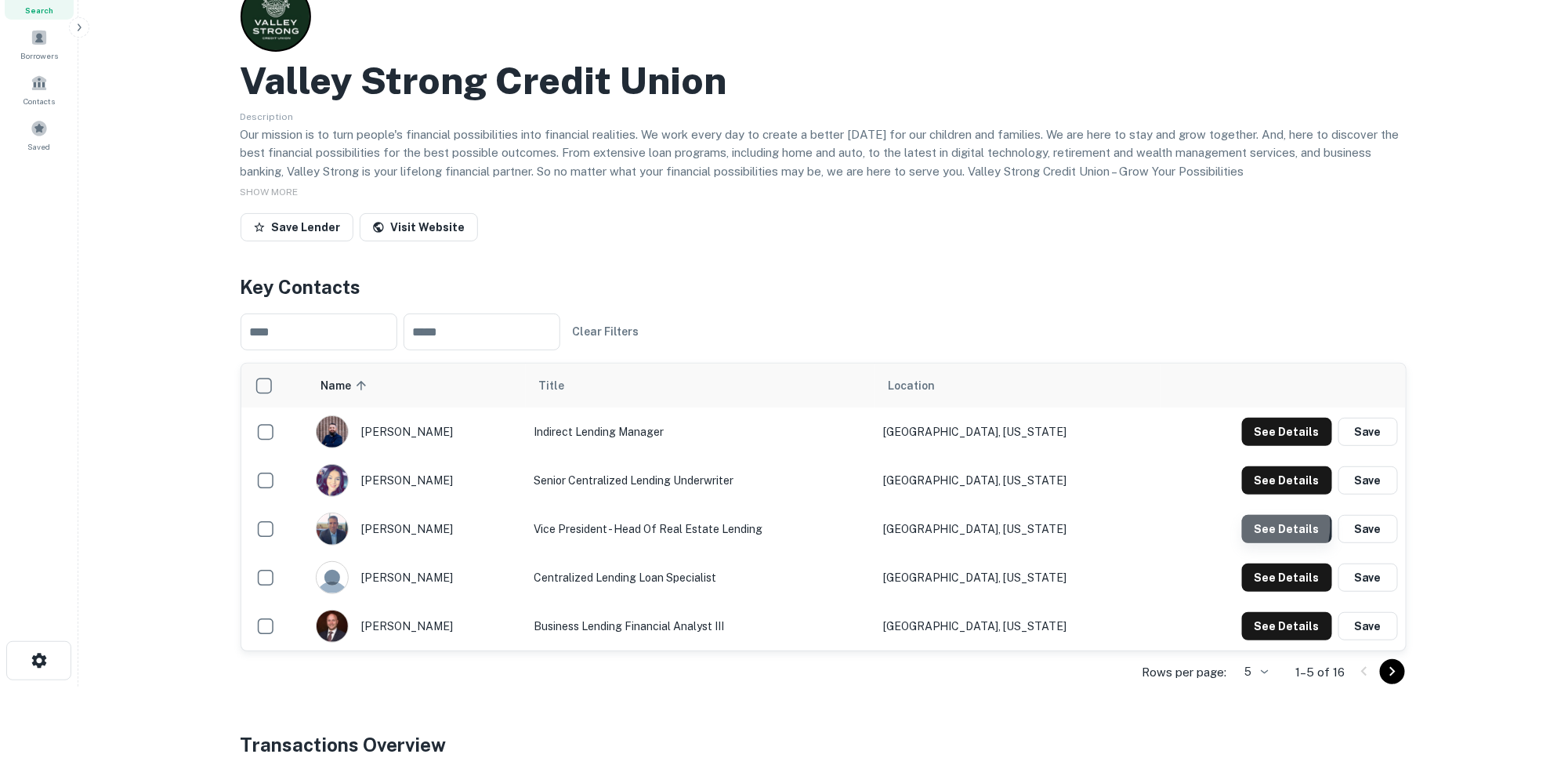
click at [1261, 526] on button "See Details" at bounding box center [1287, 530] width 90 height 29
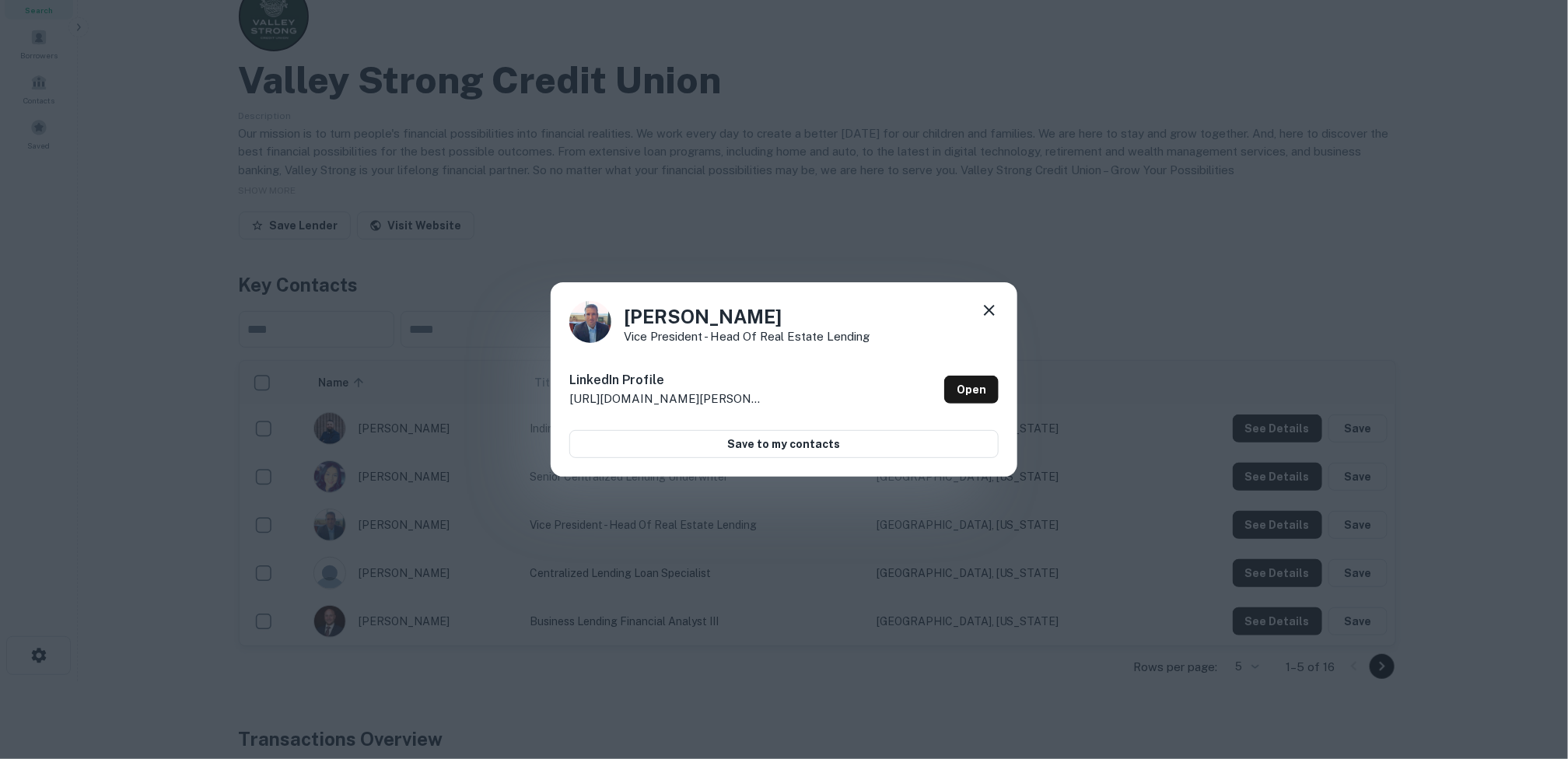
click at [988, 306] on icon at bounding box center [989, 311] width 19 height 19
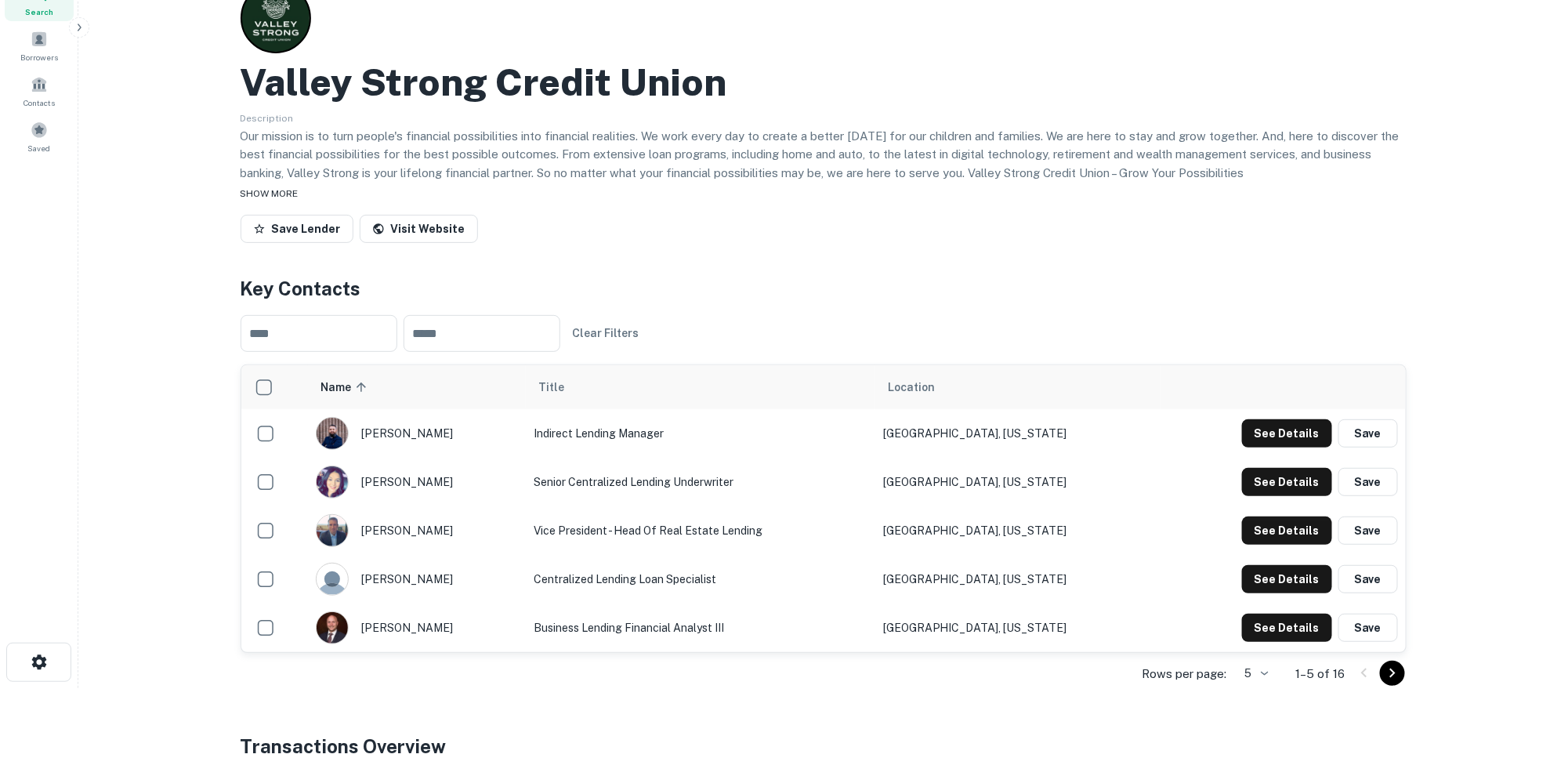
scroll to position [0, 0]
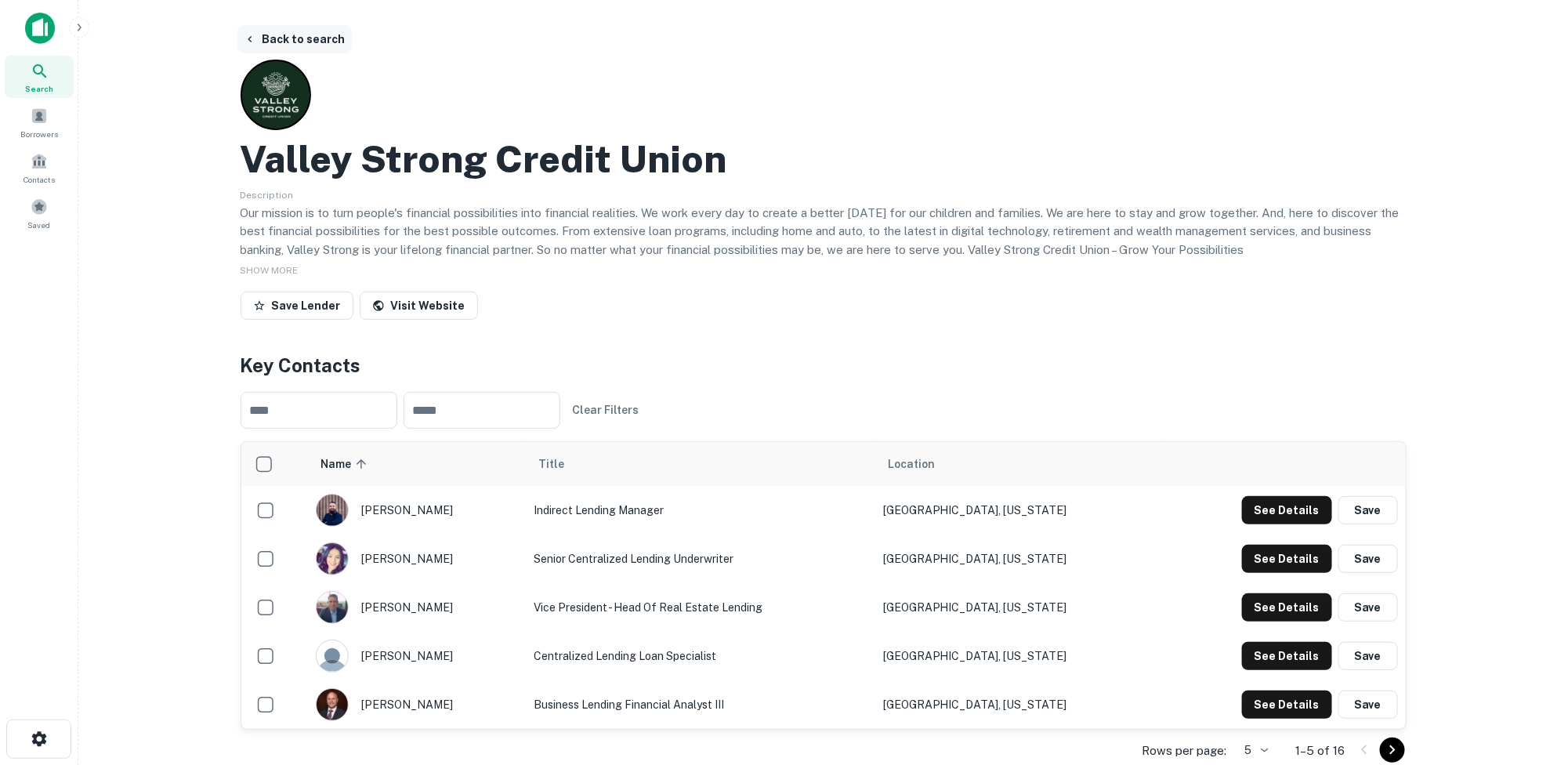
click at [269, 33] on button "Back to search" at bounding box center [295, 40] width 114 height 29
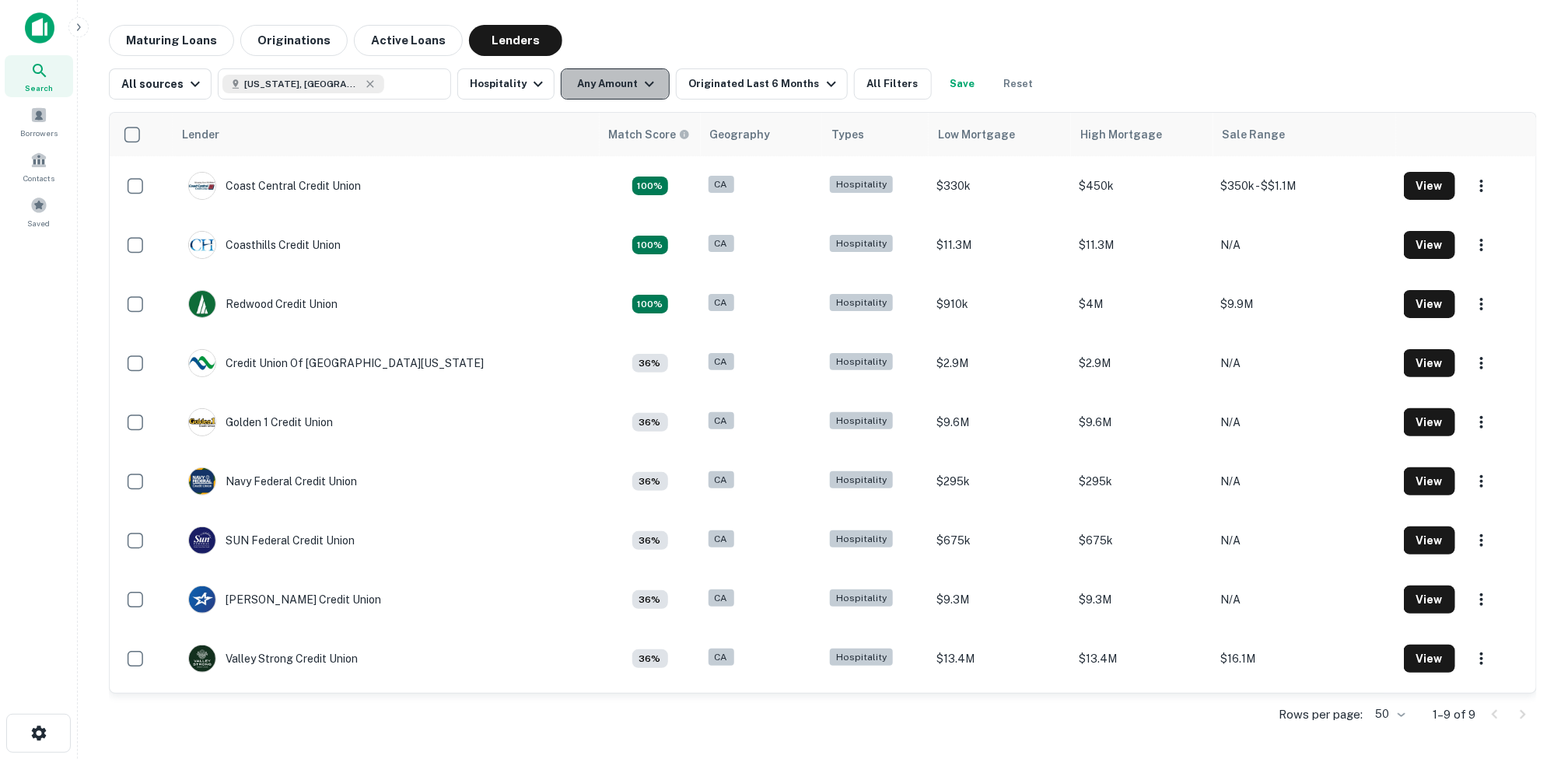
click at [645, 83] on icon "button" at bounding box center [650, 84] width 9 height 6
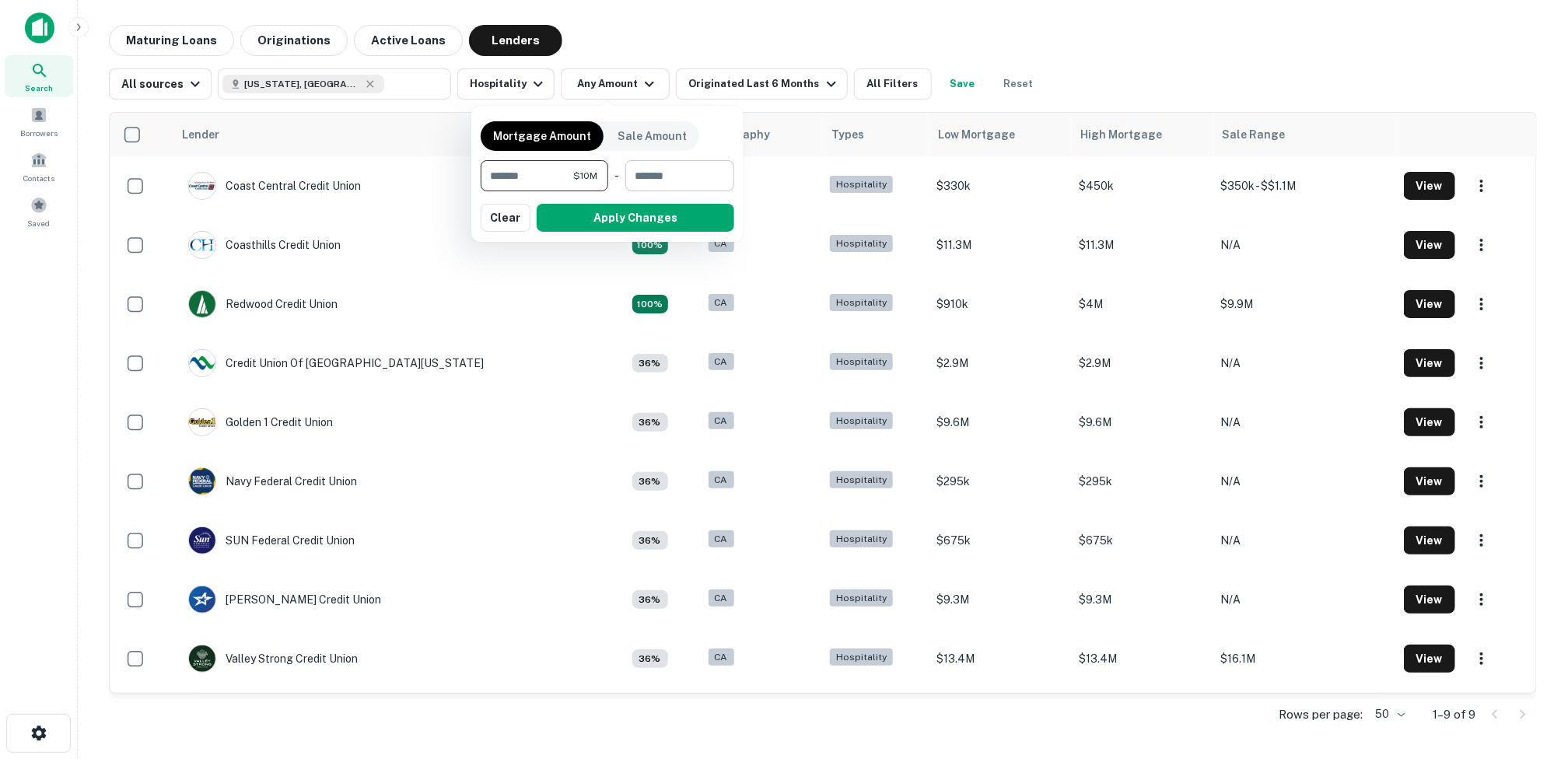
type input "********"
click at [660, 185] on input "number" at bounding box center [674, 176] width 98 height 31
type input "*********"
click at [651, 219] on button "Apply Changes" at bounding box center [635, 218] width 197 height 28
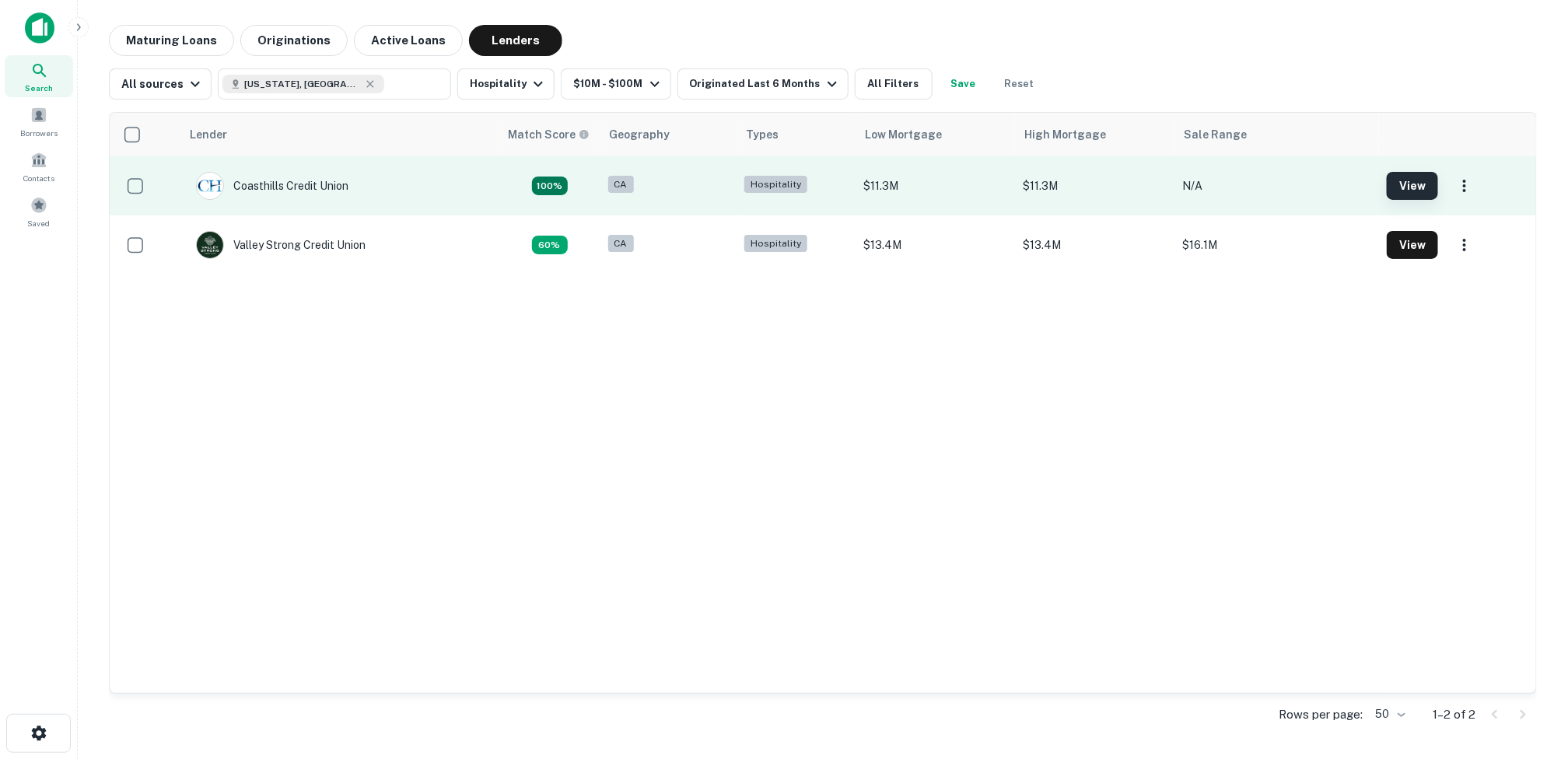
click at [1408, 184] on button "View" at bounding box center [1412, 186] width 51 height 28
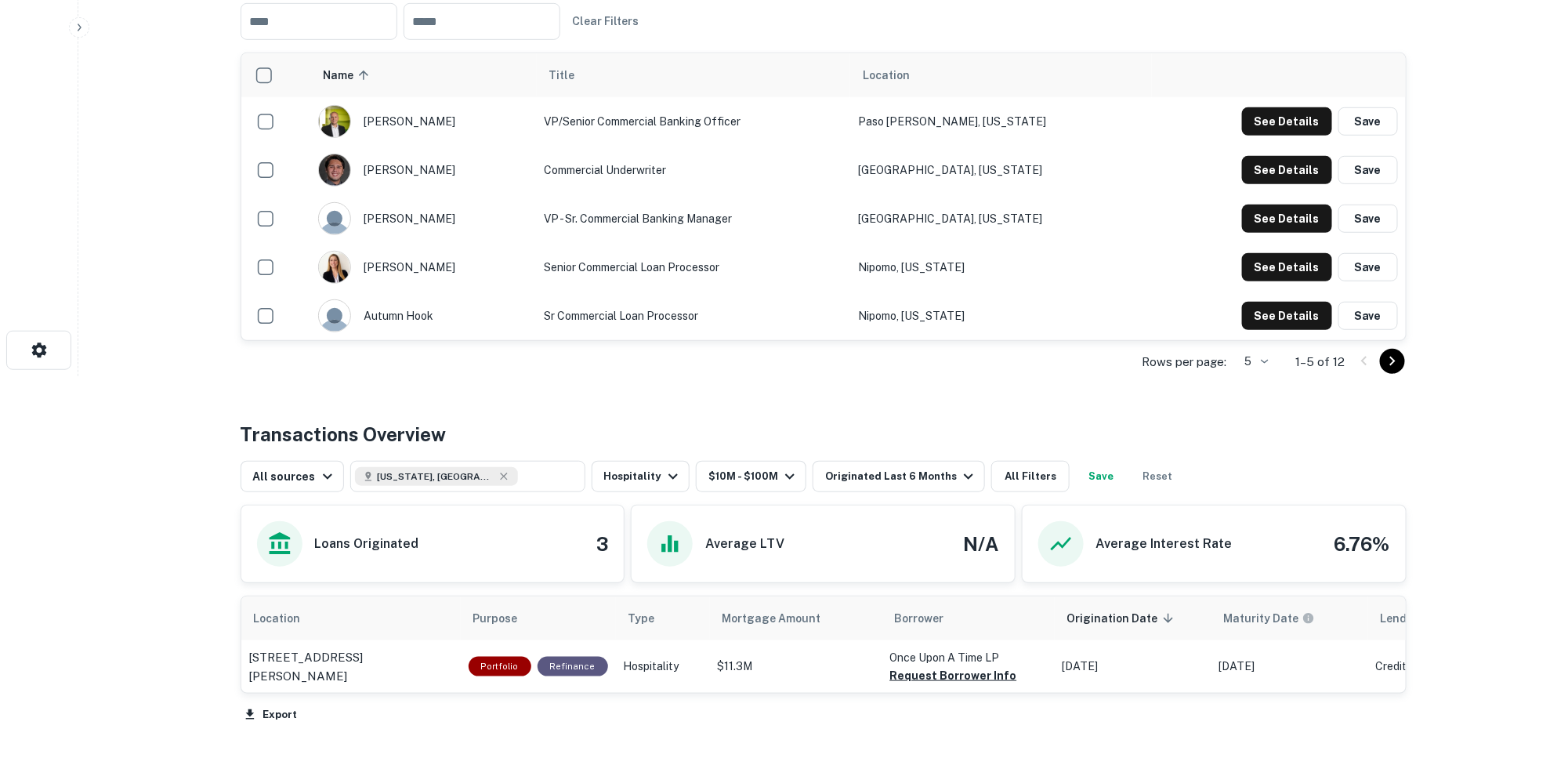
scroll to position [421, 0]
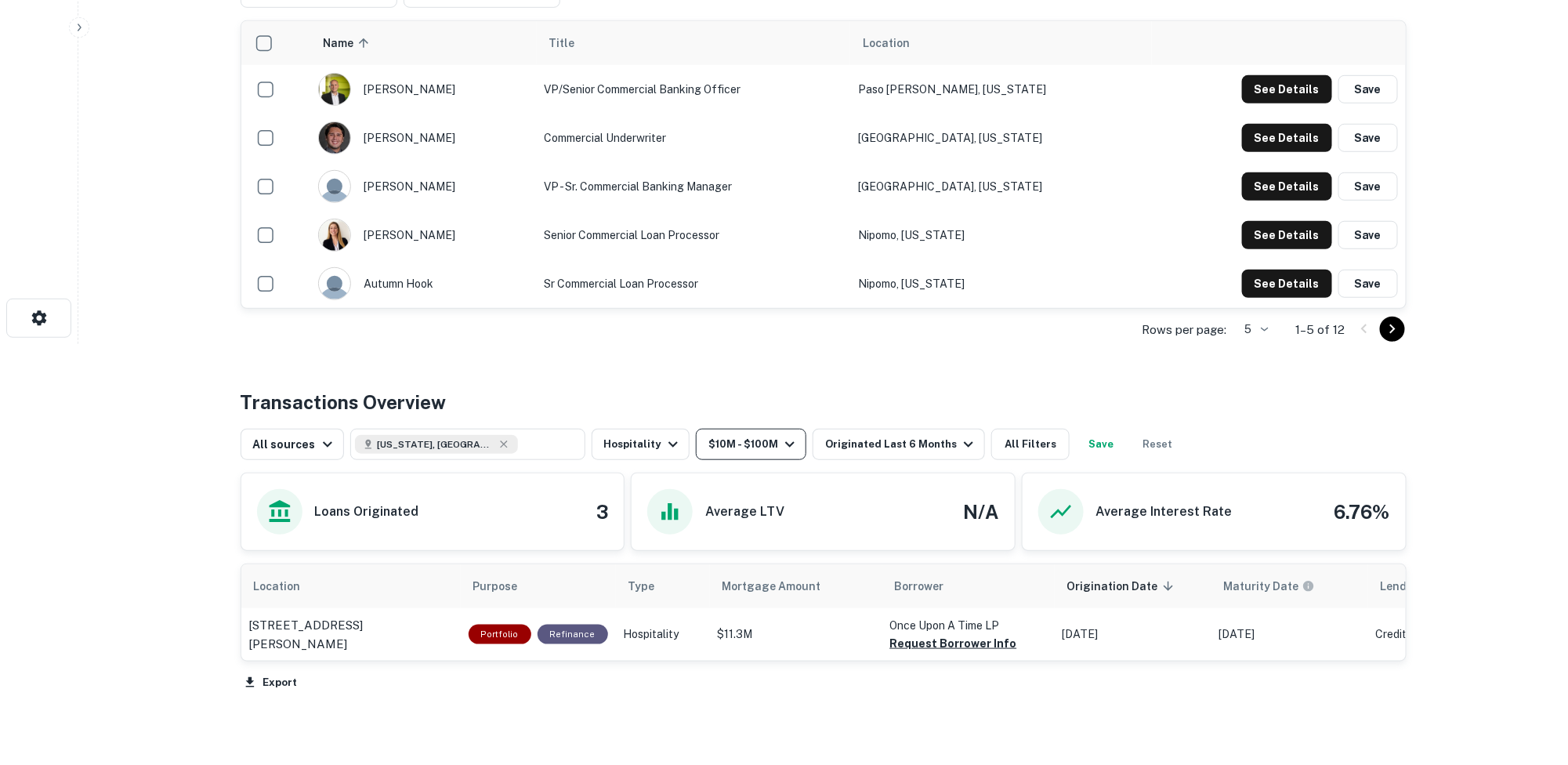
click at [784, 440] on icon "button" at bounding box center [790, 445] width 19 height 19
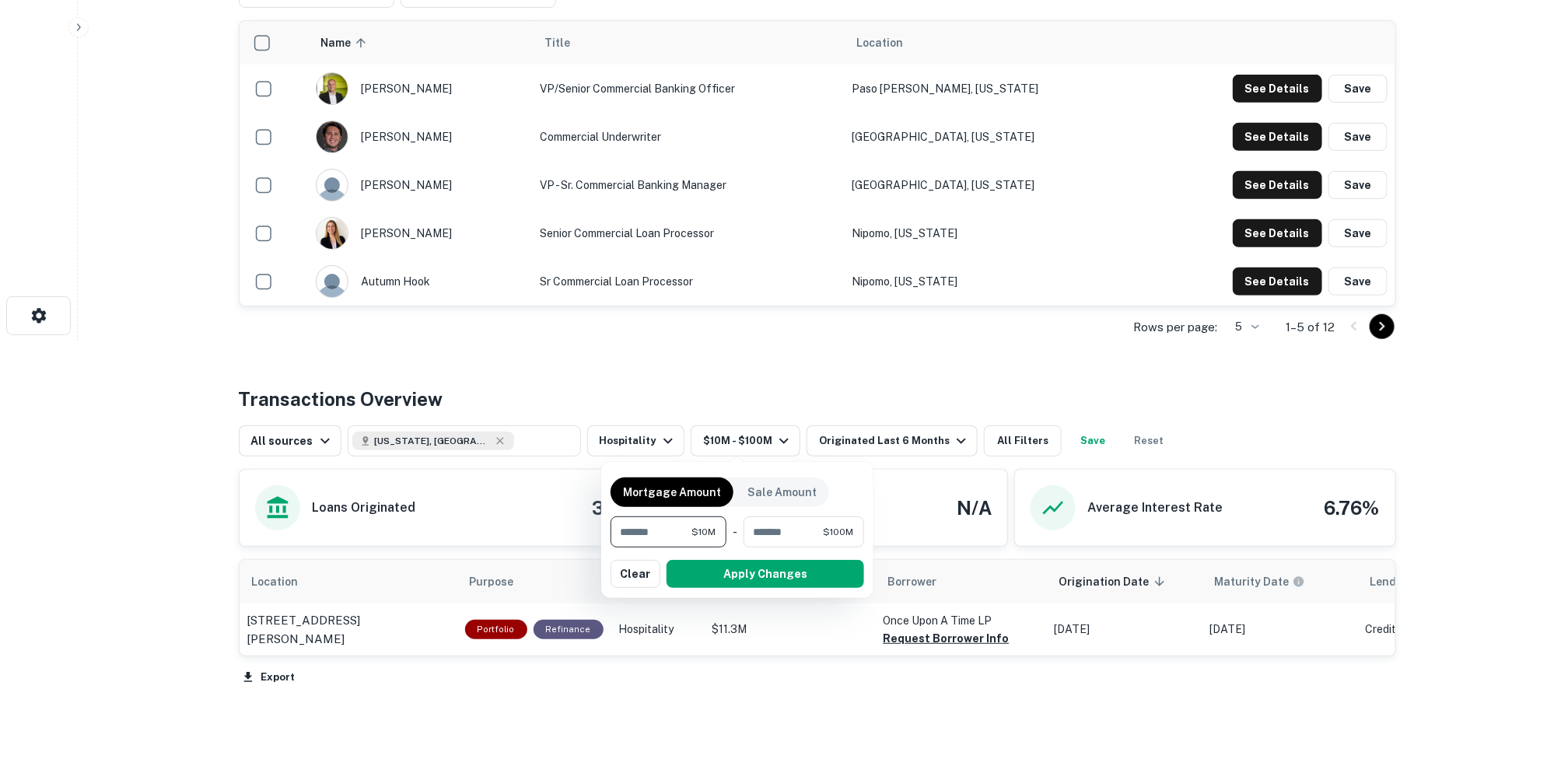
drag, startPoint x: 675, startPoint y: 534, endPoint x: 602, endPoint y: 521, distance: 74.1
click at [602, 521] on div "Mortgage Amount Sale Amount ******** $10M ​ - ********* $100M ​ Apply Changes C…" at bounding box center [737, 529] width 272 height 136
type input "*******"
click at [717, 568] on button "Apply Changes" at bounding box center [764, 574] width 197 height 28
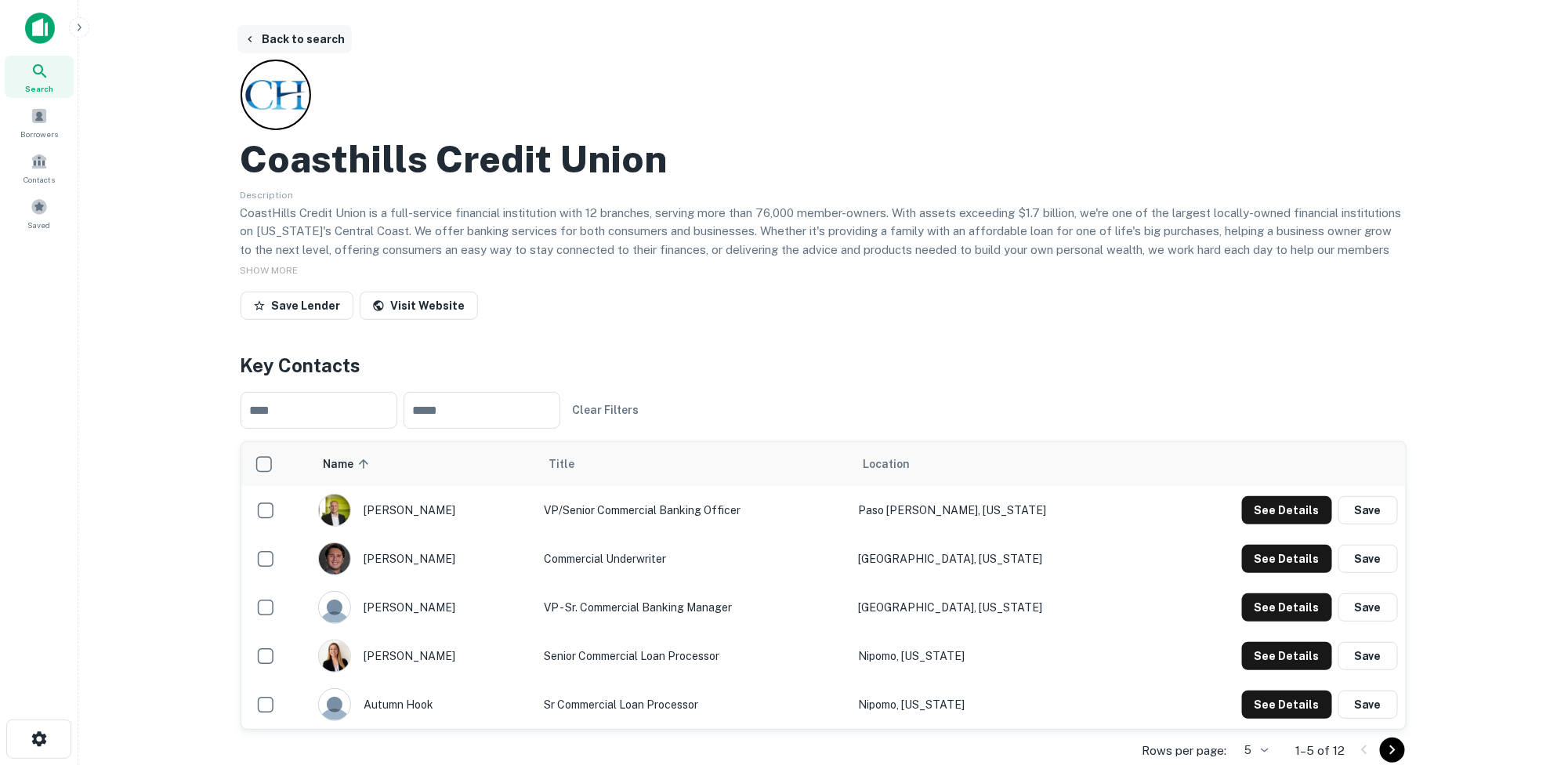
click at [264, 37] on button "Back to search" at bounding box center [295, 40] width 114 height 29
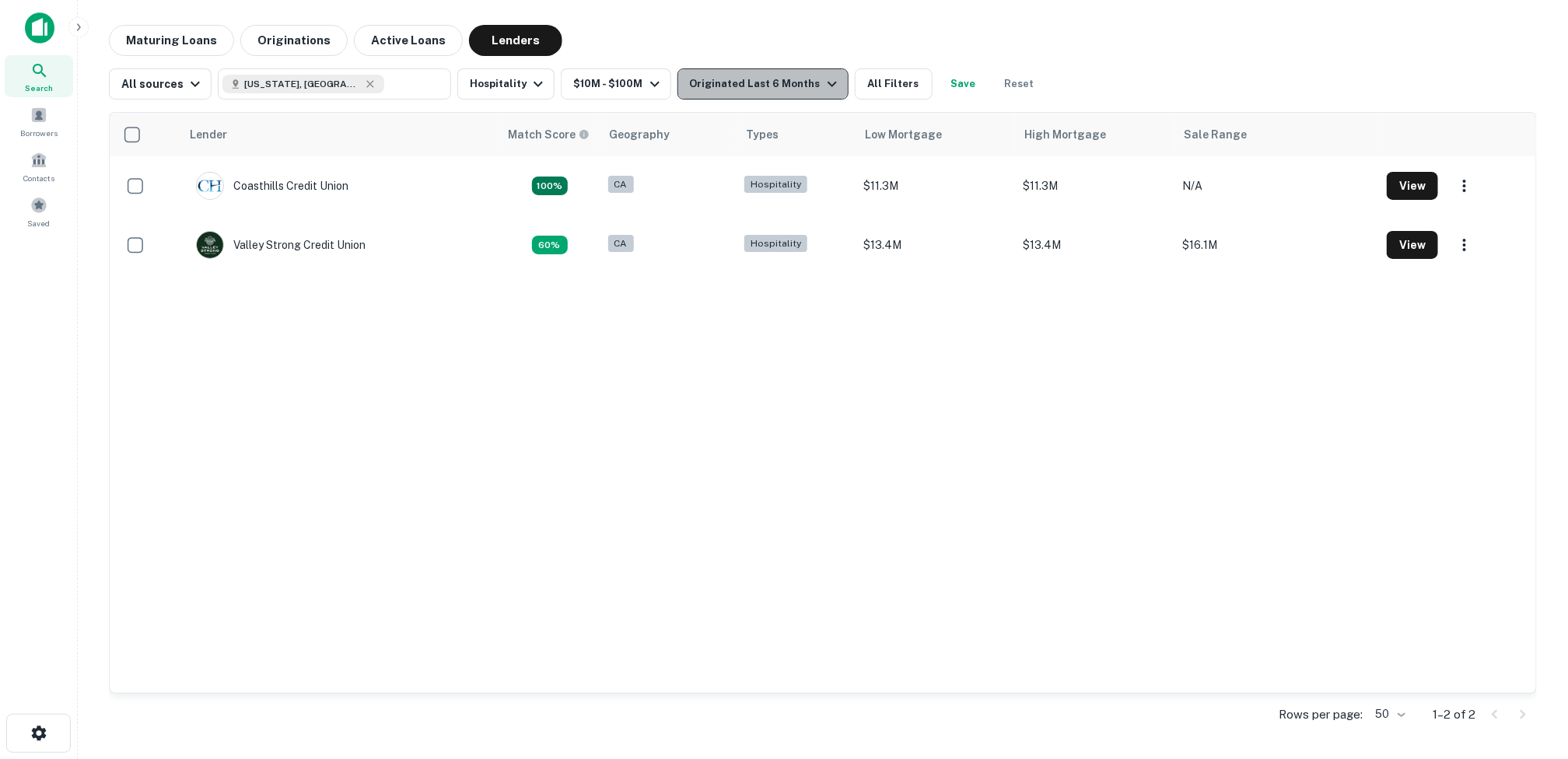
click at [823, 80] on icon "button" at bounding box center [832, 84] width 19 height 19
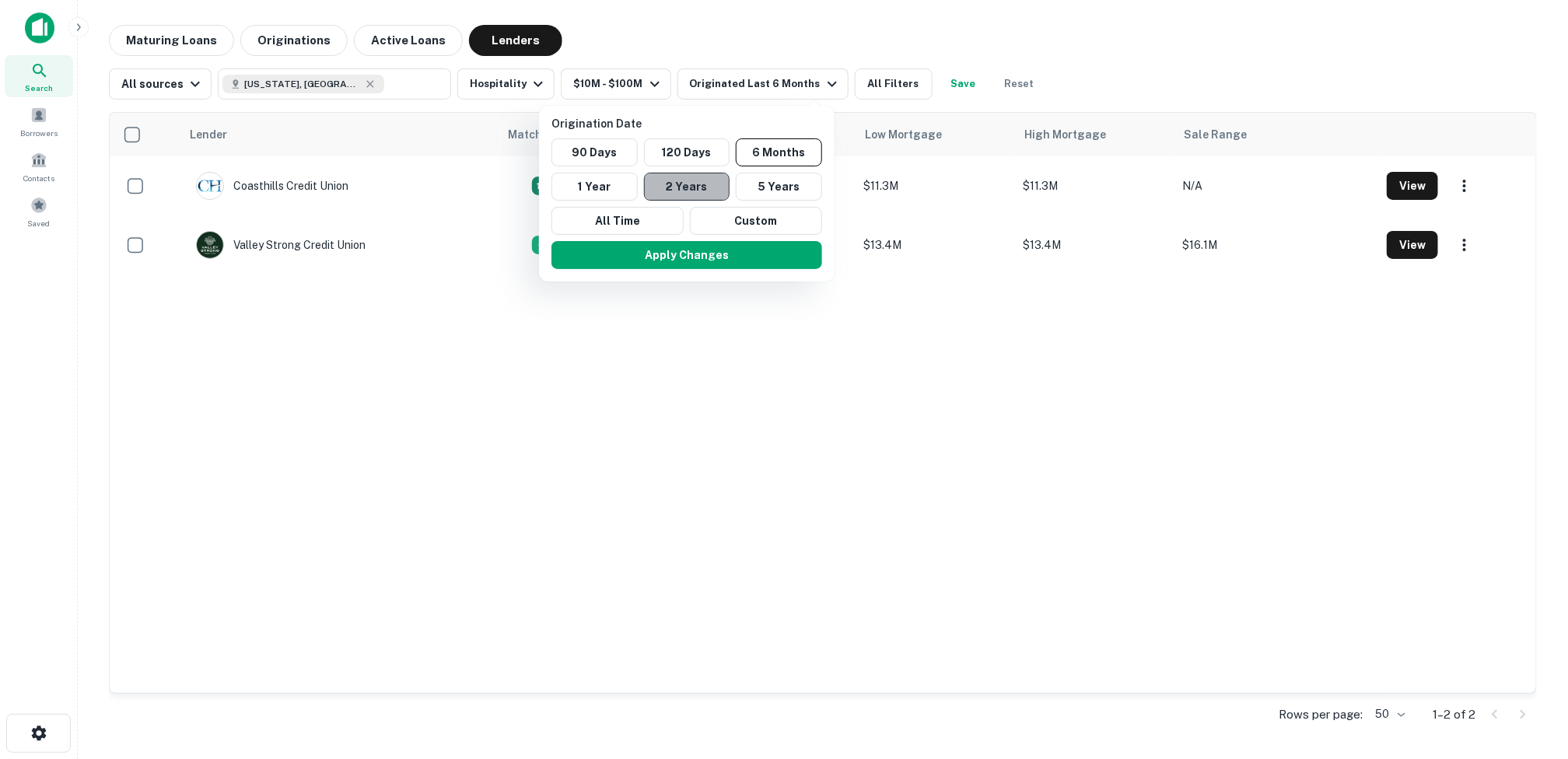
click at [680, 187] on button "2 Years" at bounding box center [687, 187] width 86 height 28
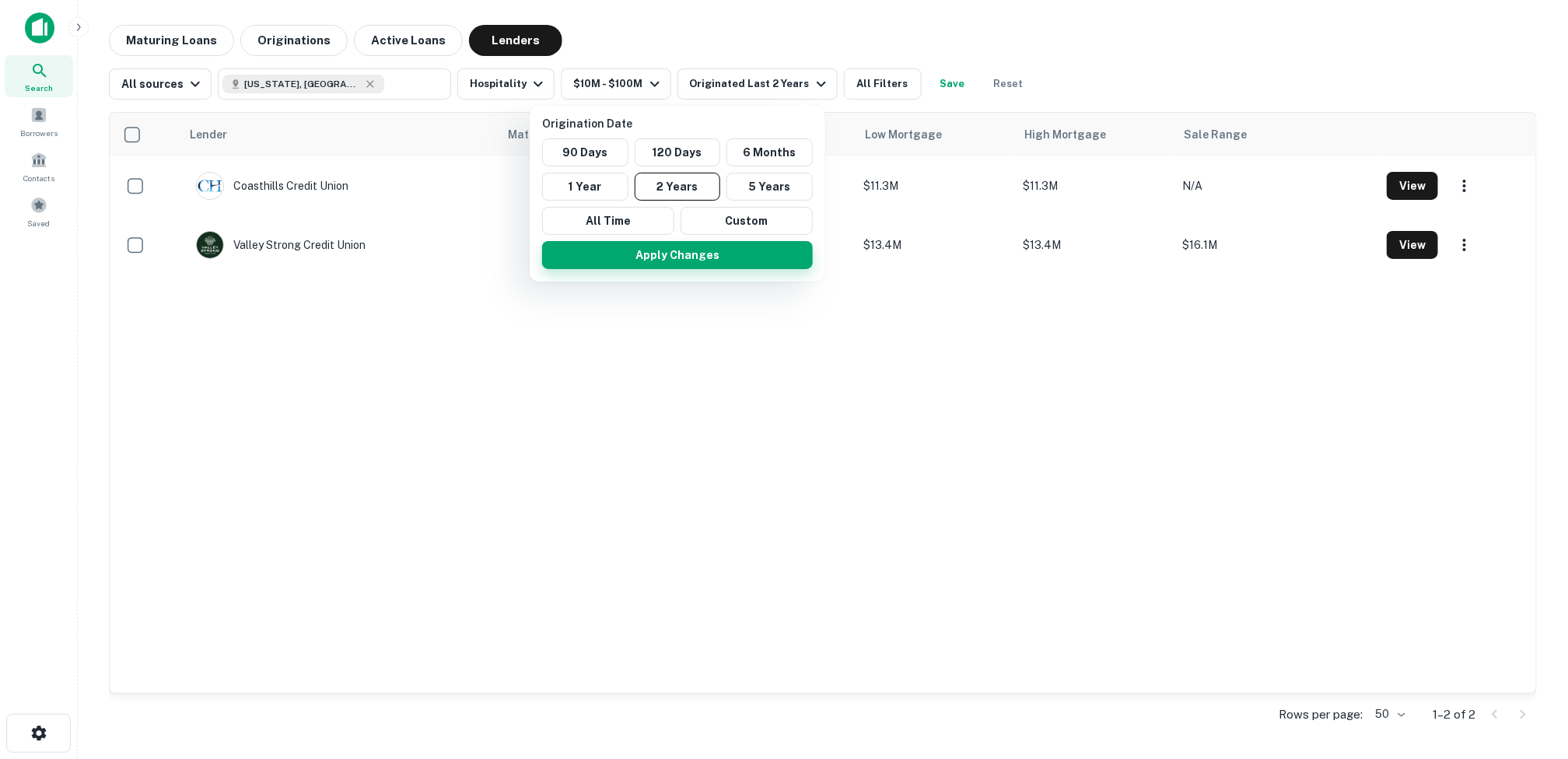
click at [707, 252] on button "Apply Changes" at bounding box center [677, 256] width 271 height 28
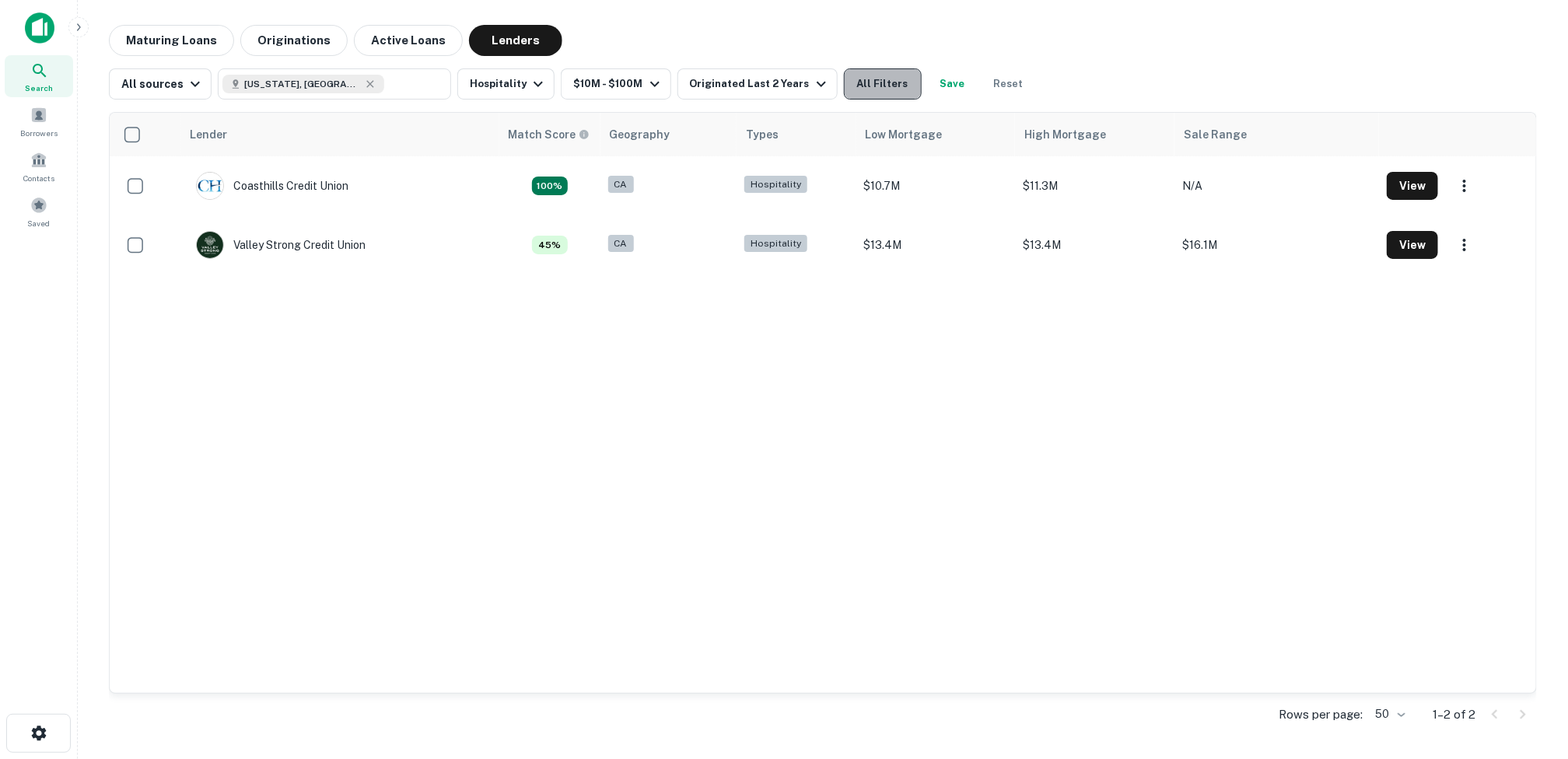
click at [875, 82] on button "All Filters" at bounding box center [882, 84] width 78 height 31
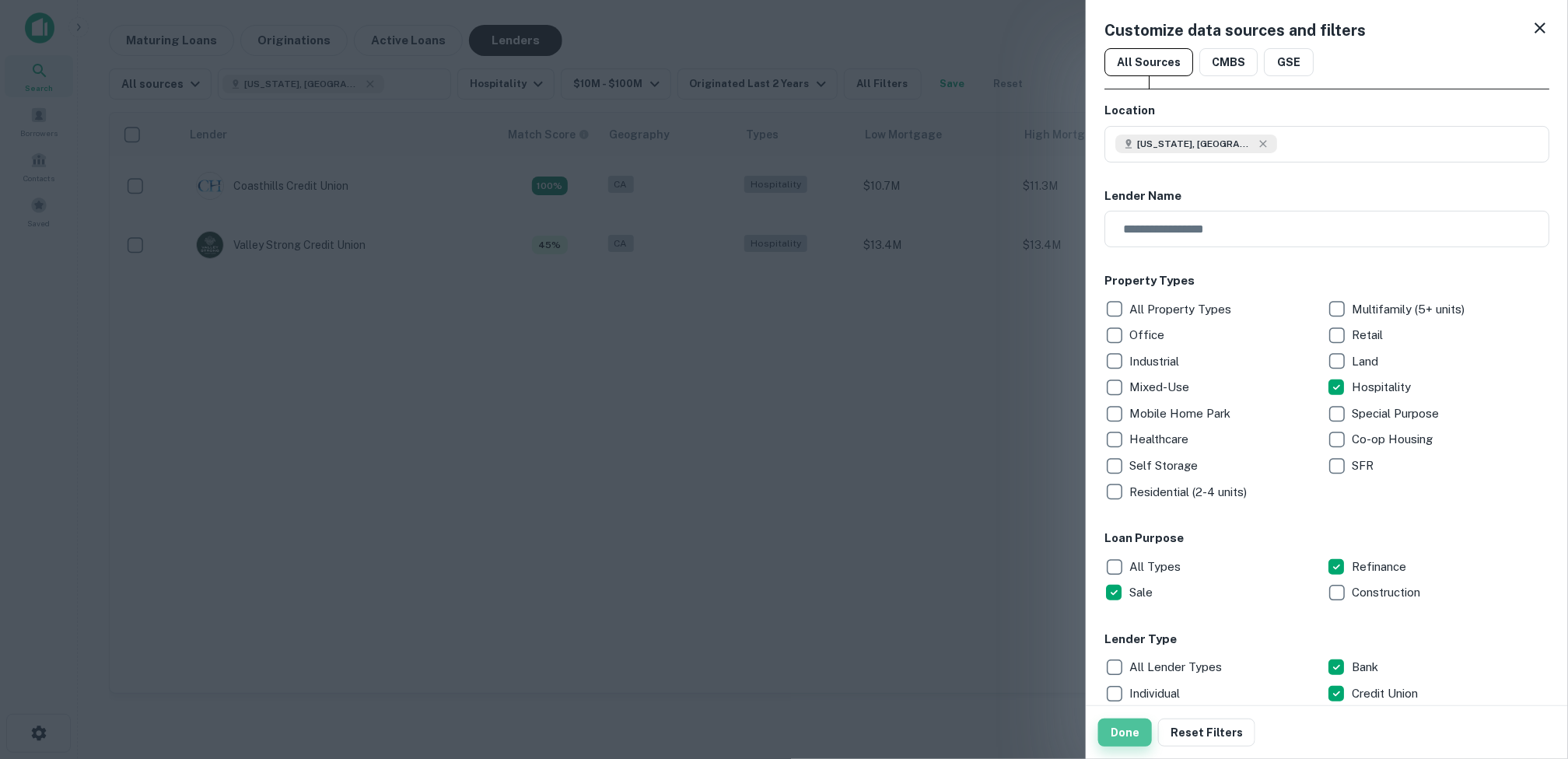
click at [1128, 729] on button "Done" at bounding box center [1124, 733] width 53 height 28
